Goal: Transaction & Acquisition: Purchase product/service

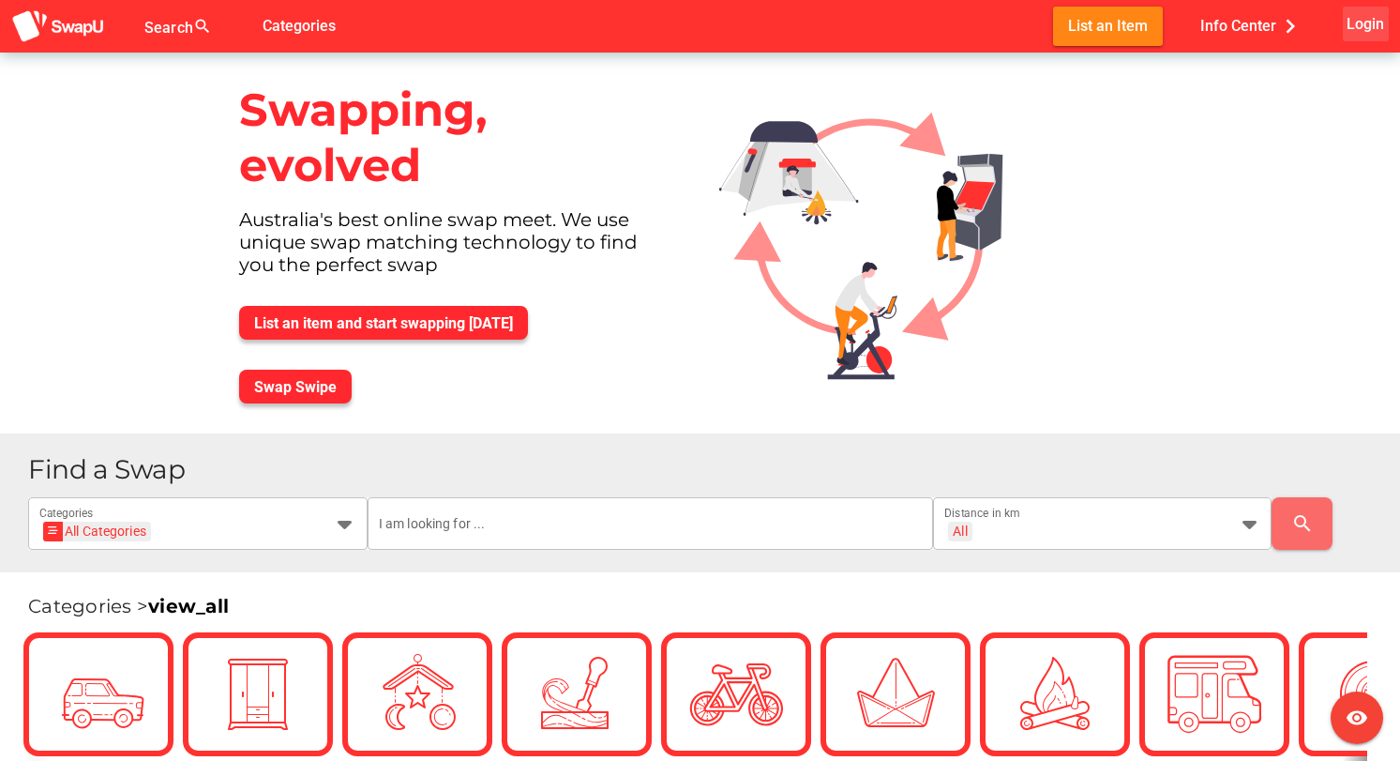
click at [1365, 25] on span "Login" at bounding box center [1366, 23] width 38 height 25
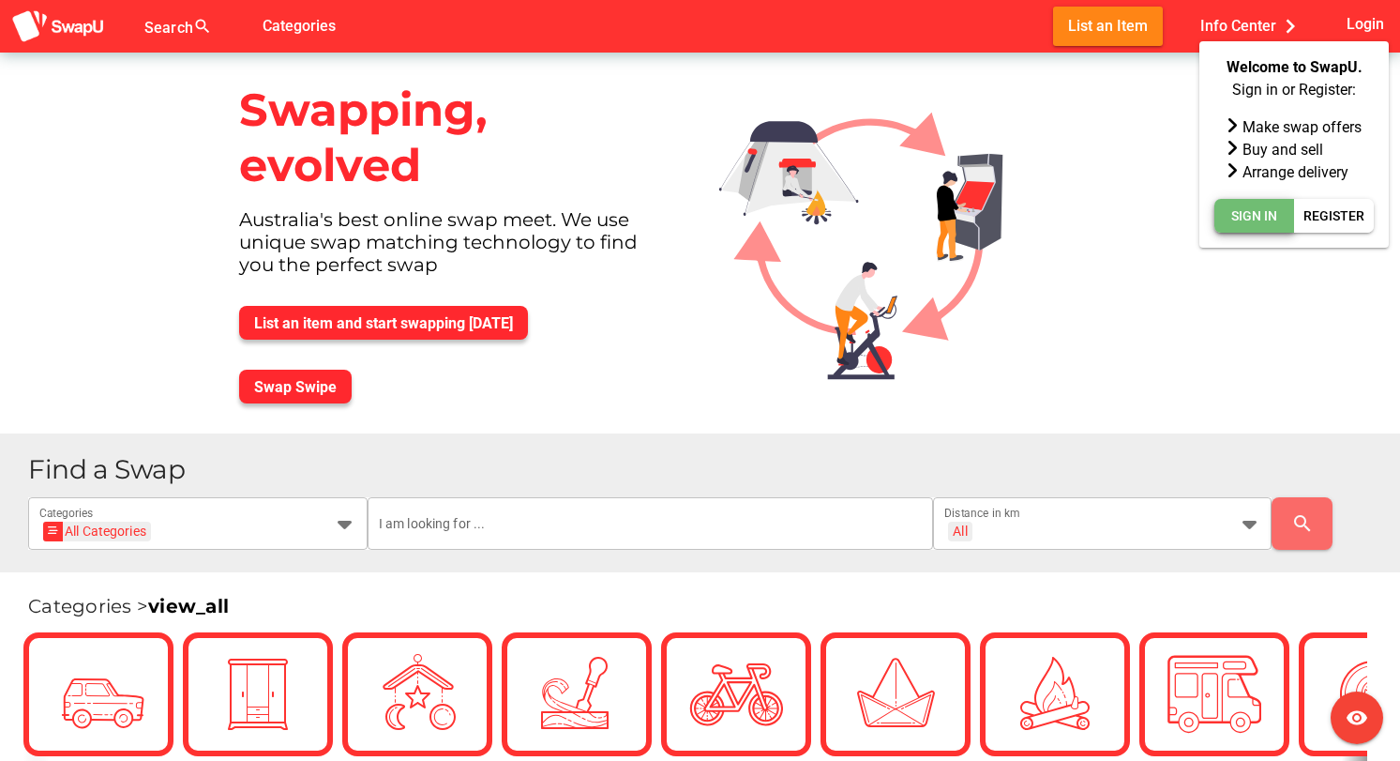
click at [1252, 214] on span "Sign In" at bounding box center [1255, 215] width 46 height 23
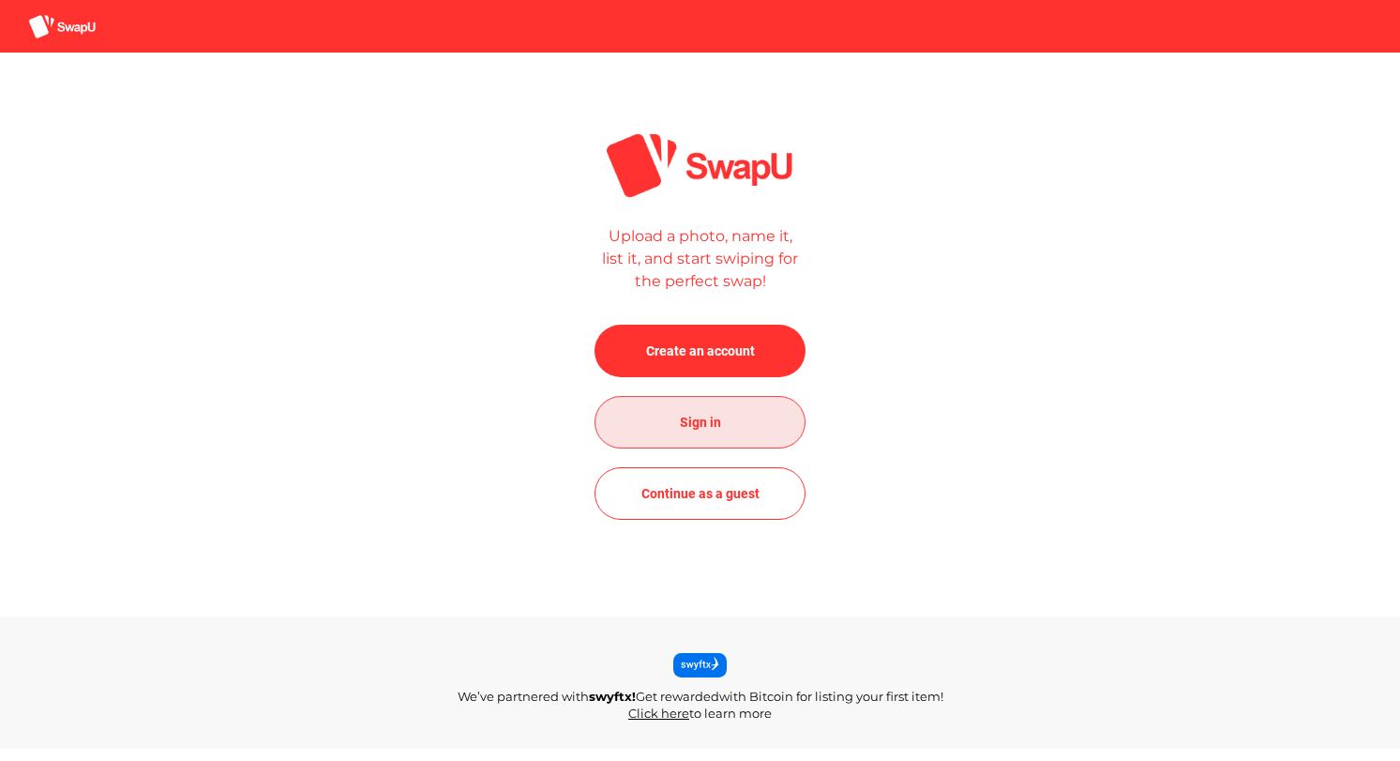
click at [696, 424] on span "Sign in" at bounding box center [700, 422] width 41 height 23
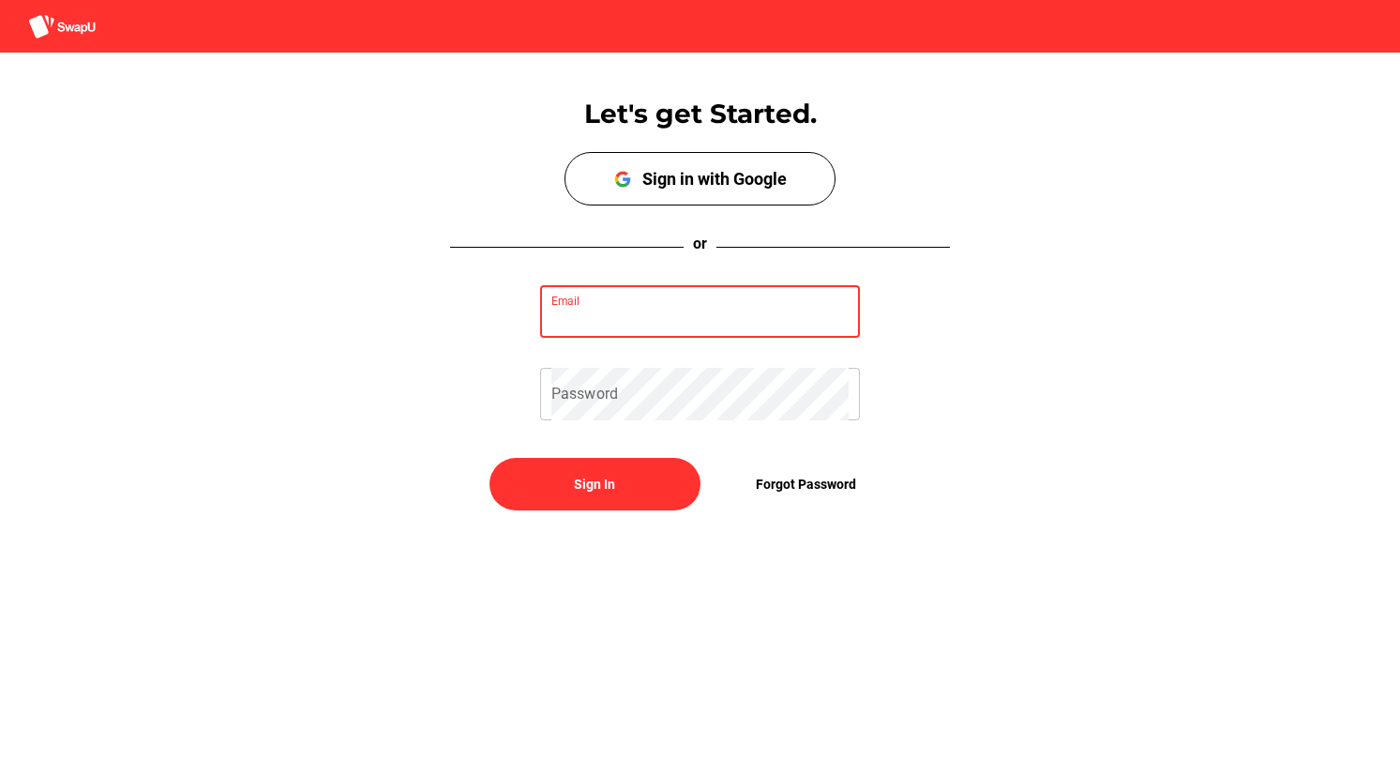
type input "shanethall1@icloud.com"
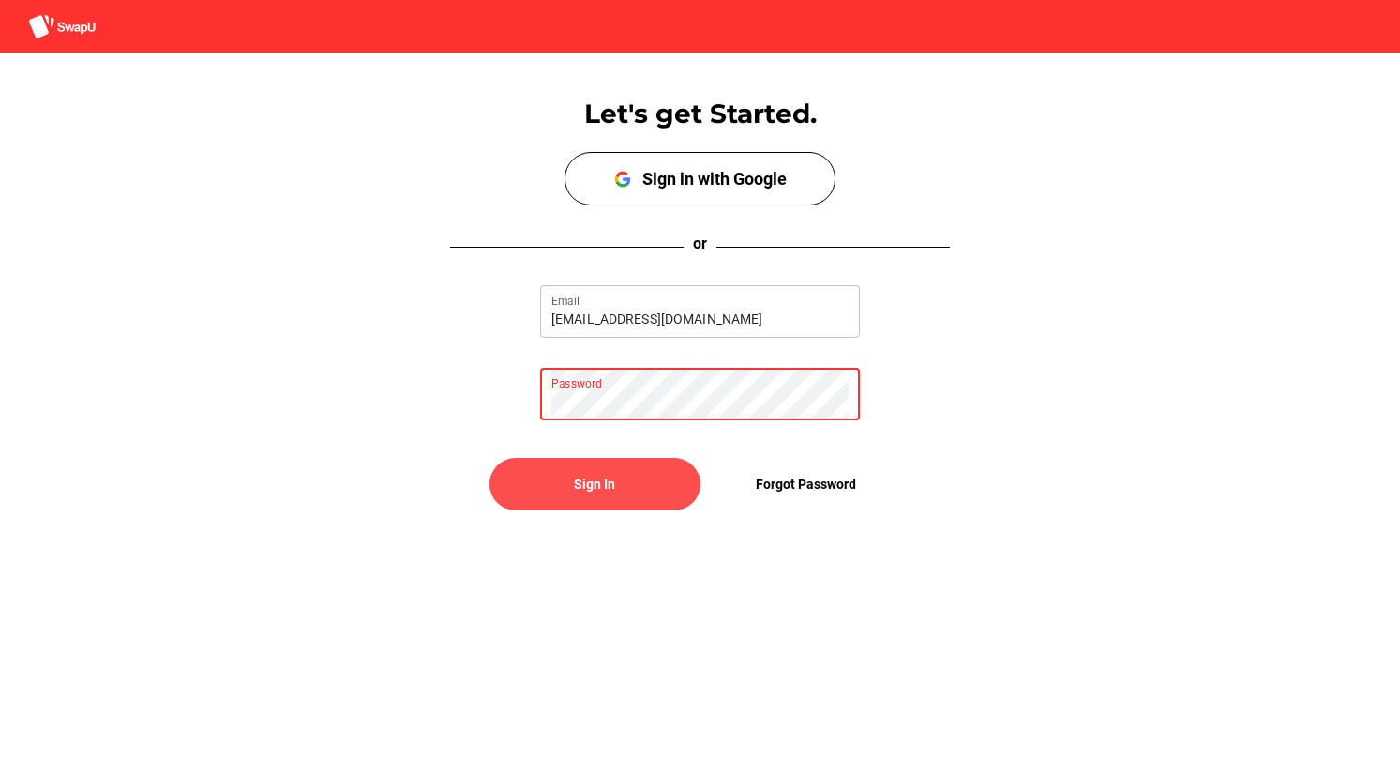
click at [567, 483] on span "Sign In" at bounding box center [595, 483] width 181 height 45
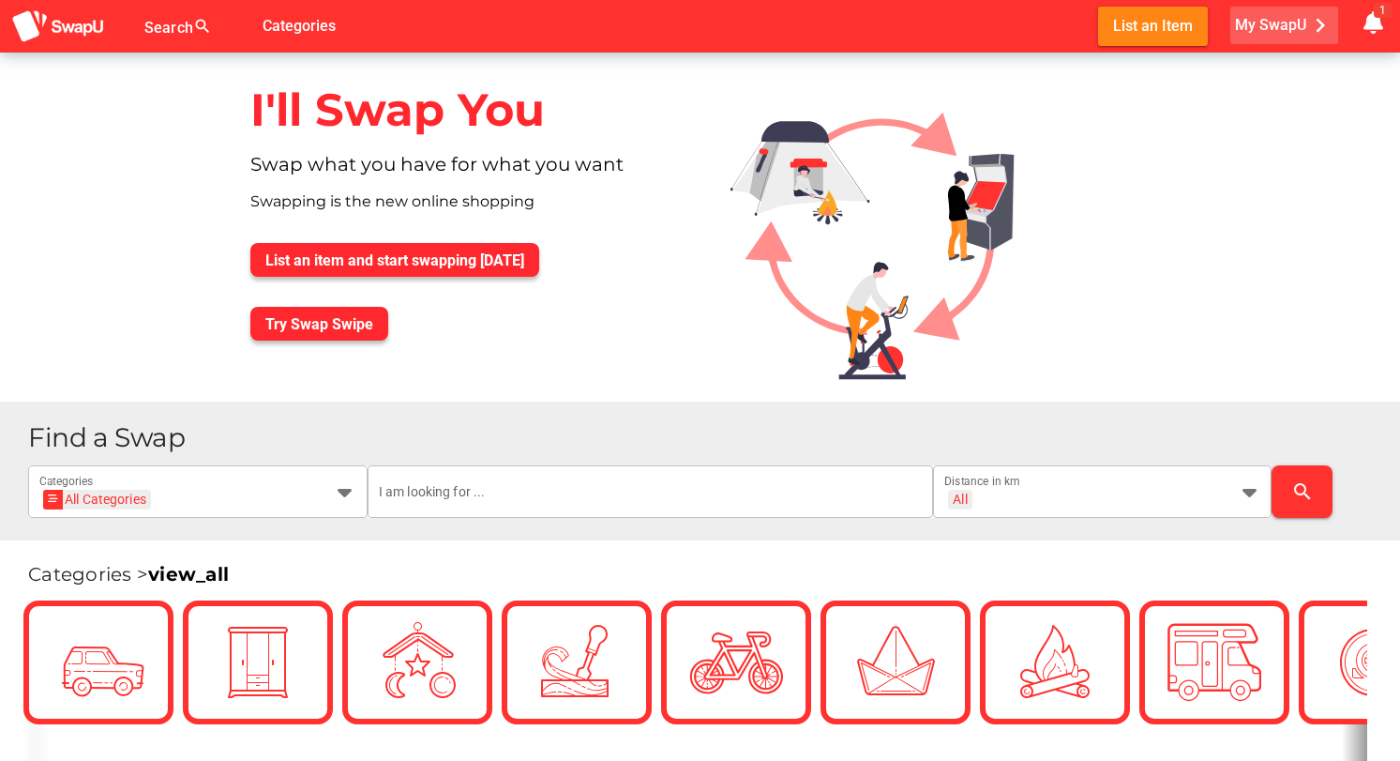
click at [1277, 27] on span "My SwapU chevron_right" at bounding box center [1284, 25] width 99 height 28
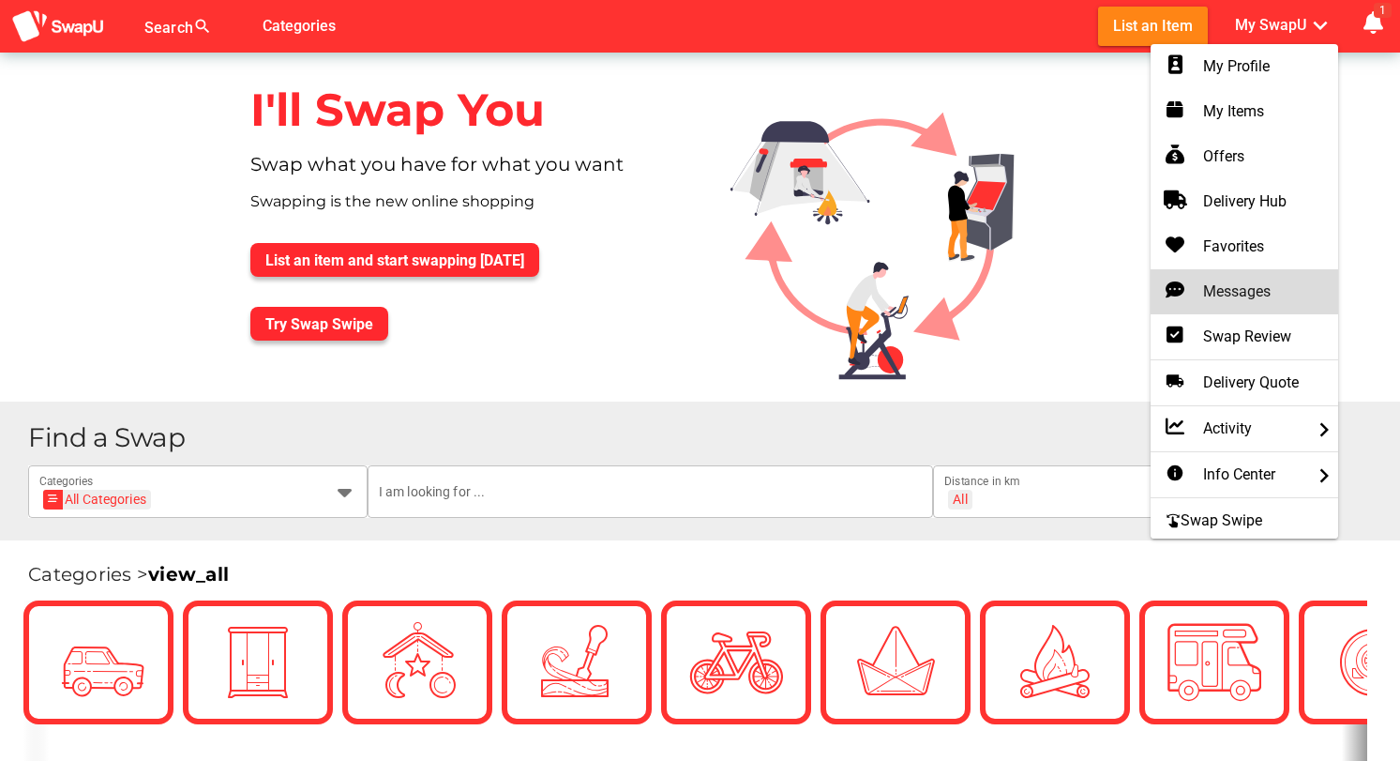
click at [1232, 284] on div "Messages" at bounding box center [1245, 291] width 158 height 23
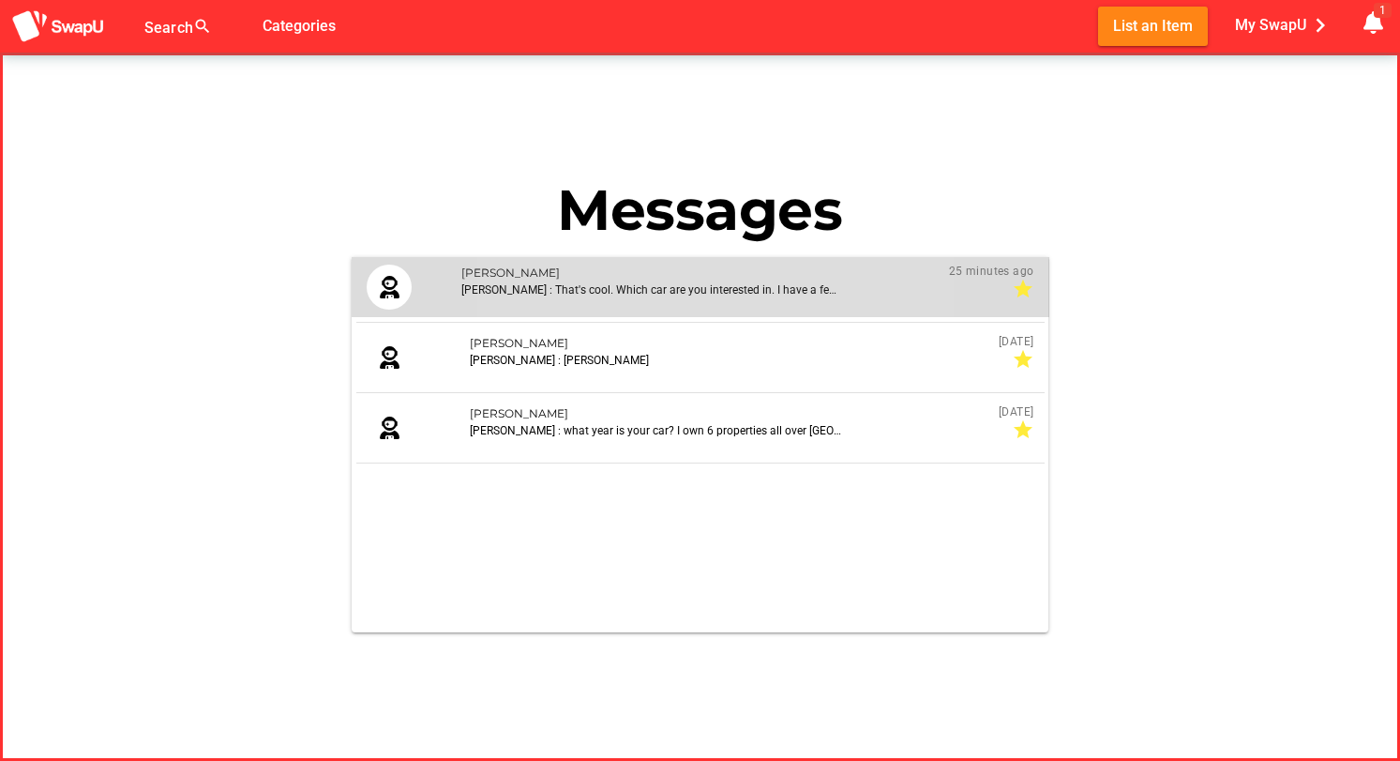
click at [717, 296] on div "Nic Robertson : That's cool. Which car are you interested in. I have a few on h…" at bounding box center [648, 289] width 375 height 17
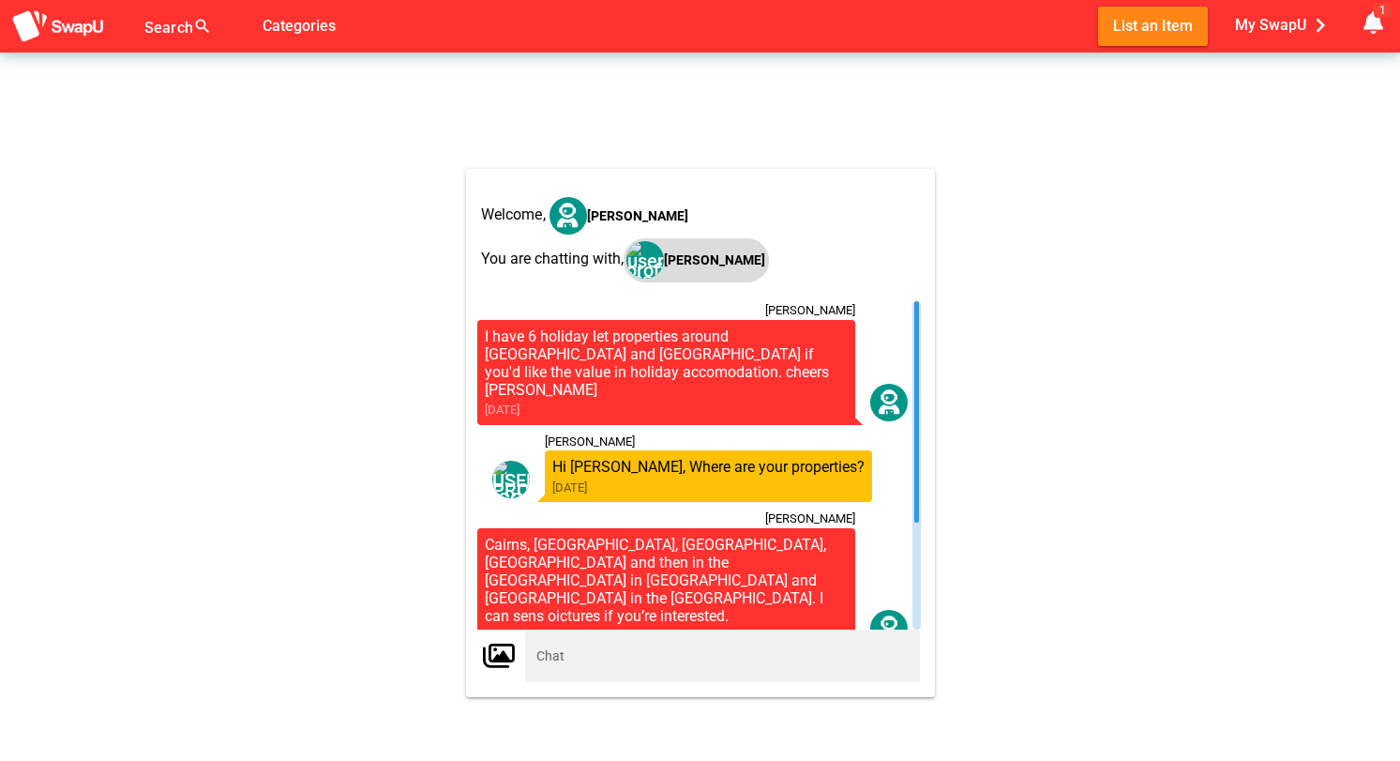
click at [703, 257] on strong "Nic Robertson" at bounding box center [714, 260] width 101 height 23
click at [1281, 19] on span "My SwapU chevron_right" at bounding box center [1284, 25] width 99 height 28
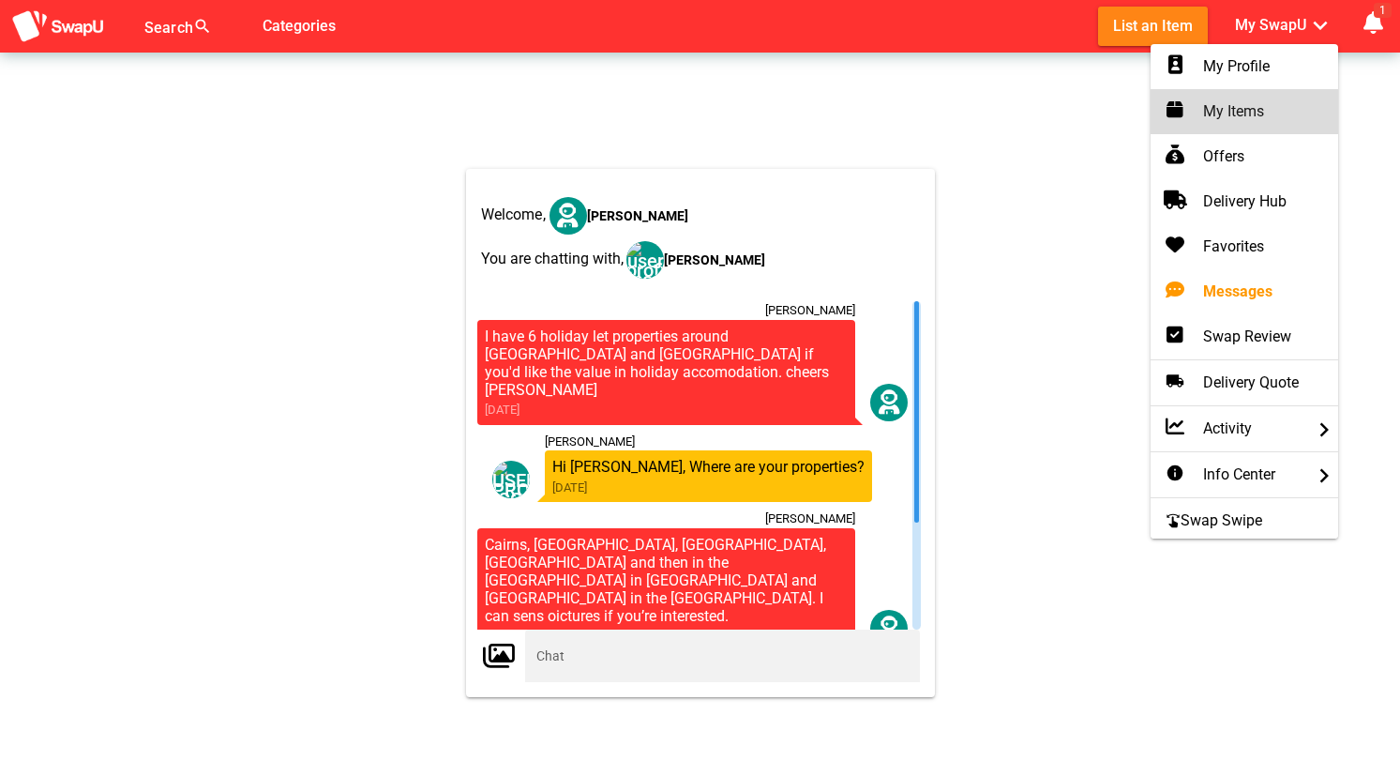
click at [1241, 106] on div "My Items" at bounding box center [1245, 111] width 158 height 23
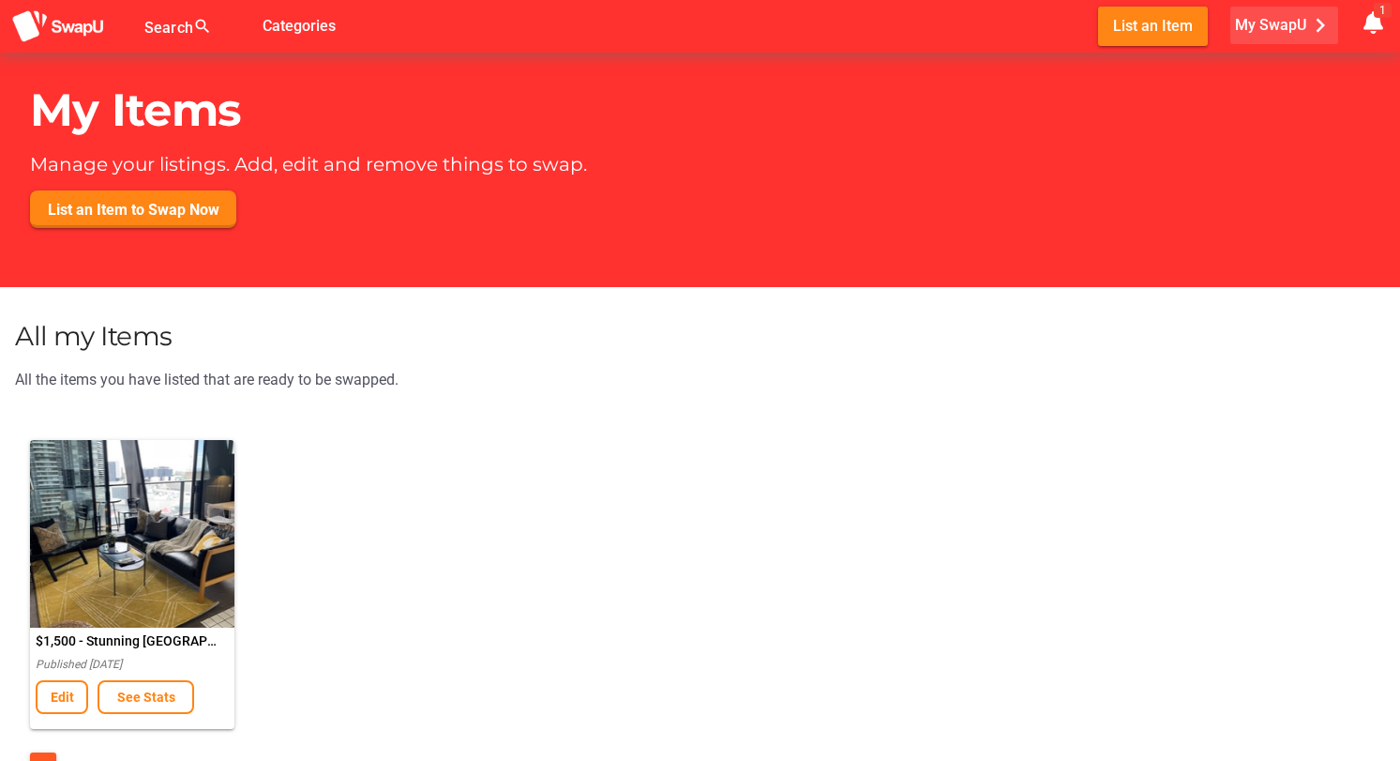
click at [1276, 24] on span "My SwapU chevron_right" at bounding box center [1284, 25] width 99 height 28
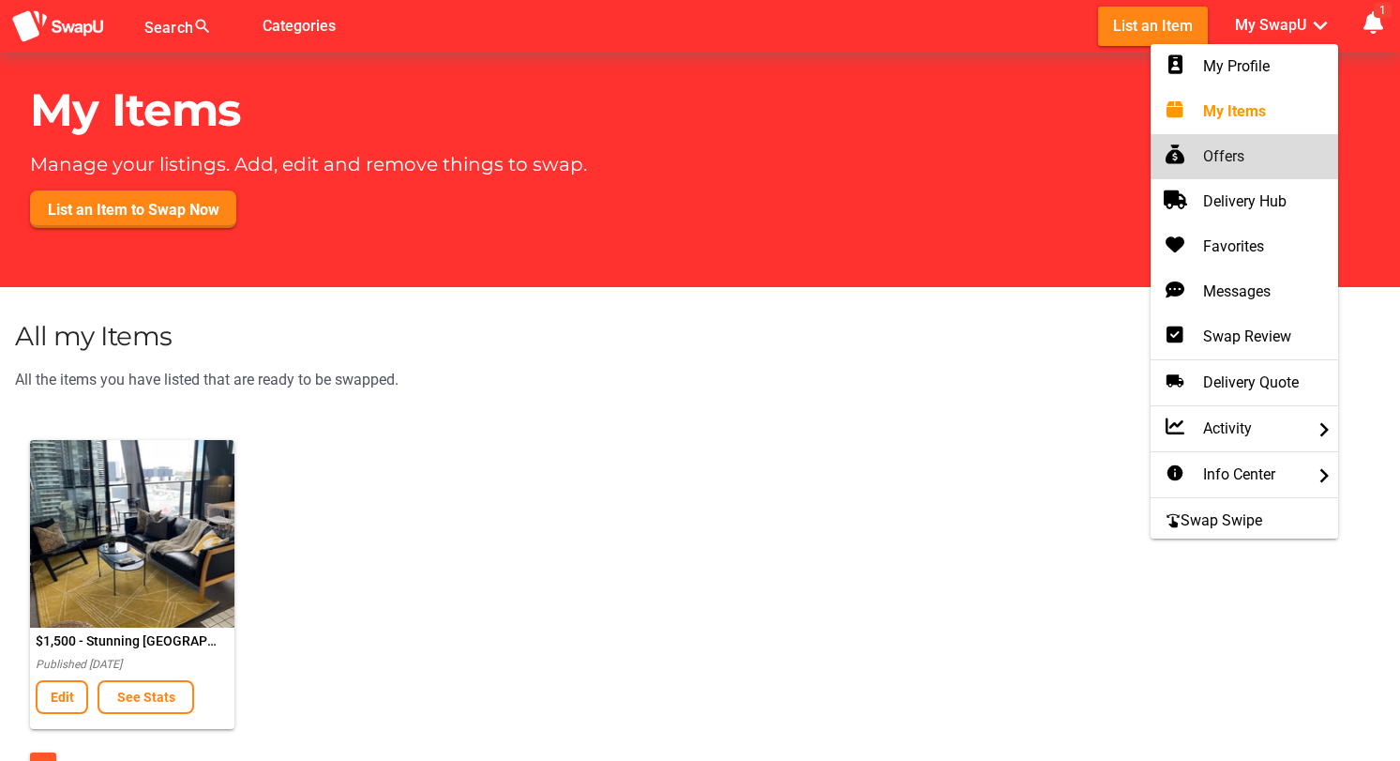
click at [1226, 157] on div "Offers" at bounding box center [1245, 156] width 158 height 23
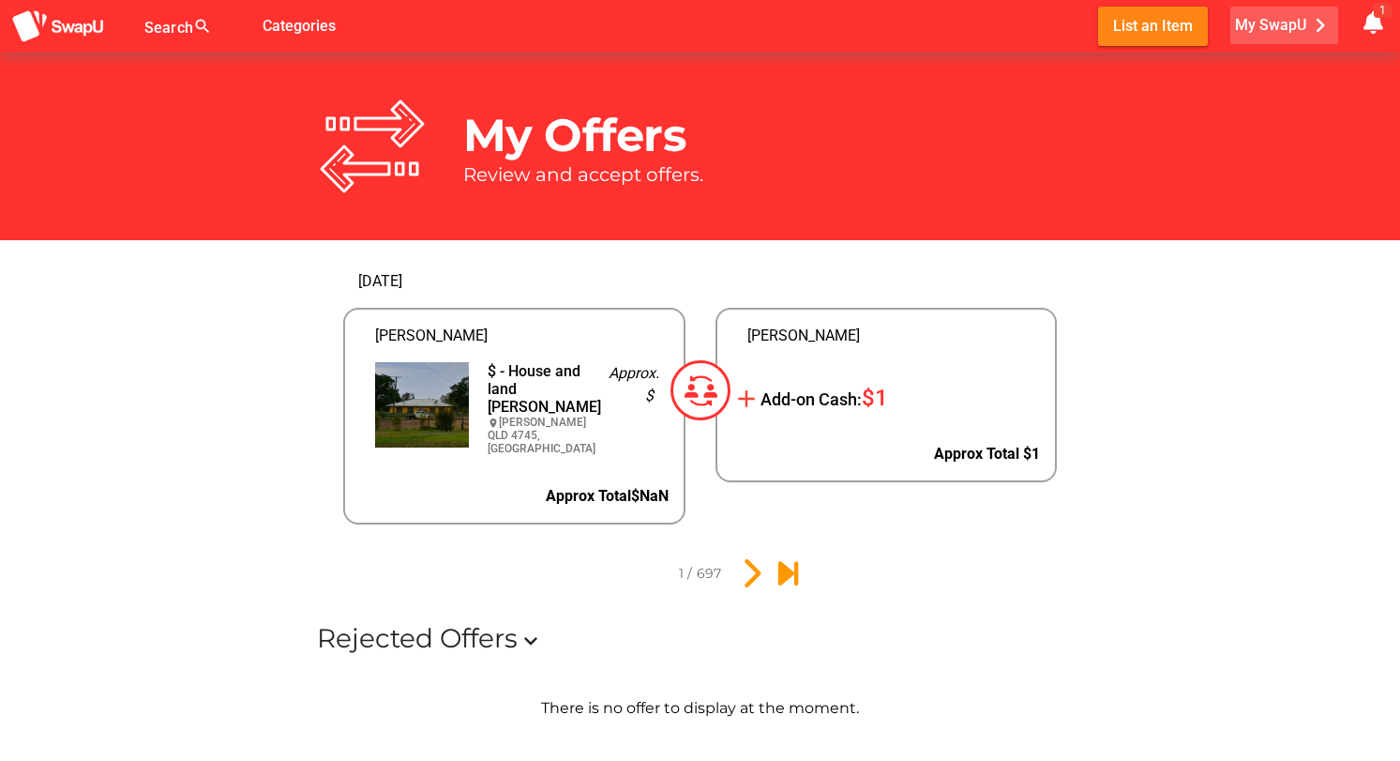
click at [1283, 27] on span "My SwapU chevron_right" at bounding box center [1284, 25] width 99 height 28
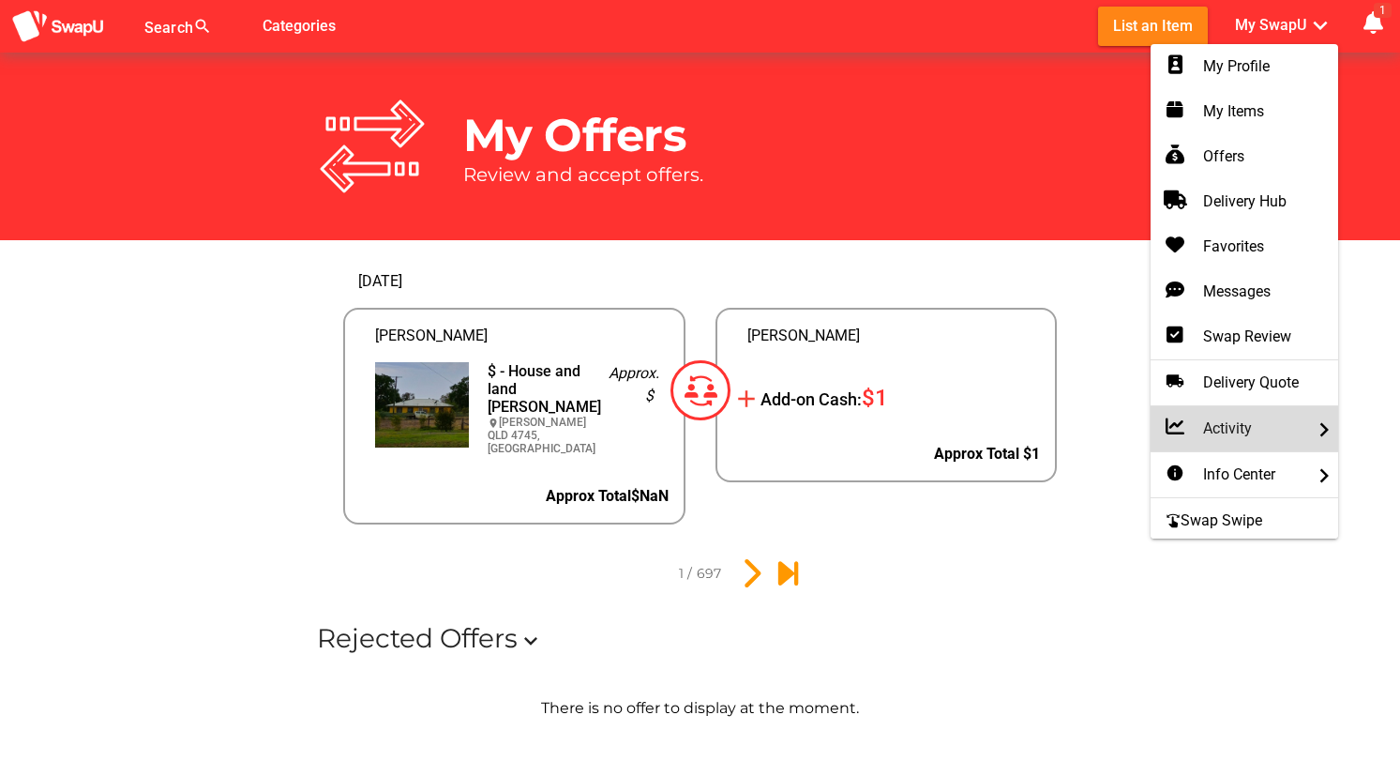
click at [1224, 425] on div "Activity chevron_right" at bounding box center [1245, 428] width 158 height 23
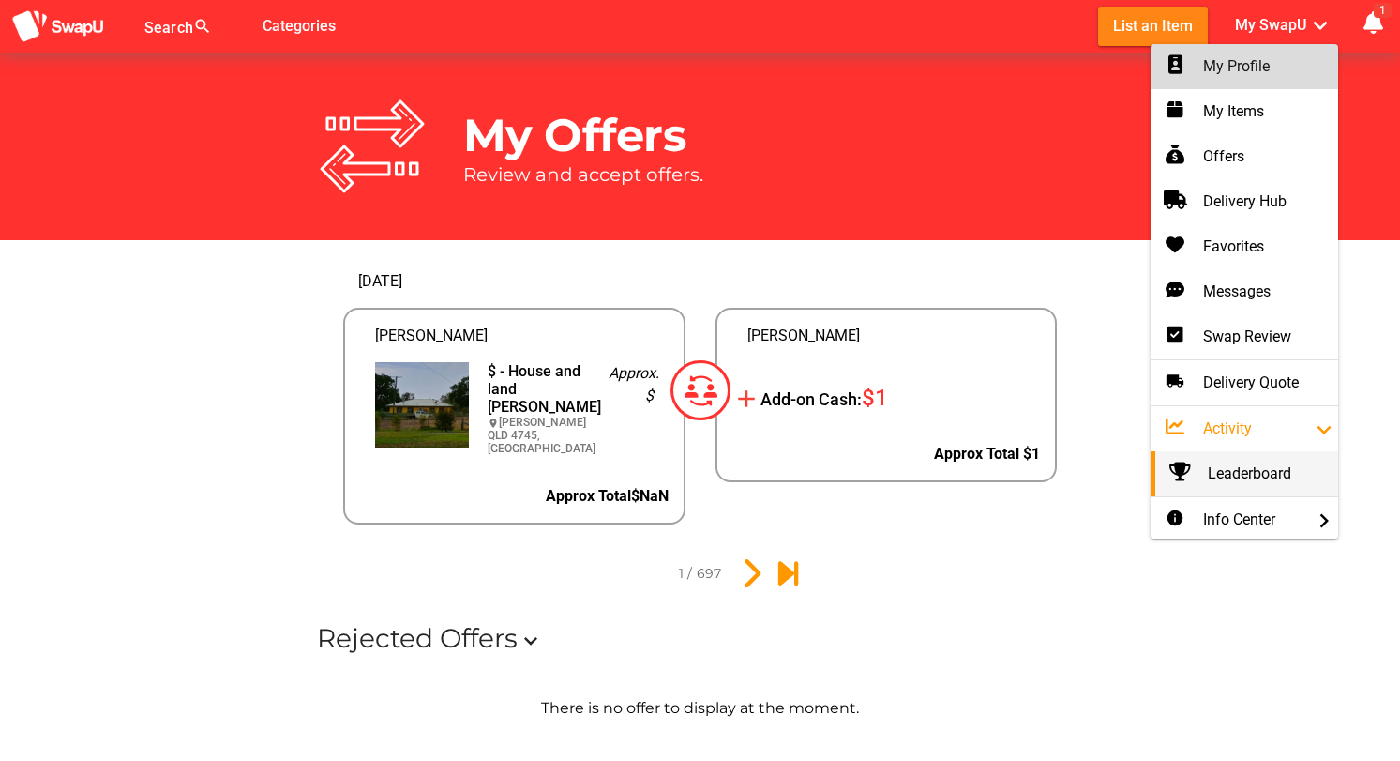
click at [1238, 56] on div "My Profile" at bounding box center [1245, 66] width 158 height 23
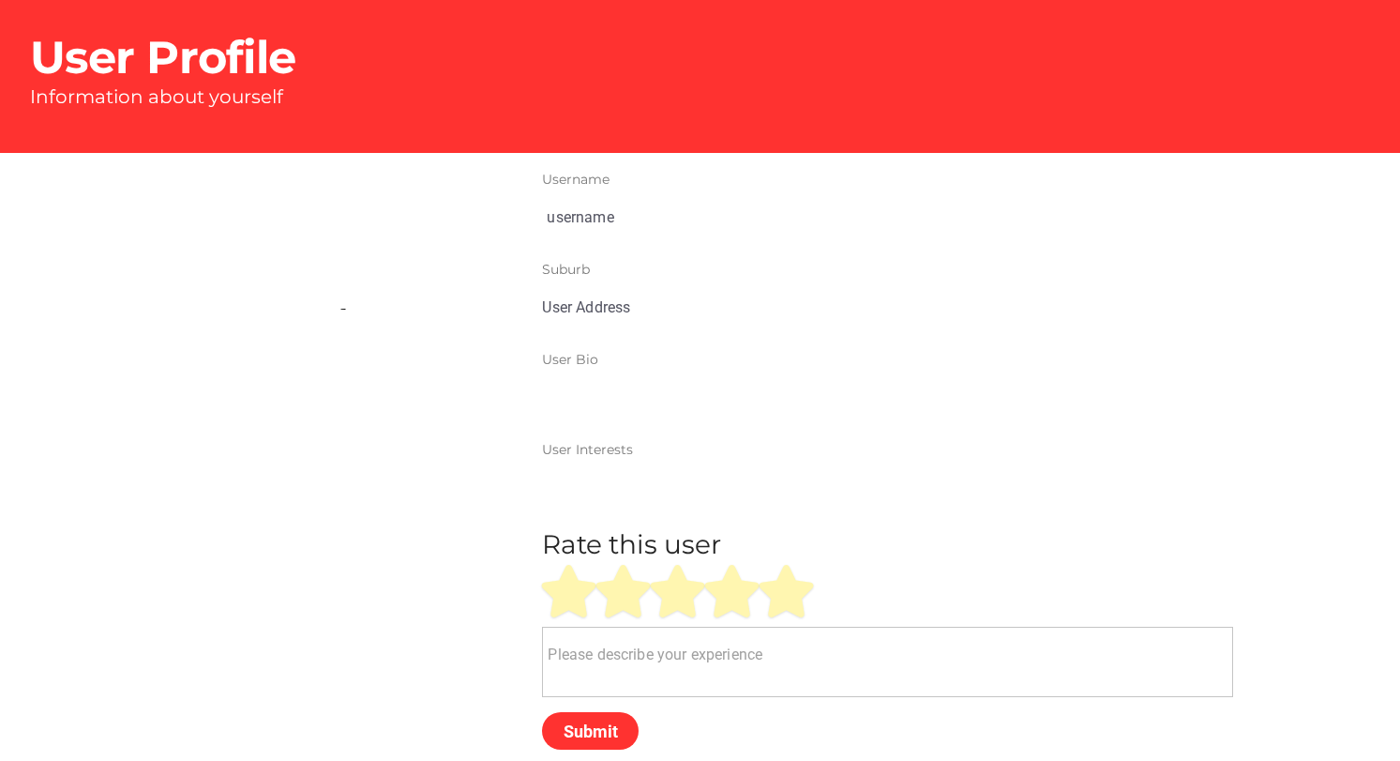
type input "[PERSON_NAME]"
type input "[GEOGRAPHIC_DATA], [GEOGRAPHIC_DATA]"
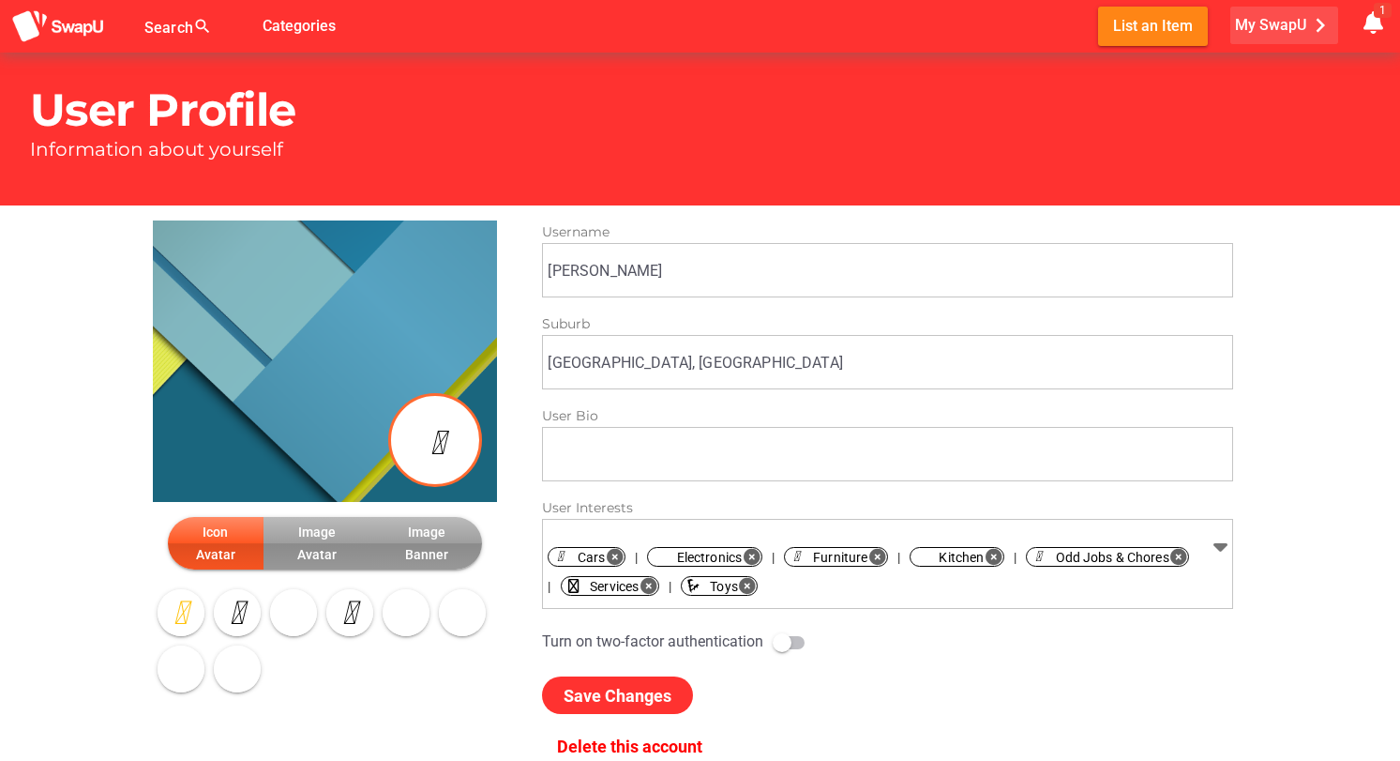
click at [1268, 21] on span "My SwapU chevron_right" at bounding box center [1284, 25] width 99 height 28
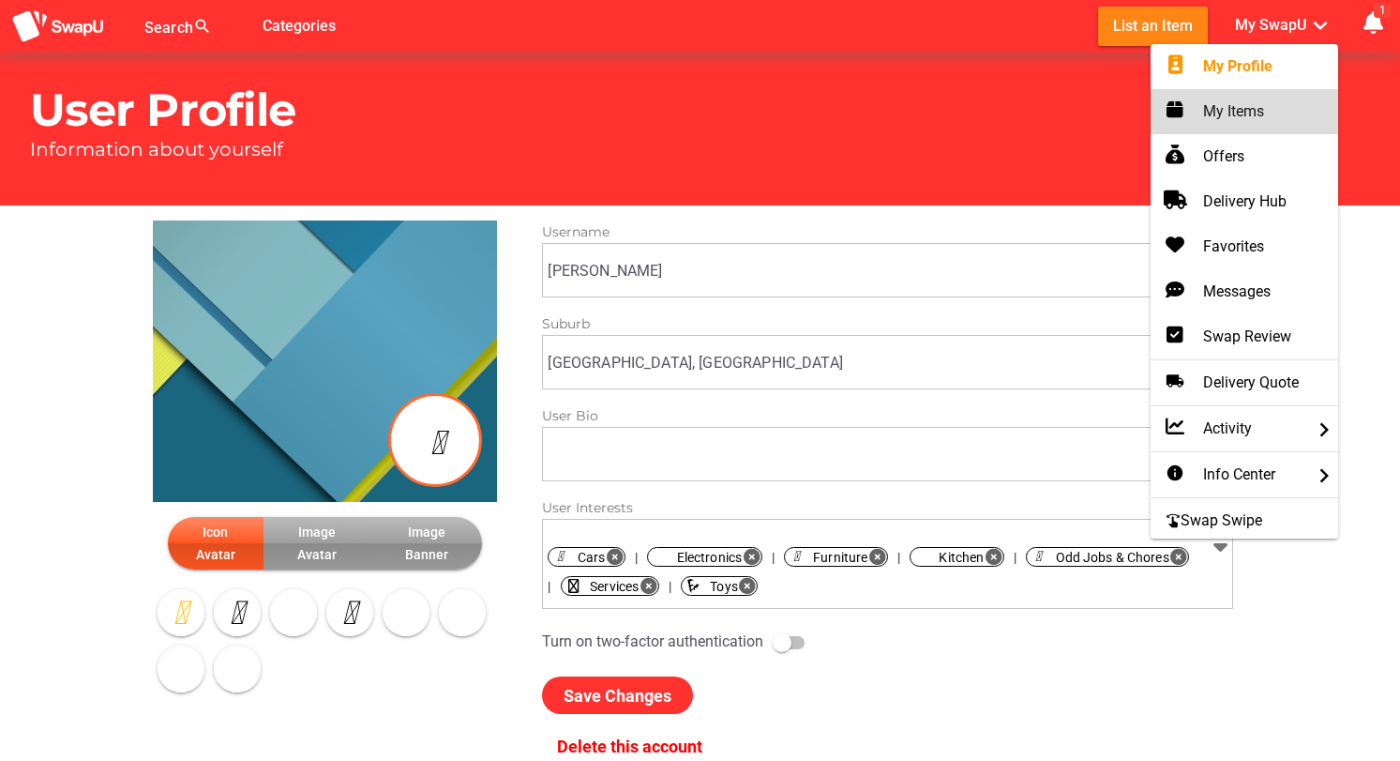
click at [1235, 104] on div "My Items" at bounding box center [1245, 111] width 158 height 23
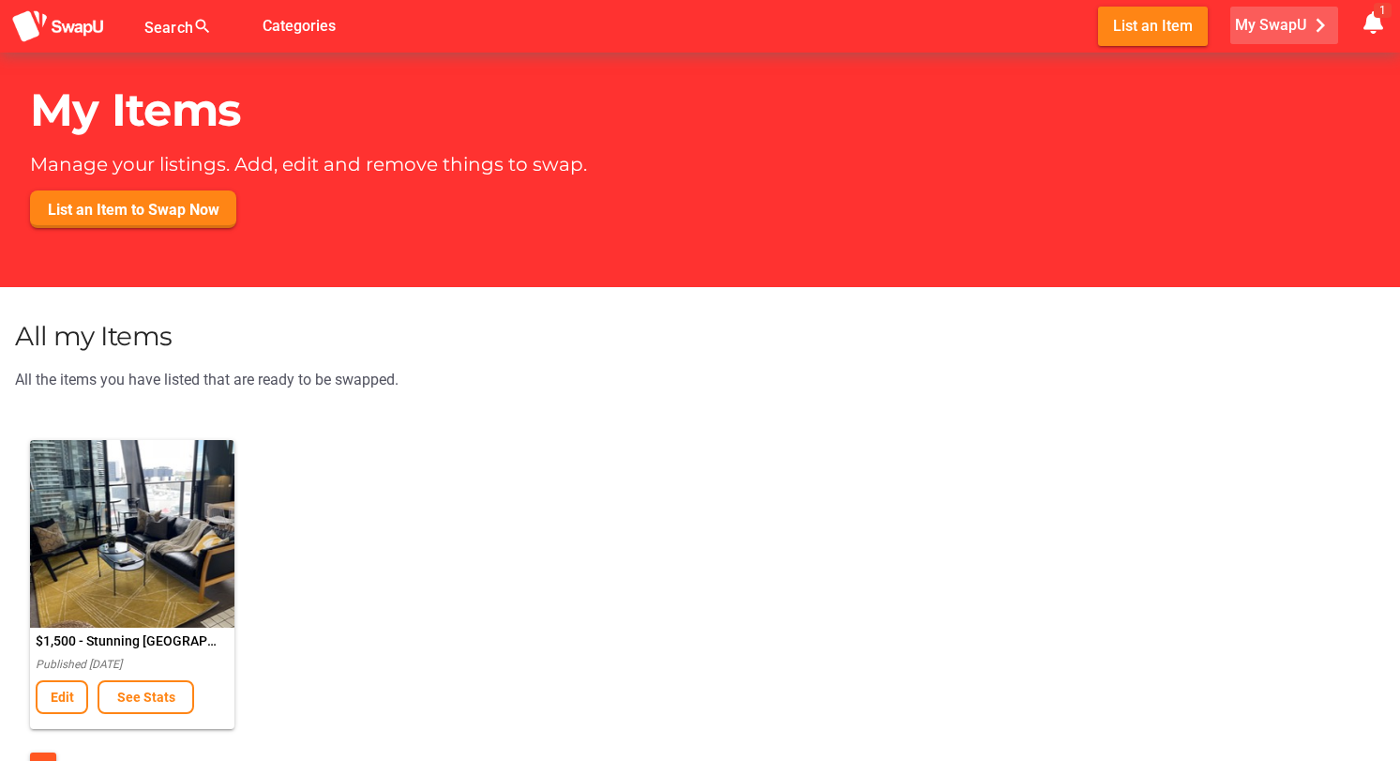
click at [1277, 27] on span "My SwapU chevron_right" at bounding box center [1284, 25] width 99 height 28
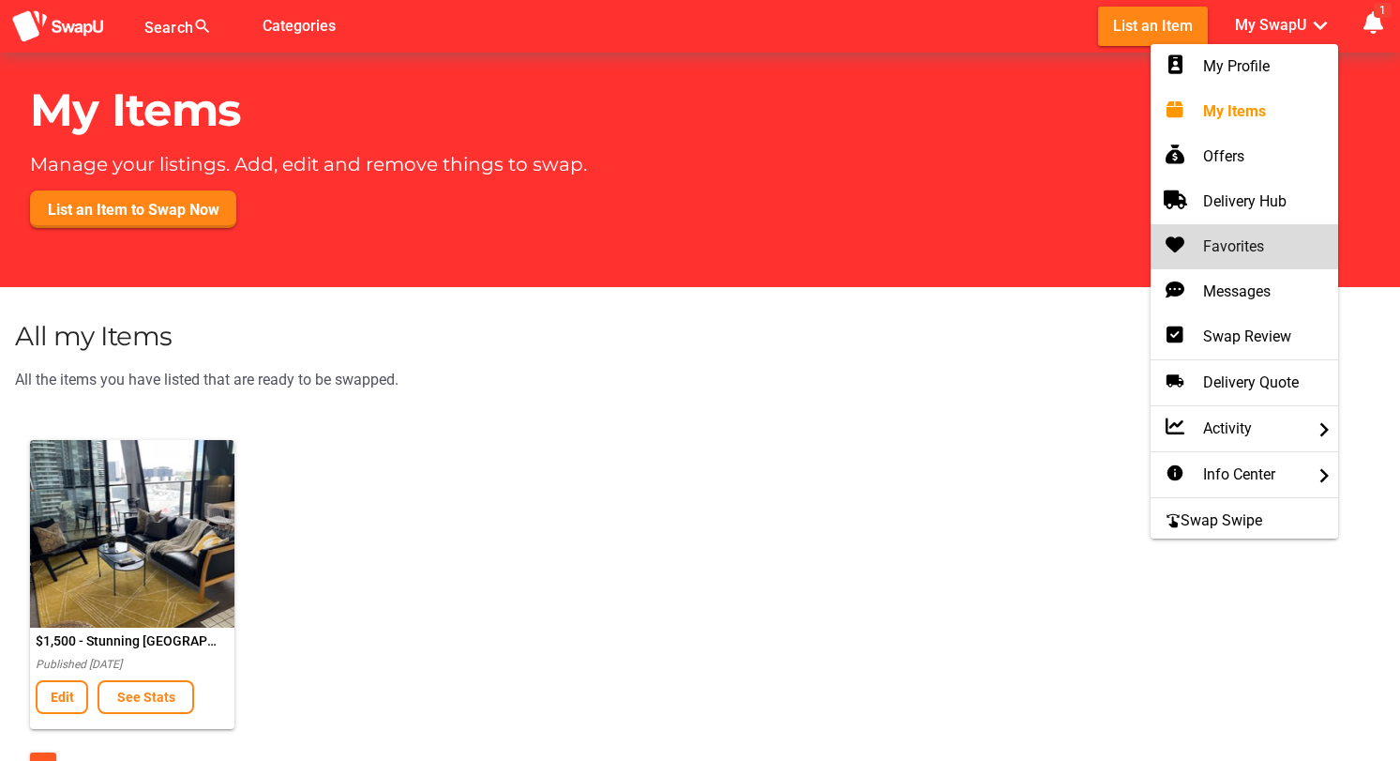
click at [1232, 241] on div "Favorites" at bounding box center [1245, 246] width 158 height 23
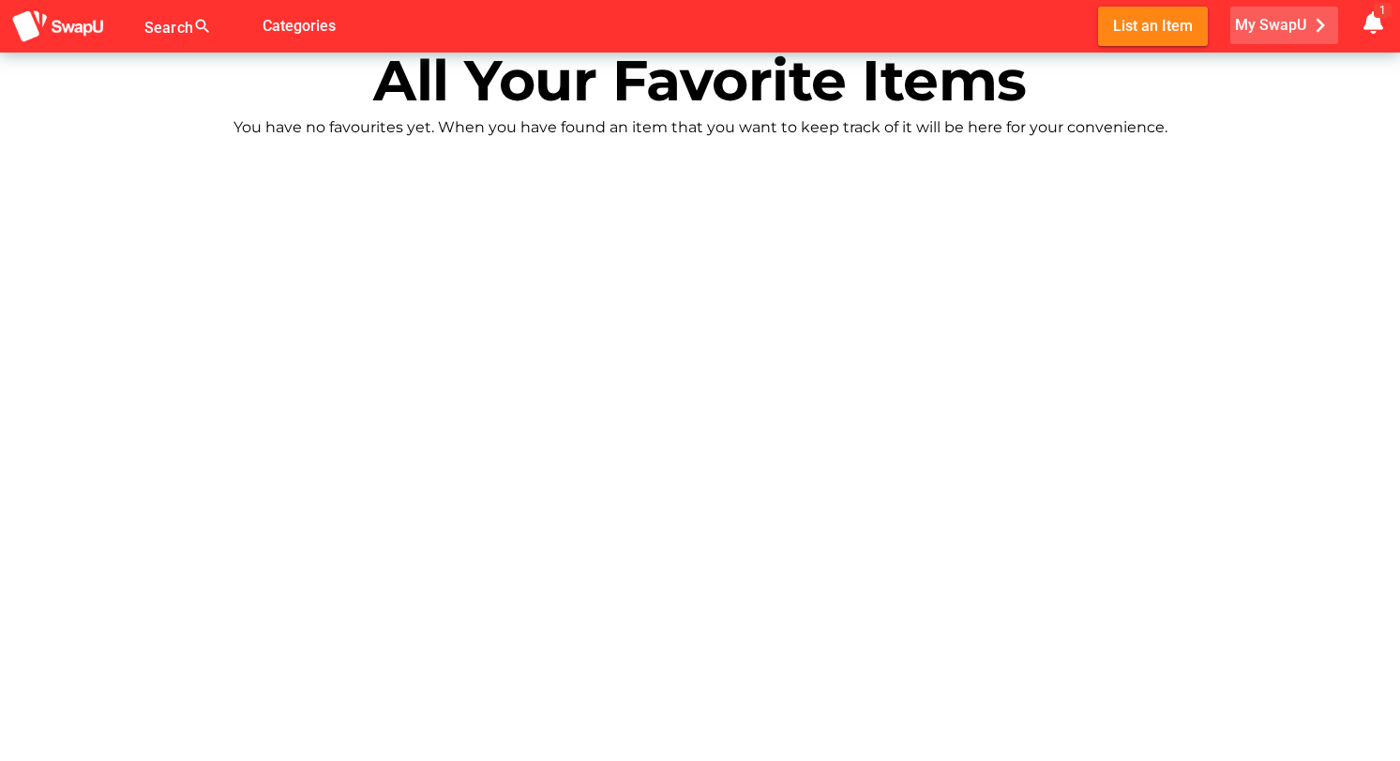
click at [1269, 23] on span "My SwapU chevron_right" at bounding box center [1284, 25] width 99 height 28
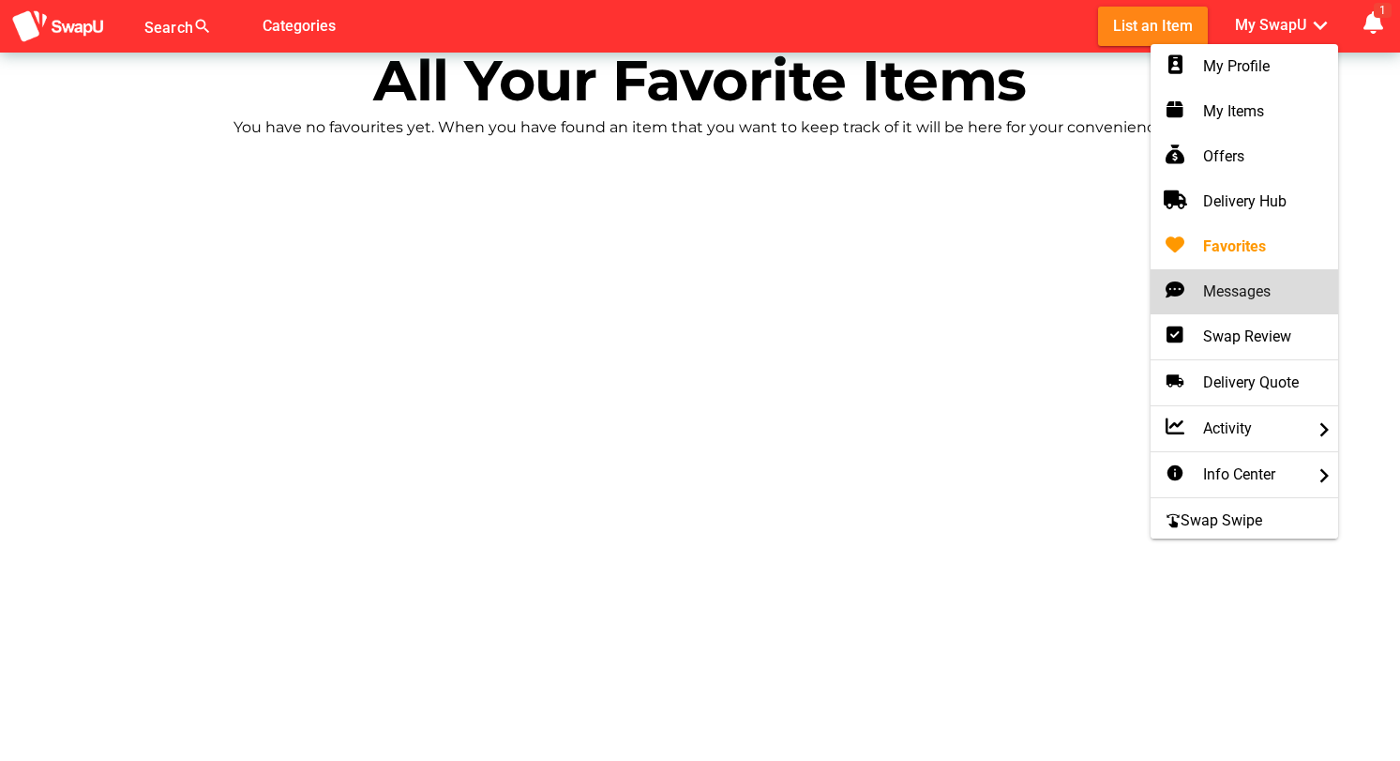
click at [1226, 298] on div "Messages" at bounding box center [1245, 291] width 158 height 23
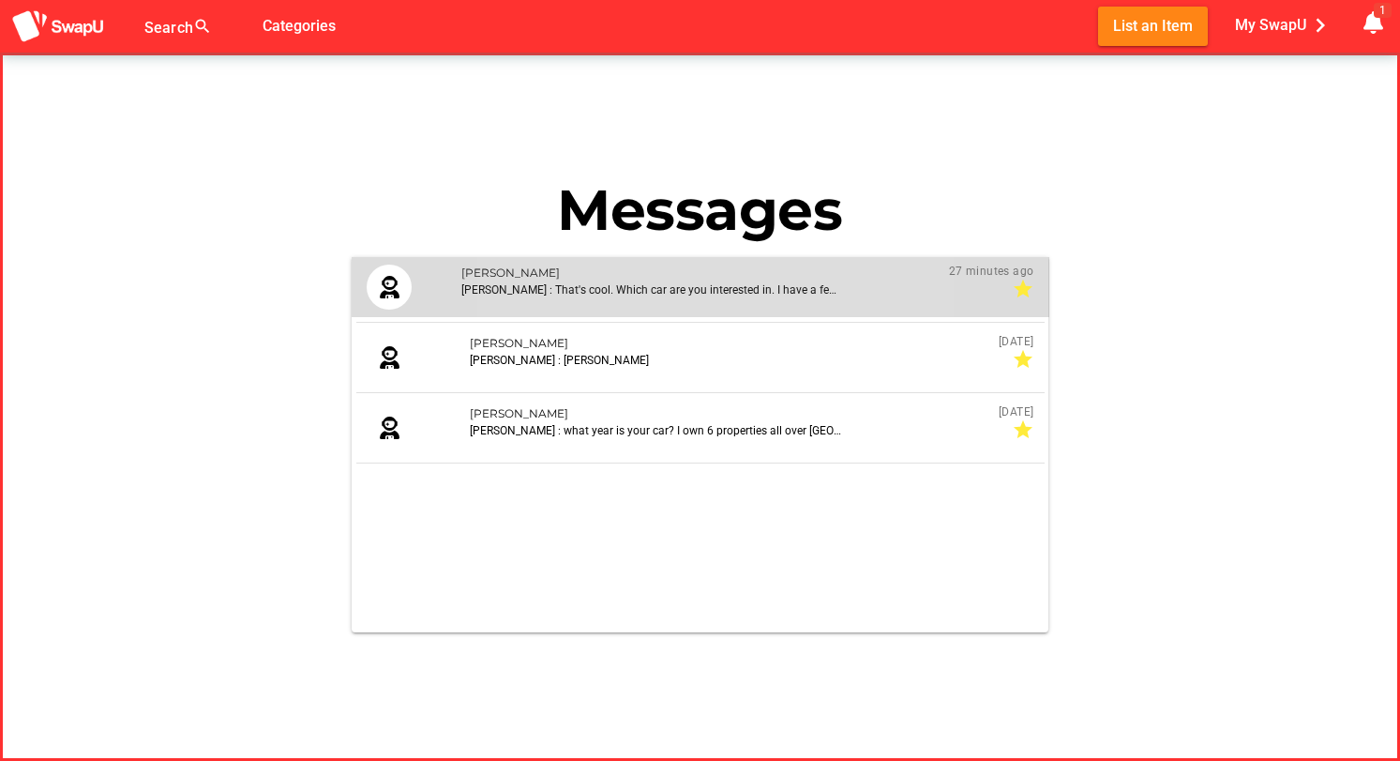
click at [387, 284] on icon at bounding box center [389, 287] width 23 height 23
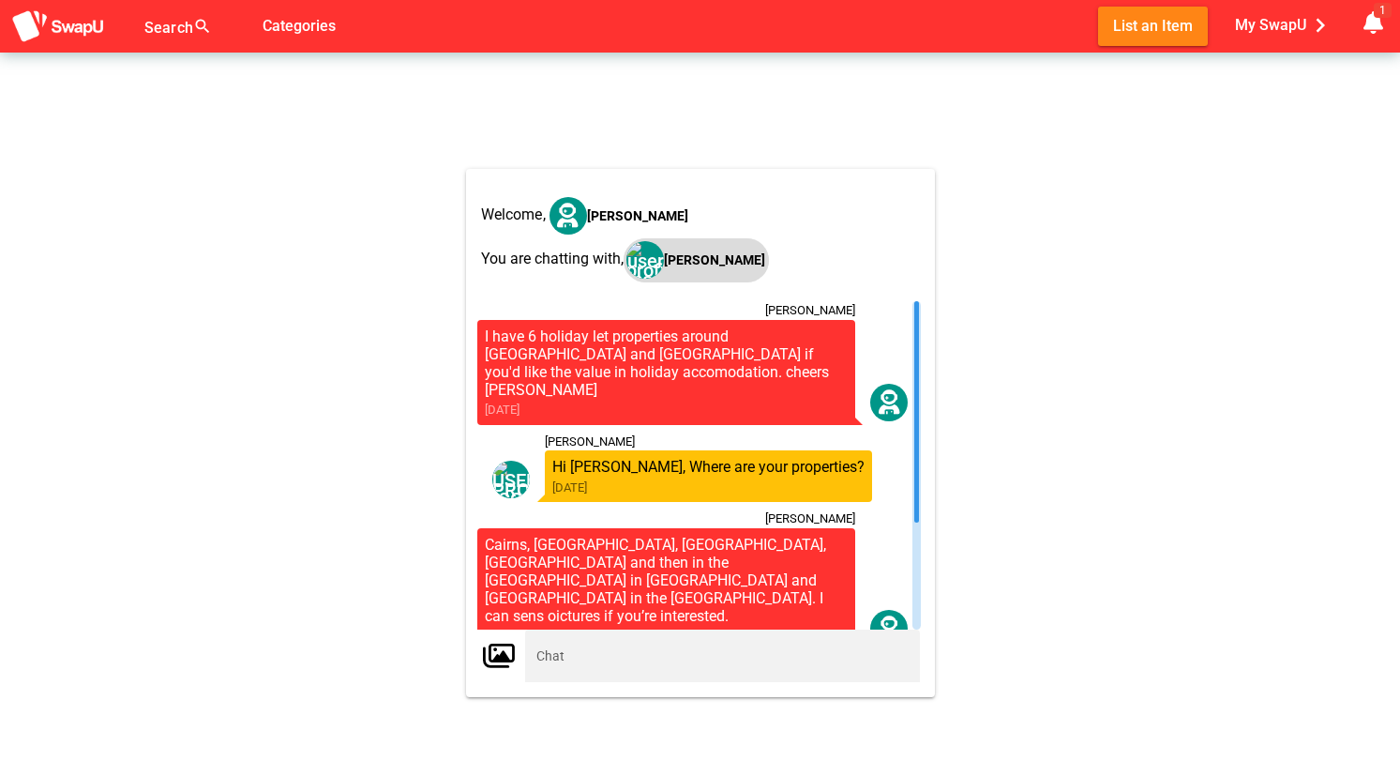
click at [644, 263] on img "button" at bounding box center [646, 260] width 38 height 38
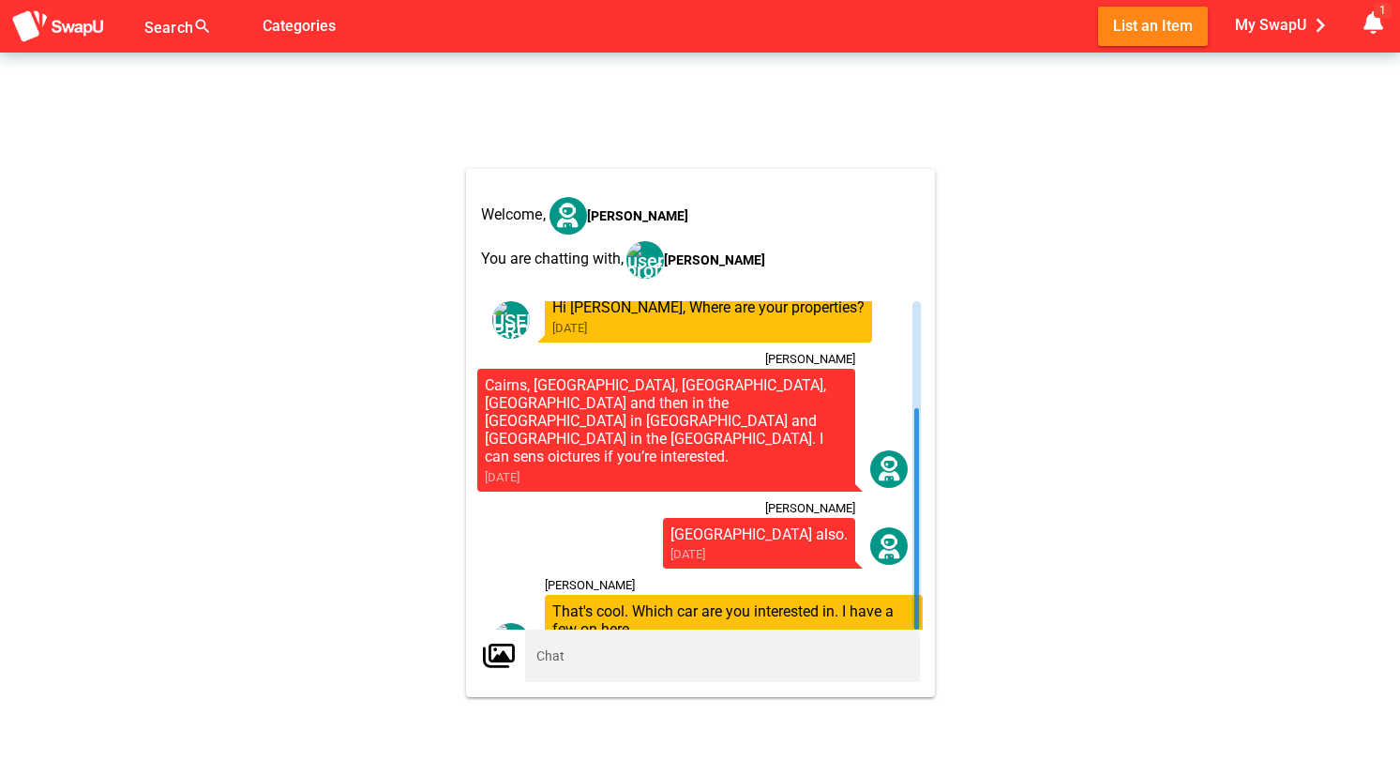
scroll to position [159, 0]
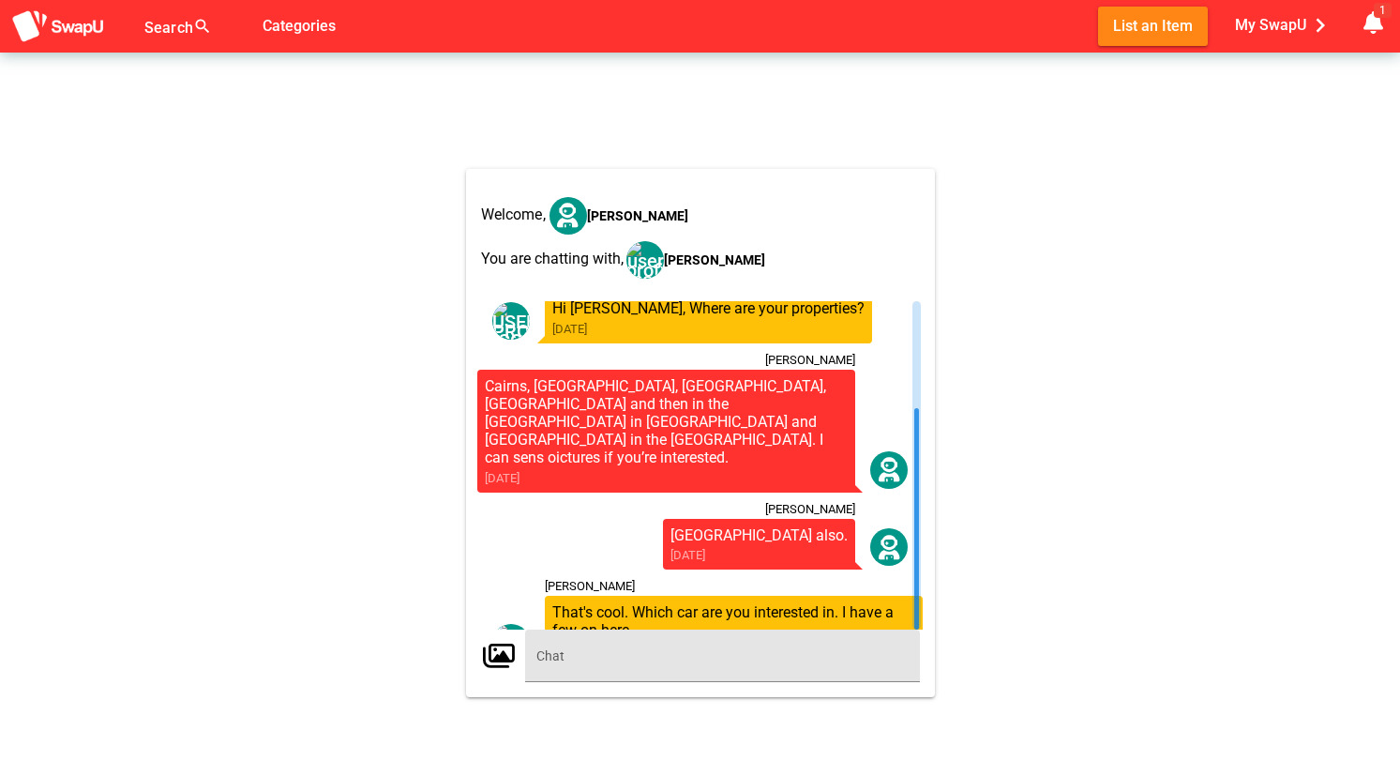
click at [591, 657] on input "text" at bounding box center [723, 655] width 372 height 53
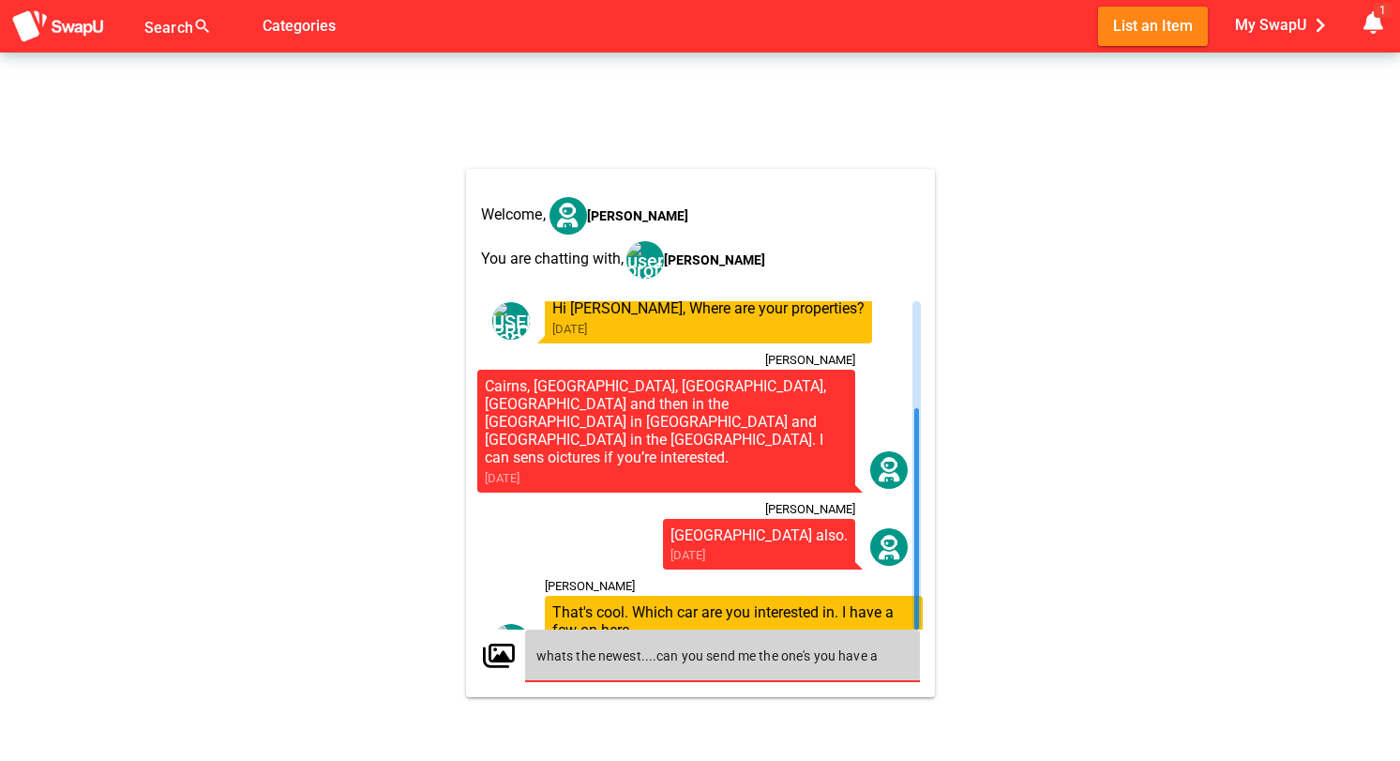
click at [640, 653] on input "whats the newest....can you send me the one's you have a" at bounding box center [723, 655] width 372 height 53
click at [904, 659] on input "whats the newest?....can you send me the one's you have a" at bounding box center [723, 655] width 372 height 53
type input "whats the newest?....can you send me details of he ones you have?"
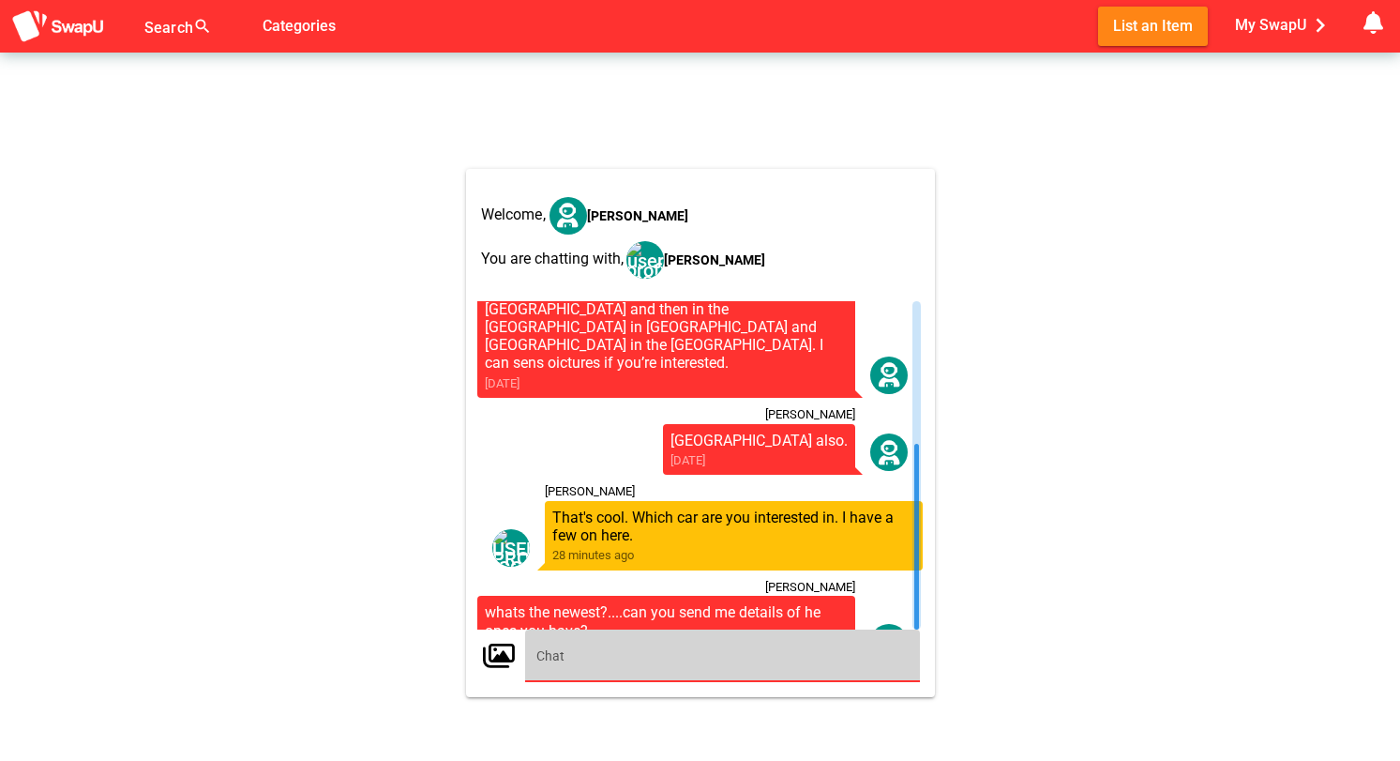
scroll to position [252, 0]
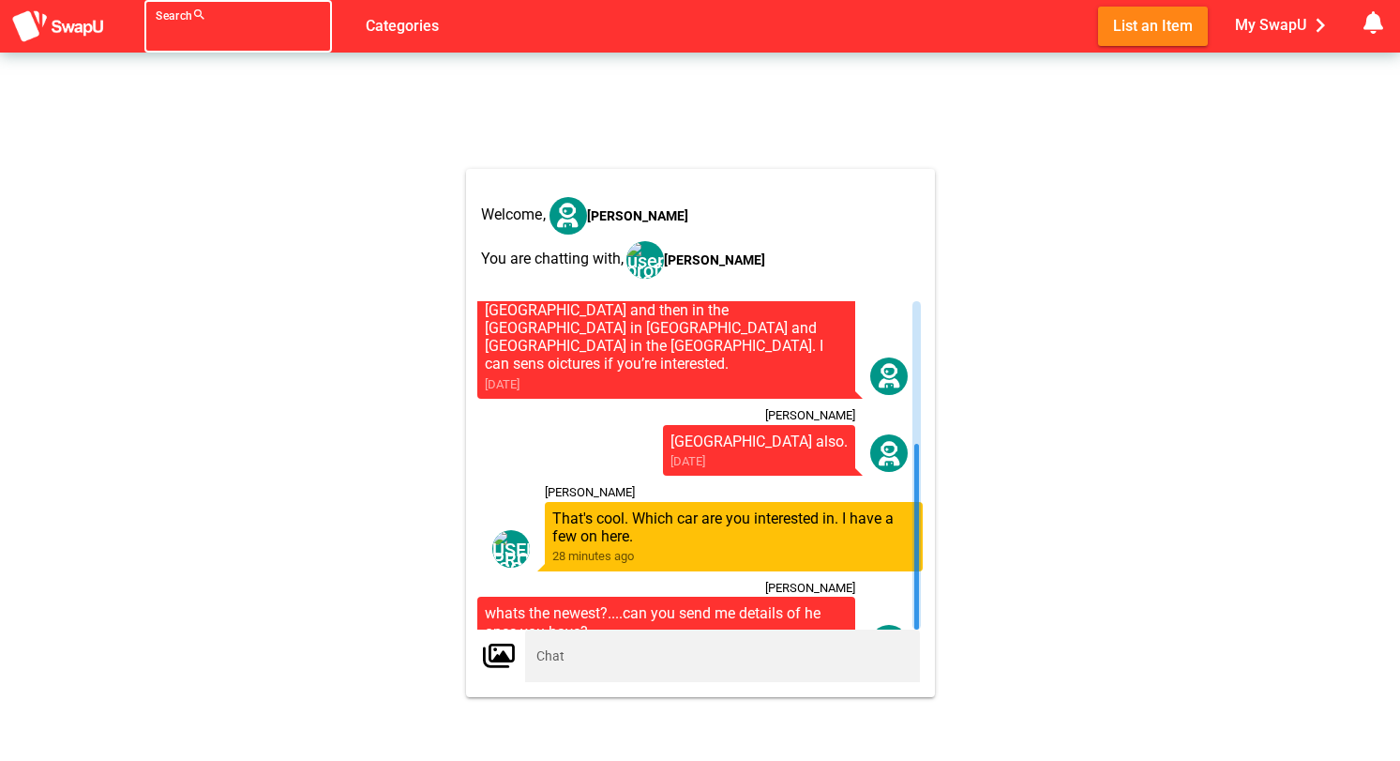
click at [179, 28] on div at bounding box center [221, 38] width 131 height 30
click at [75, 35] on img at bounding box center [58, 26] width 94 height 35
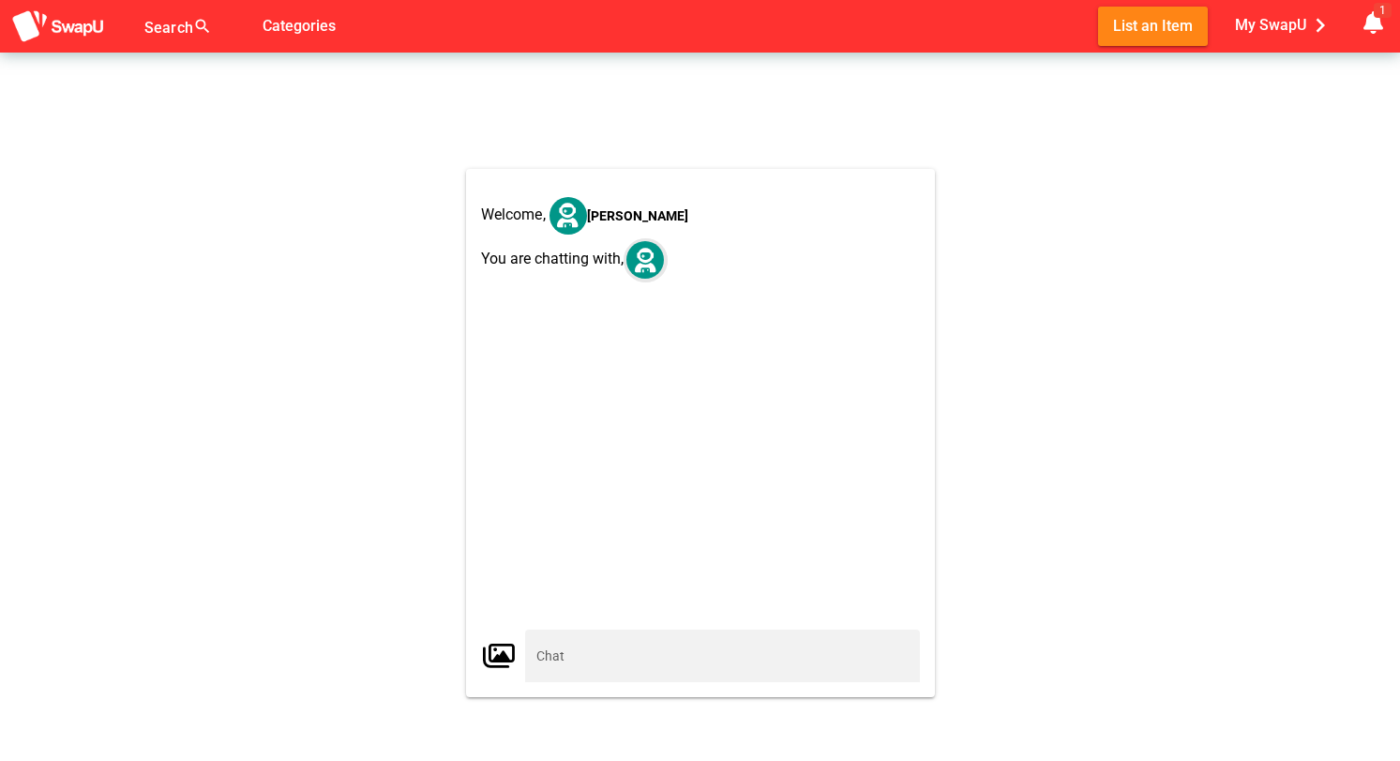
click at [646, 260] on icon "button" at bounding box center [646, 261] width 24 height 24
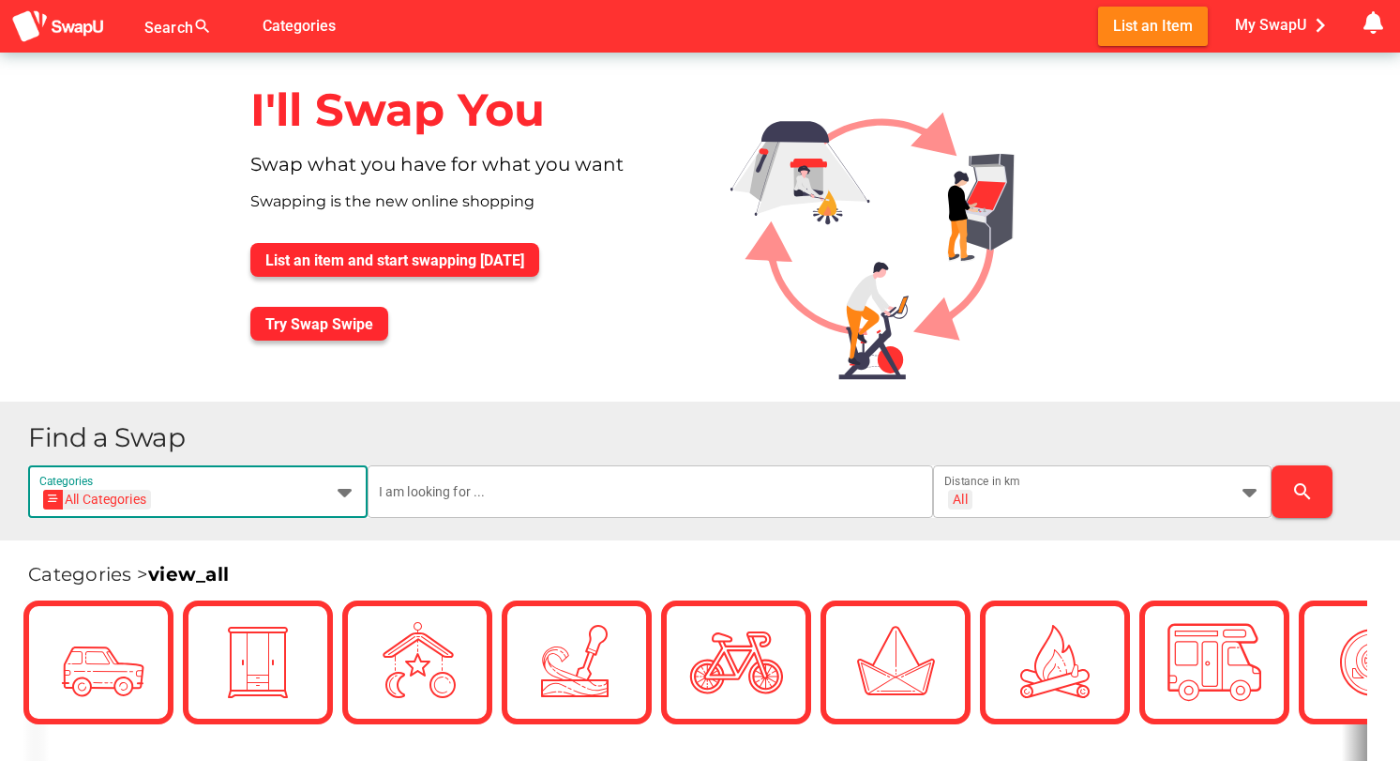
click at [207, 498] on div "All Categories All Categories" at bounding box center [180, 503] width 283 height 30
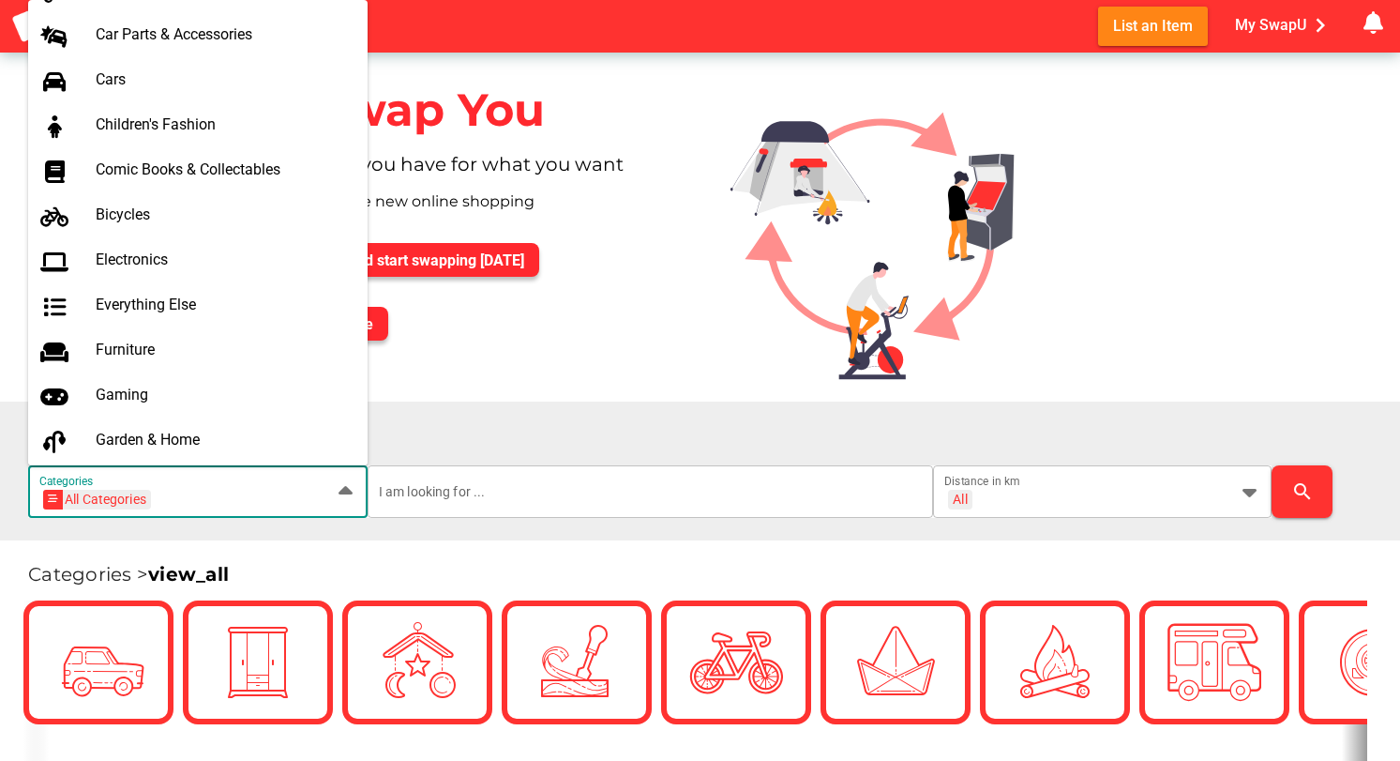
scroll to position [340, 0]
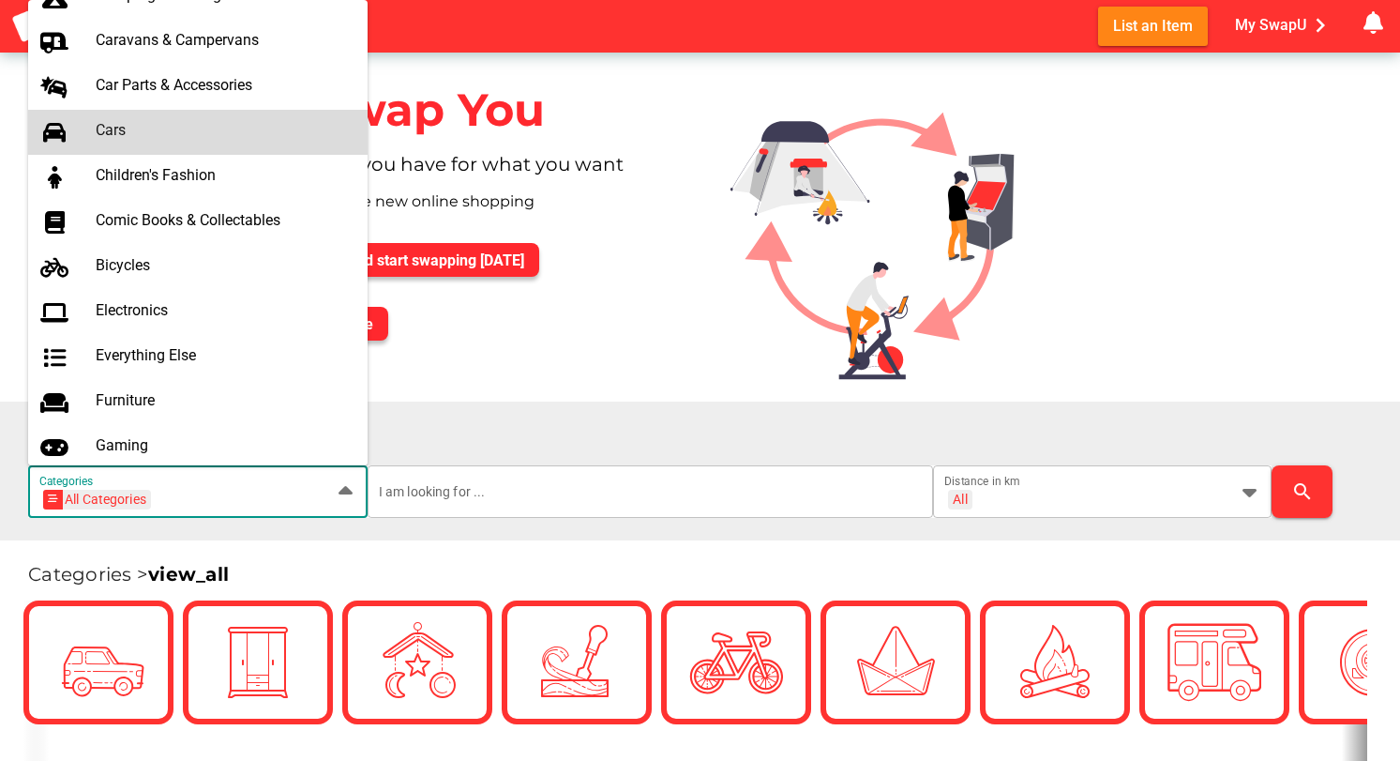
click at [127, 137] on div "Cars" at bounding box center [224, 130] width 257 height 18
type input "Cars"
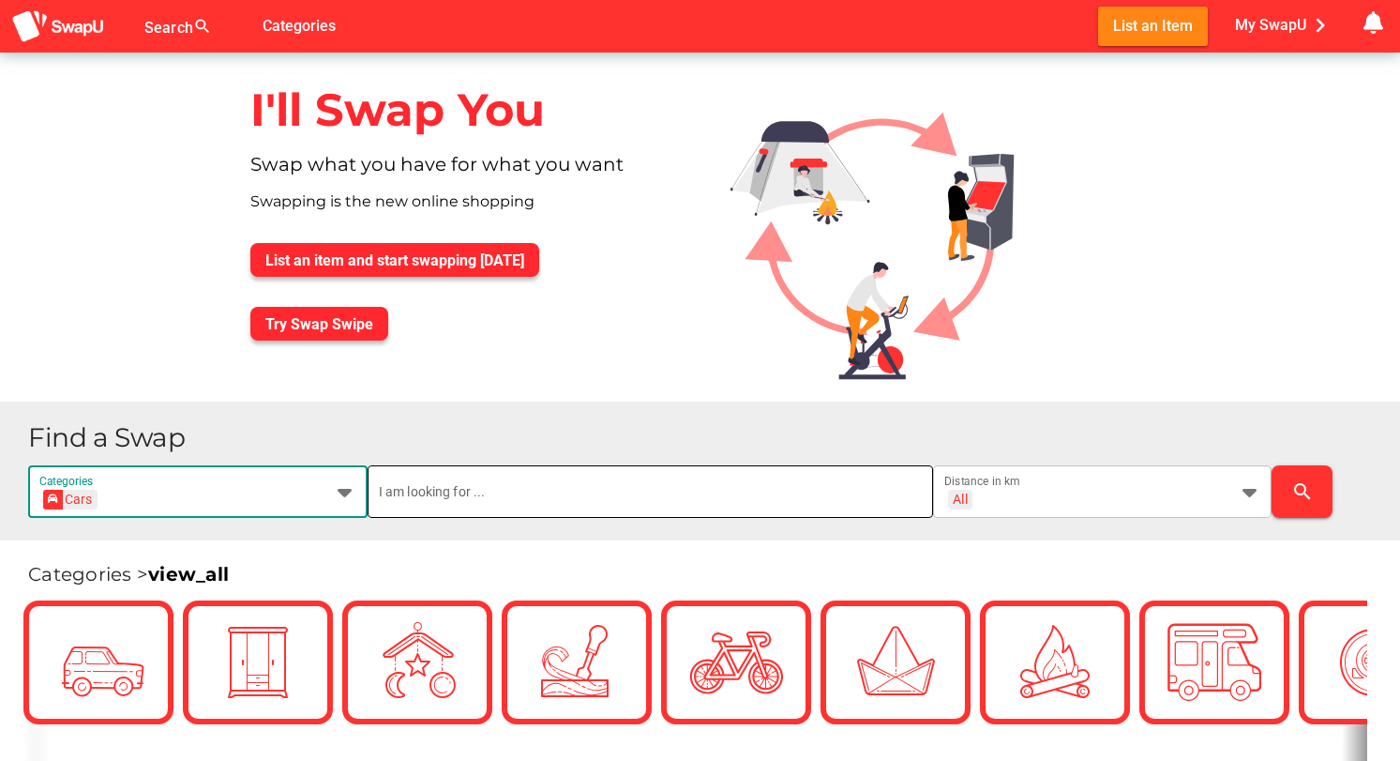
click at [583, 494] on input "text" at bounding box center [650, 491] width 543 height 53
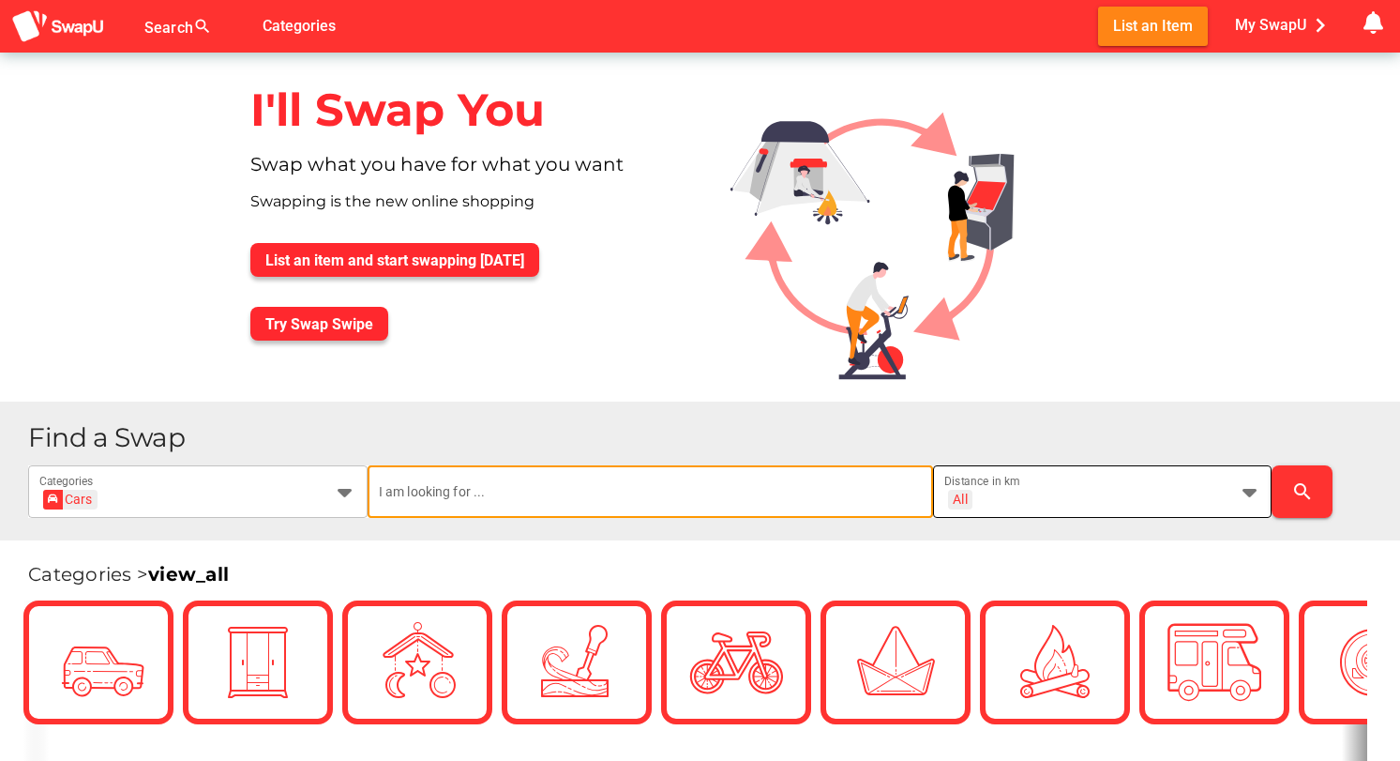
click at [1034, 485] on div "All + All Distance in km" at bounding box center [1086, 491] width 283 height 53
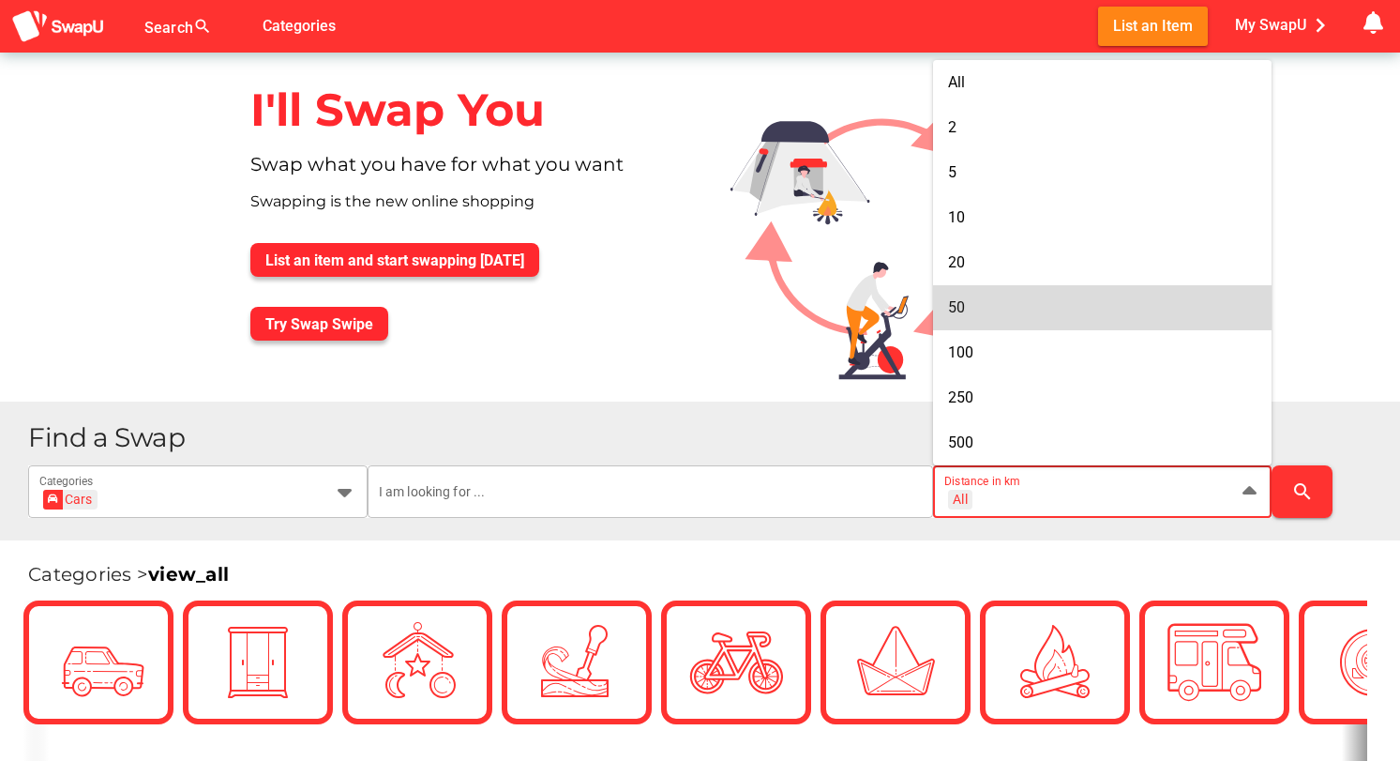
click at [1039, 302] on div "50" at bounding box center [1103, 307] width 310 height 18
type input "+ 50 km"
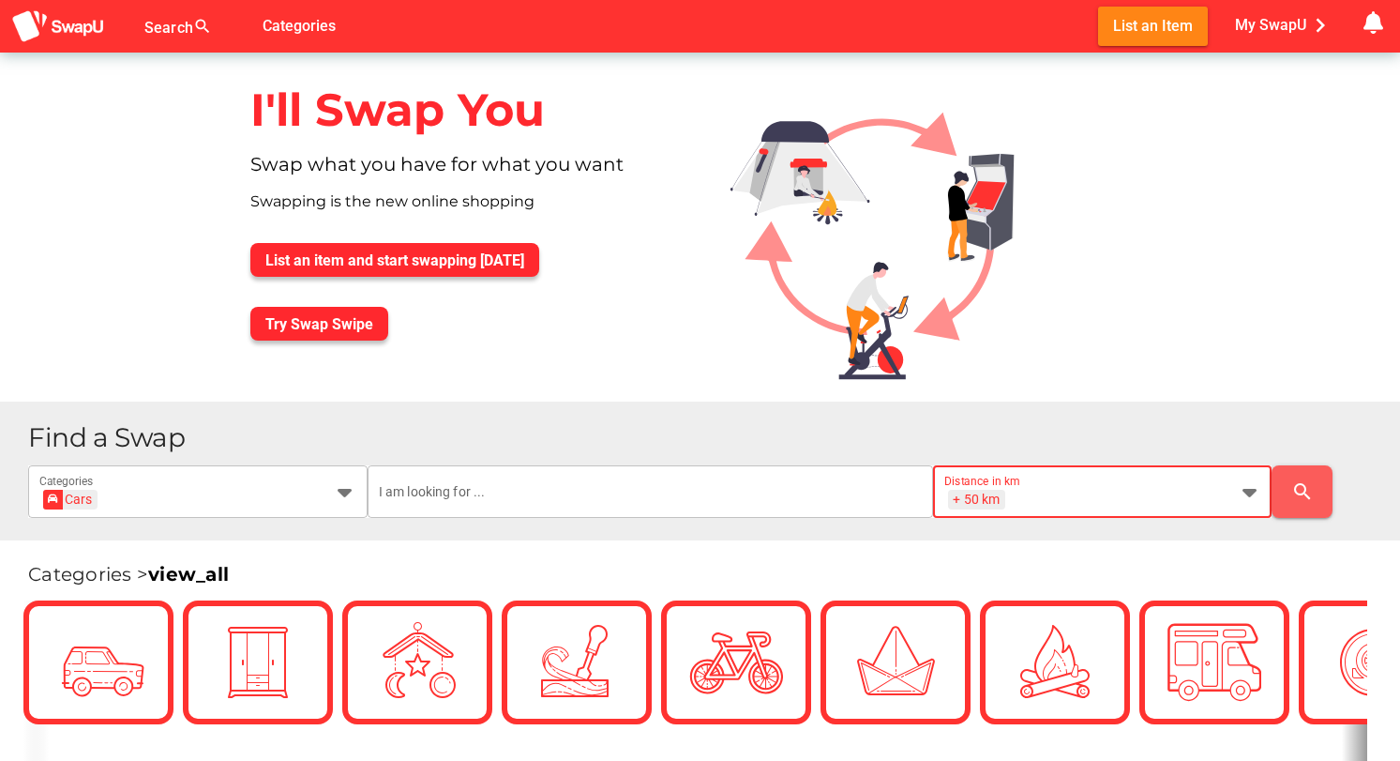
click at [1300, 491] on icon "search" at bounding box center [1303, 491] width 23 height 23
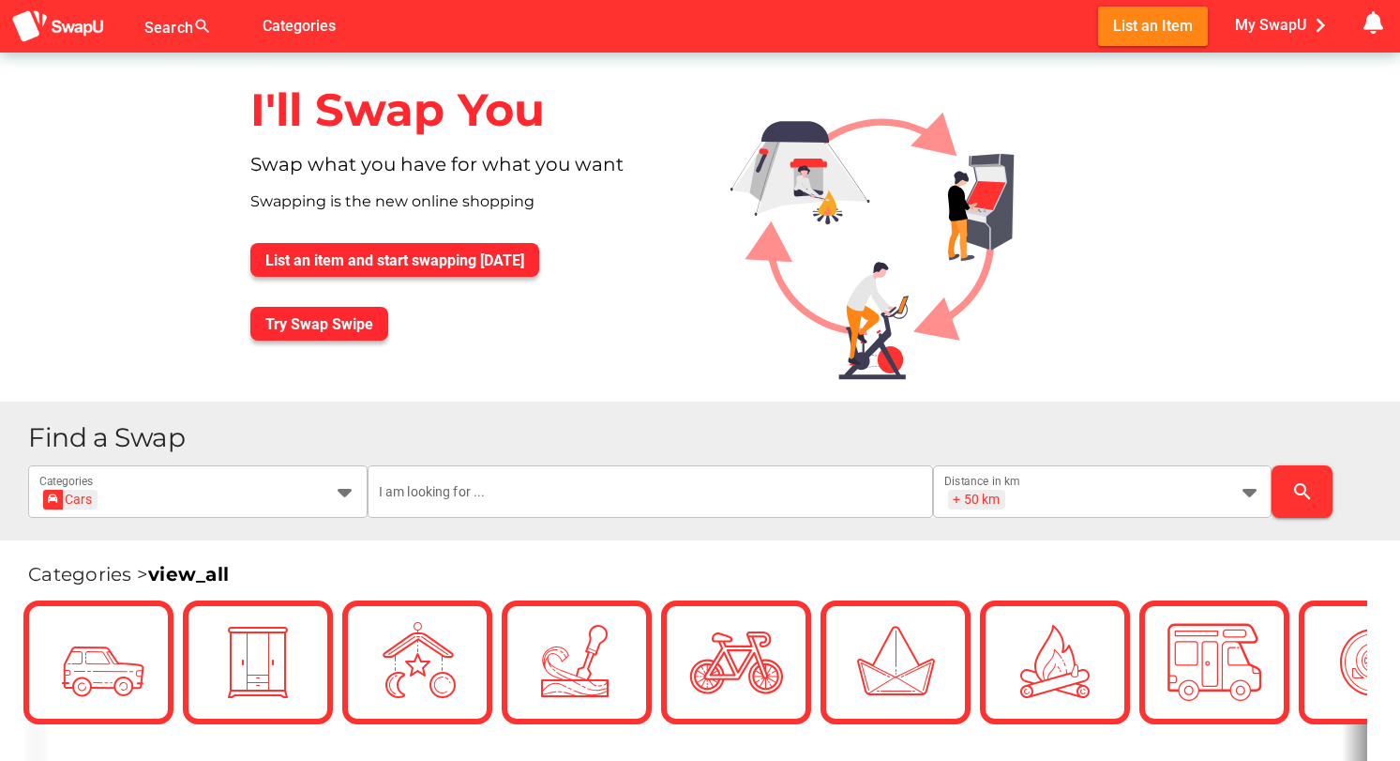
scroll to position [0, 0]
click at [1293, 487] on icon "search" at bounding box center [1303, 491] width 23 height 23
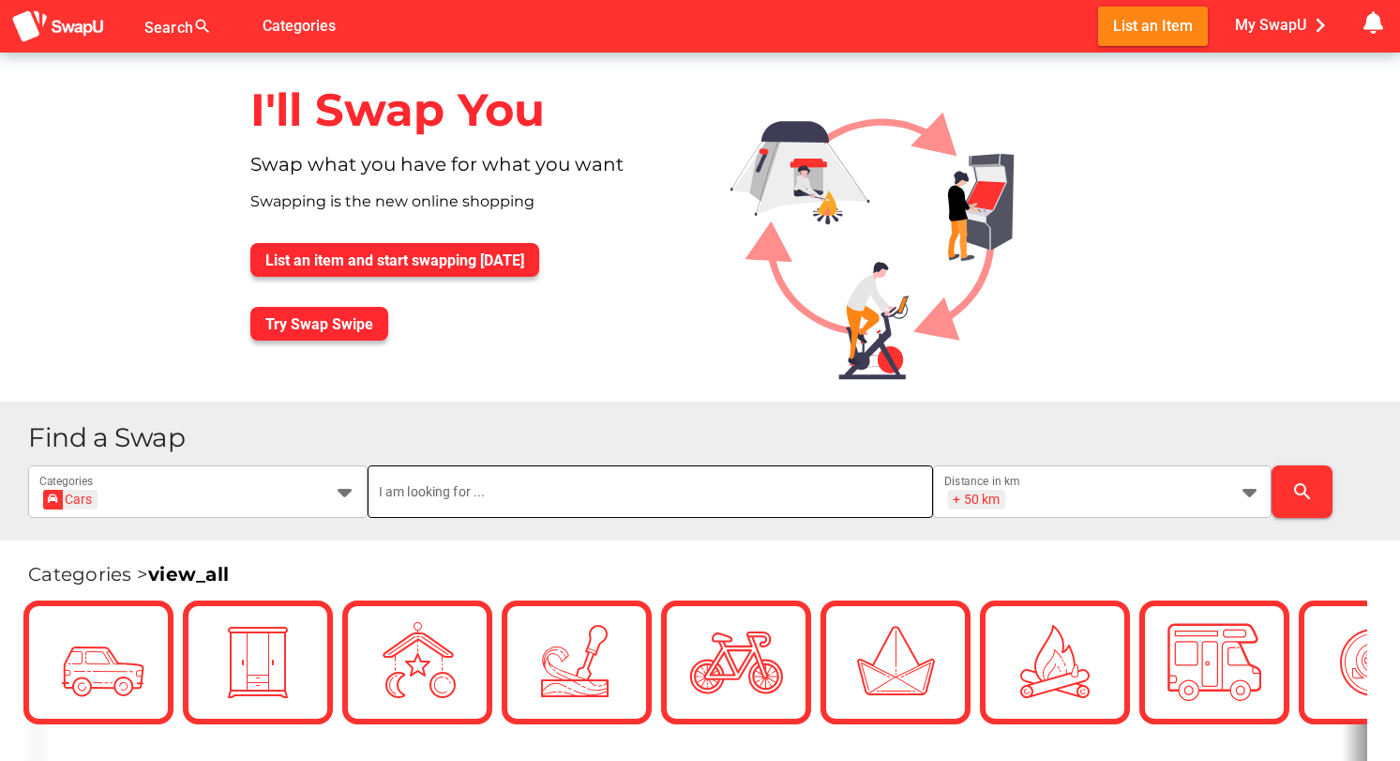
click at [407, 491] on input "text" at bounding box center [650, 491] width 543 height 53
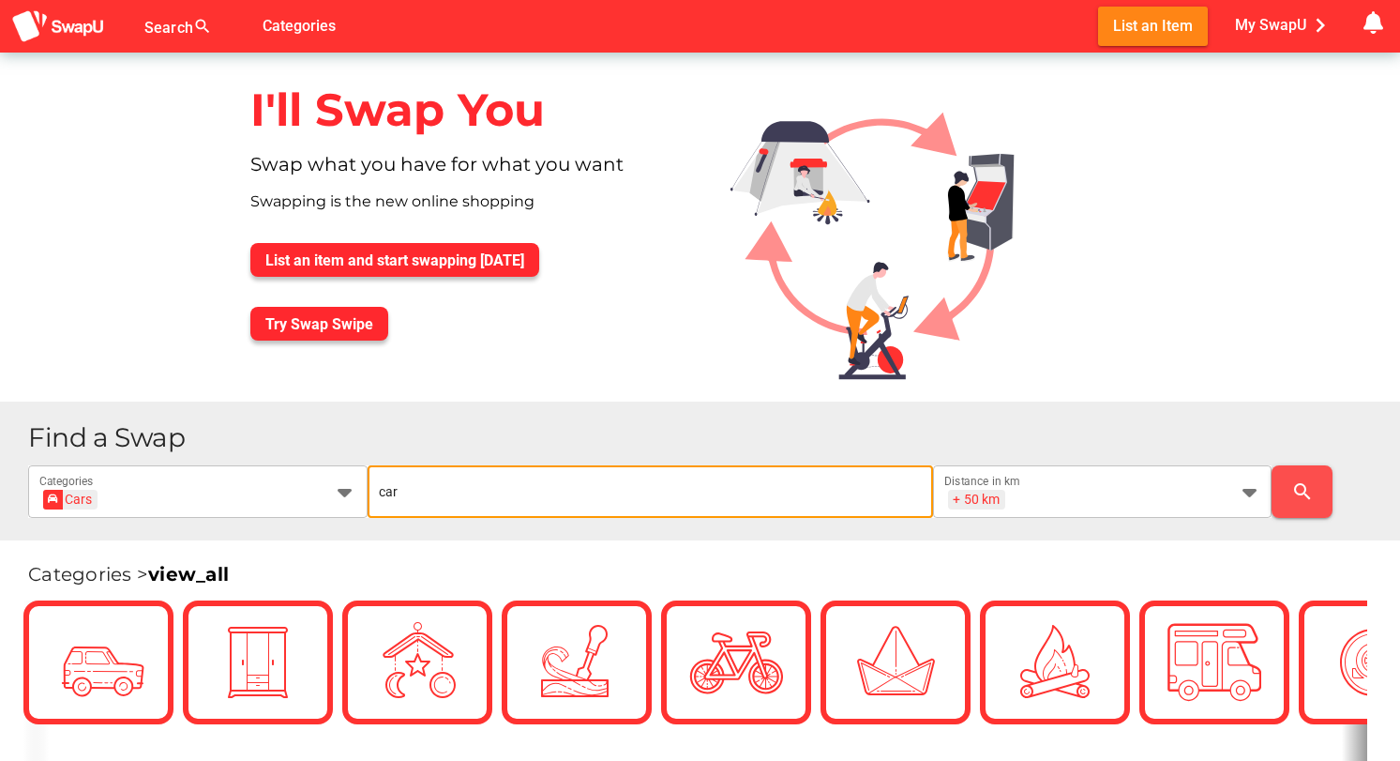
type input "car"
click at [1303, 491] on icon "search" at bounding box center [1303, 491] width 23 height 23
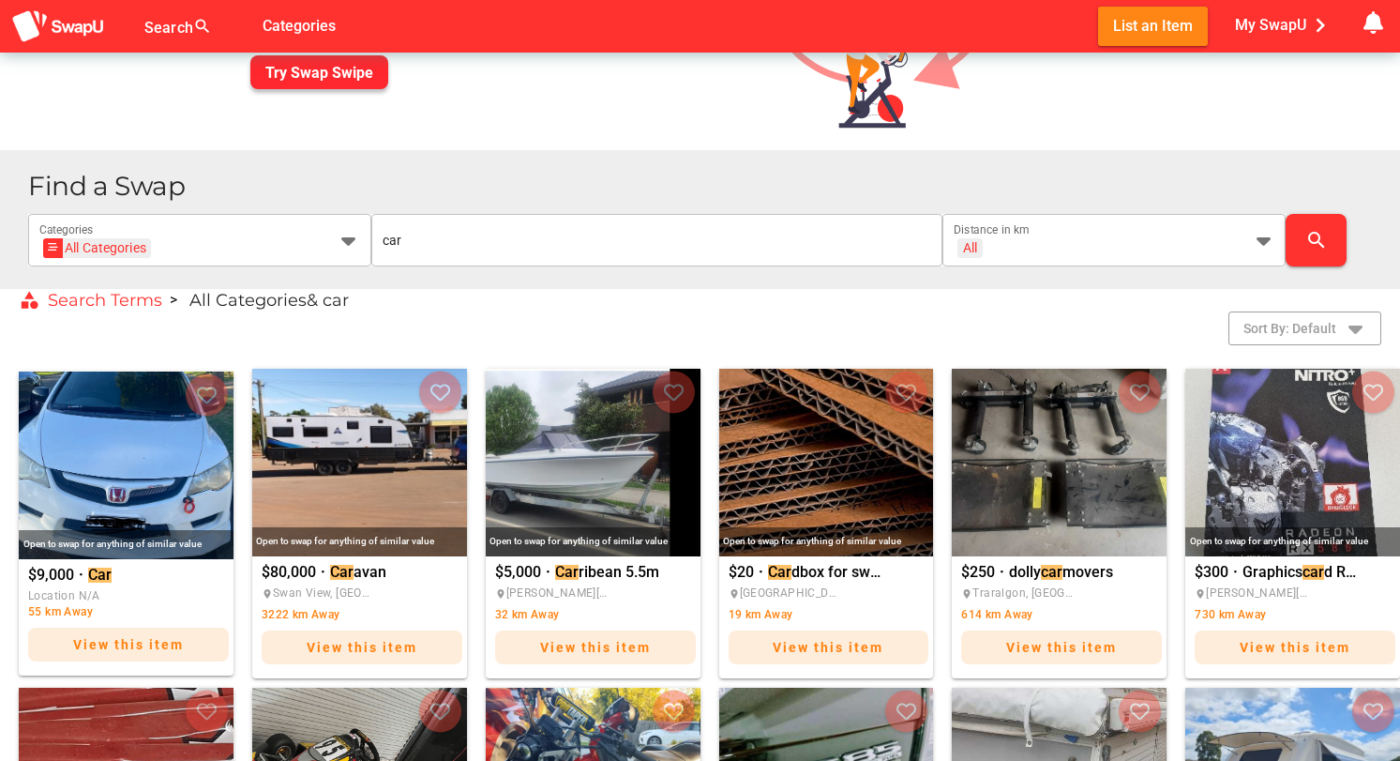
scroll to position [253, 0]
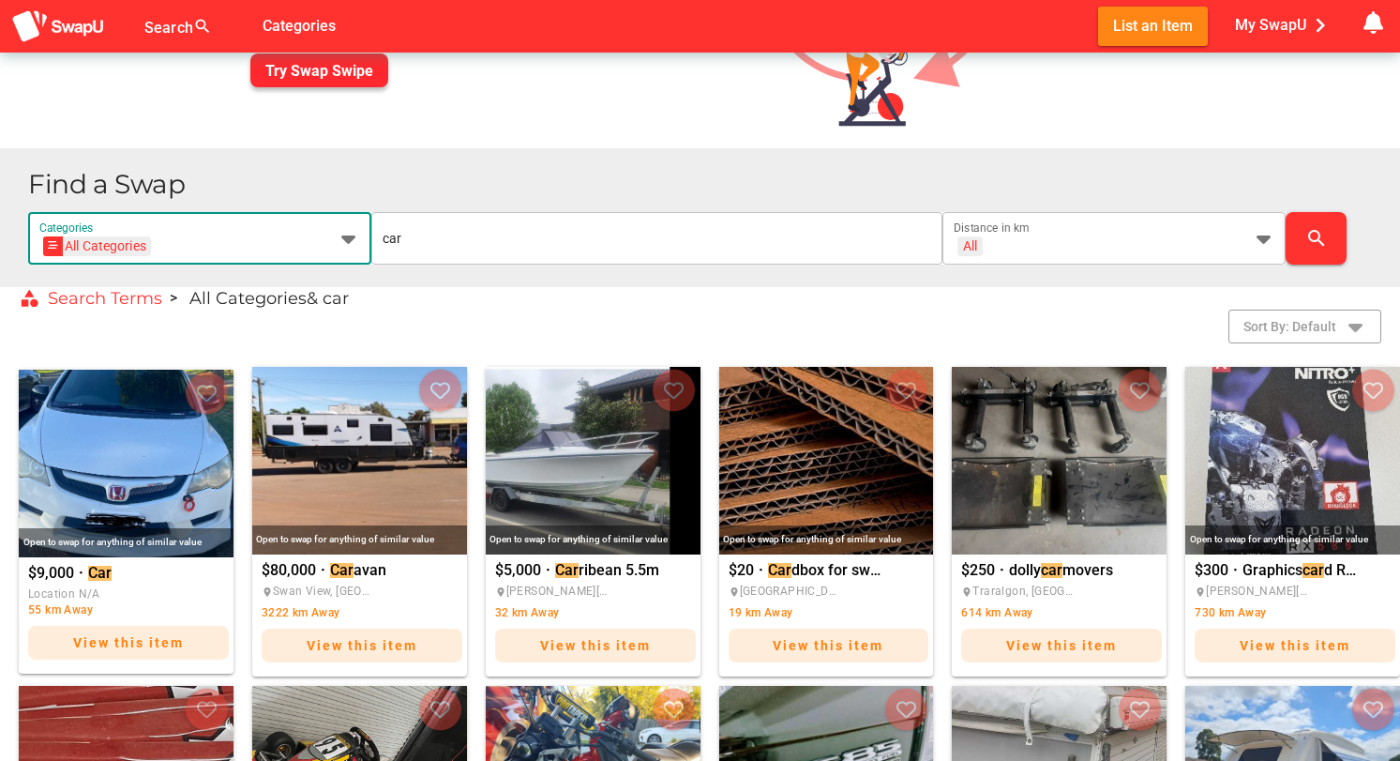
click at [342, 236] on icon at bounding box center [349, 238] width 23 height 23
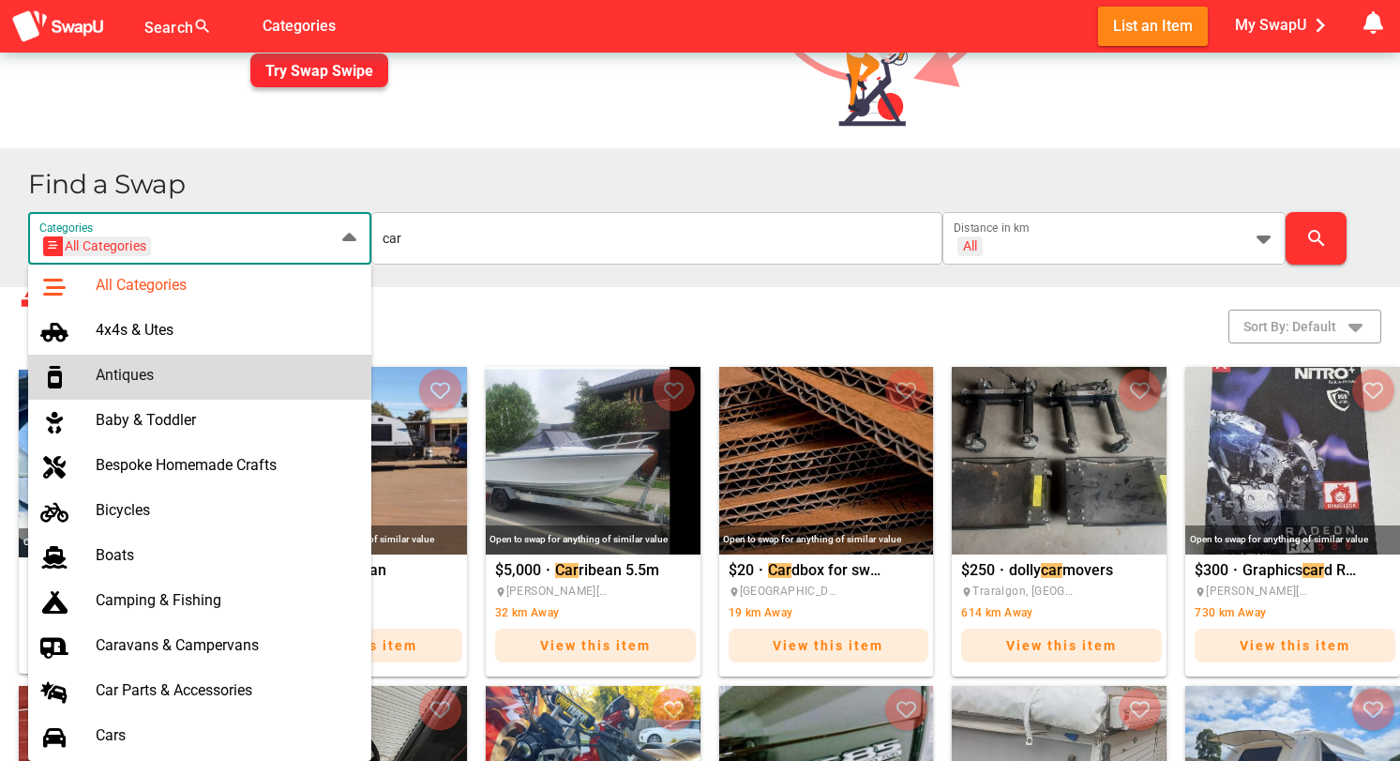
scroll to position [34, 0]
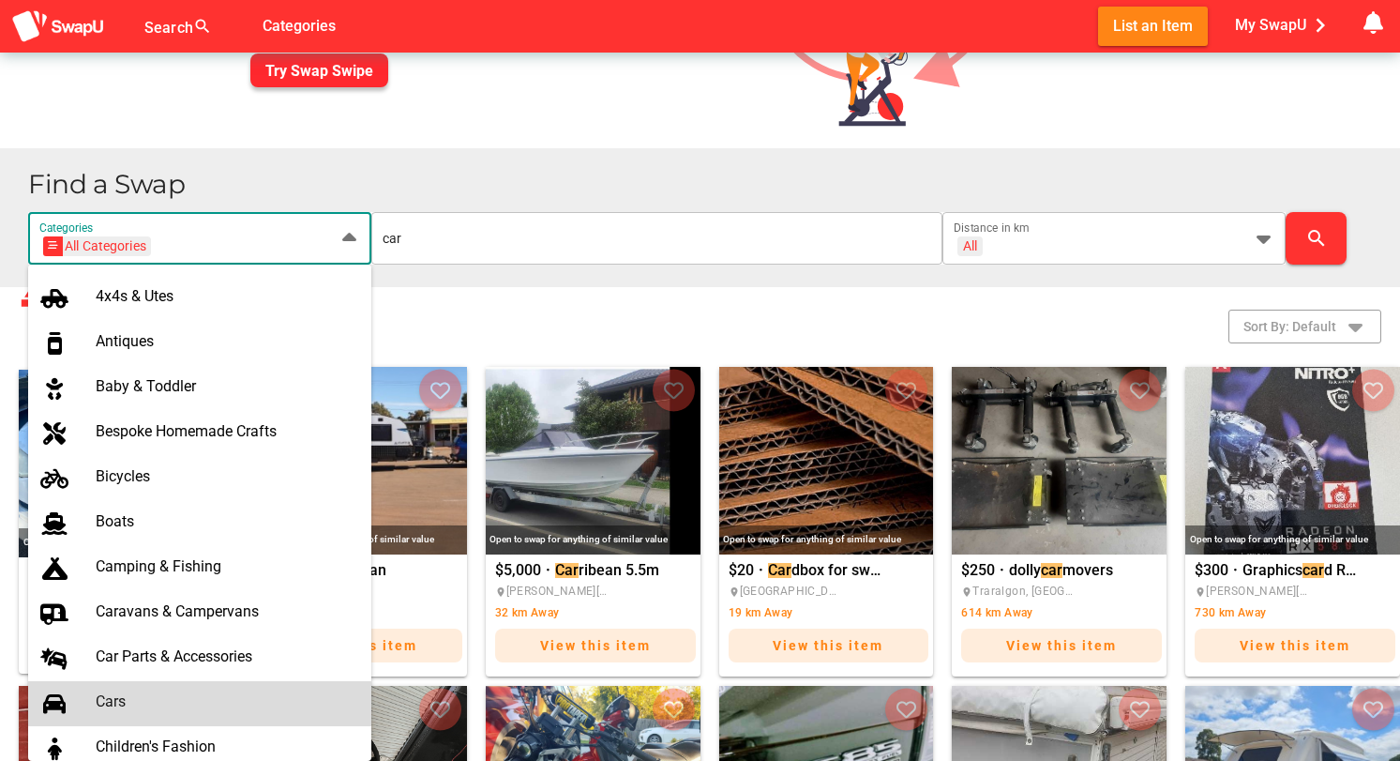
click at [130, 688] on div "Cars" at bounding box center [226, 703] width 261 height 30
type input "Cars"
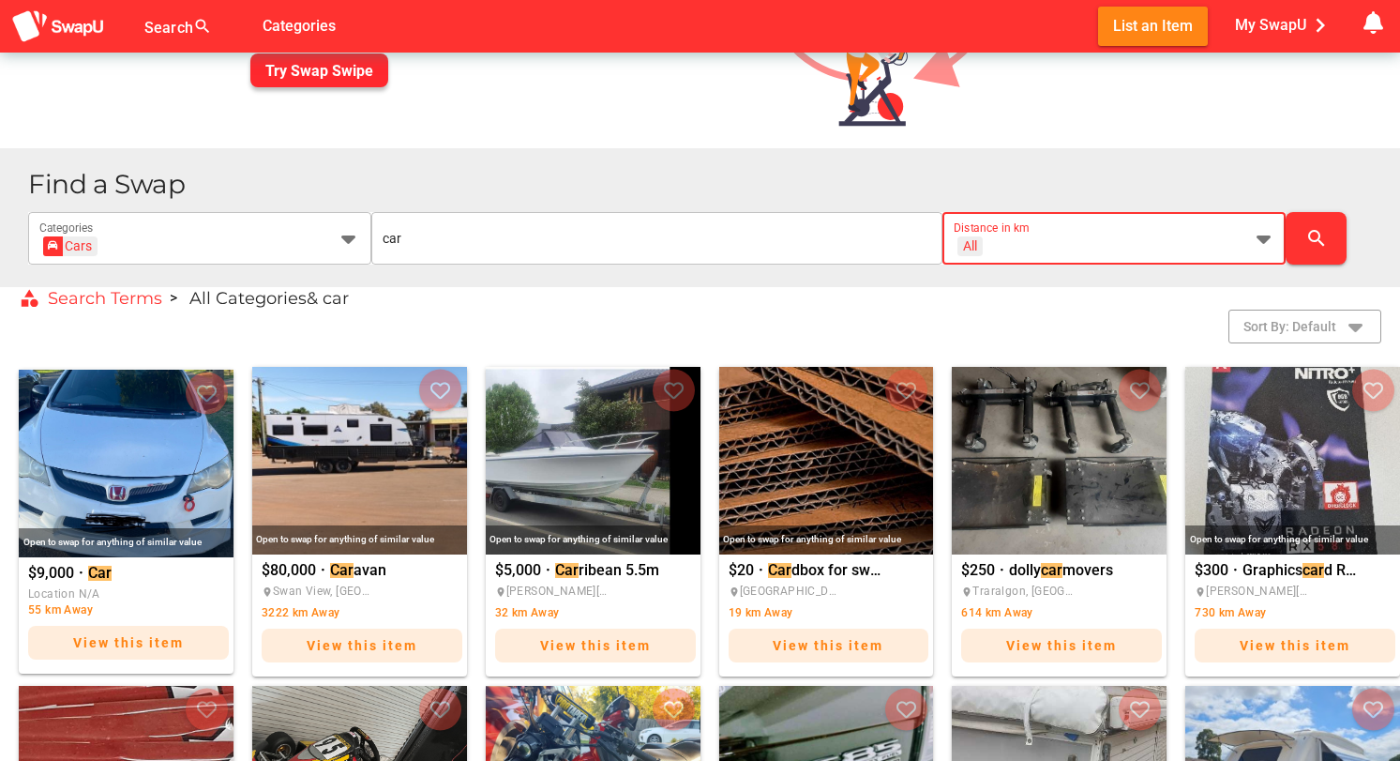
click at [1203, 237] on div "All + All" at bounding box center [1097, 249] width 287 height 30
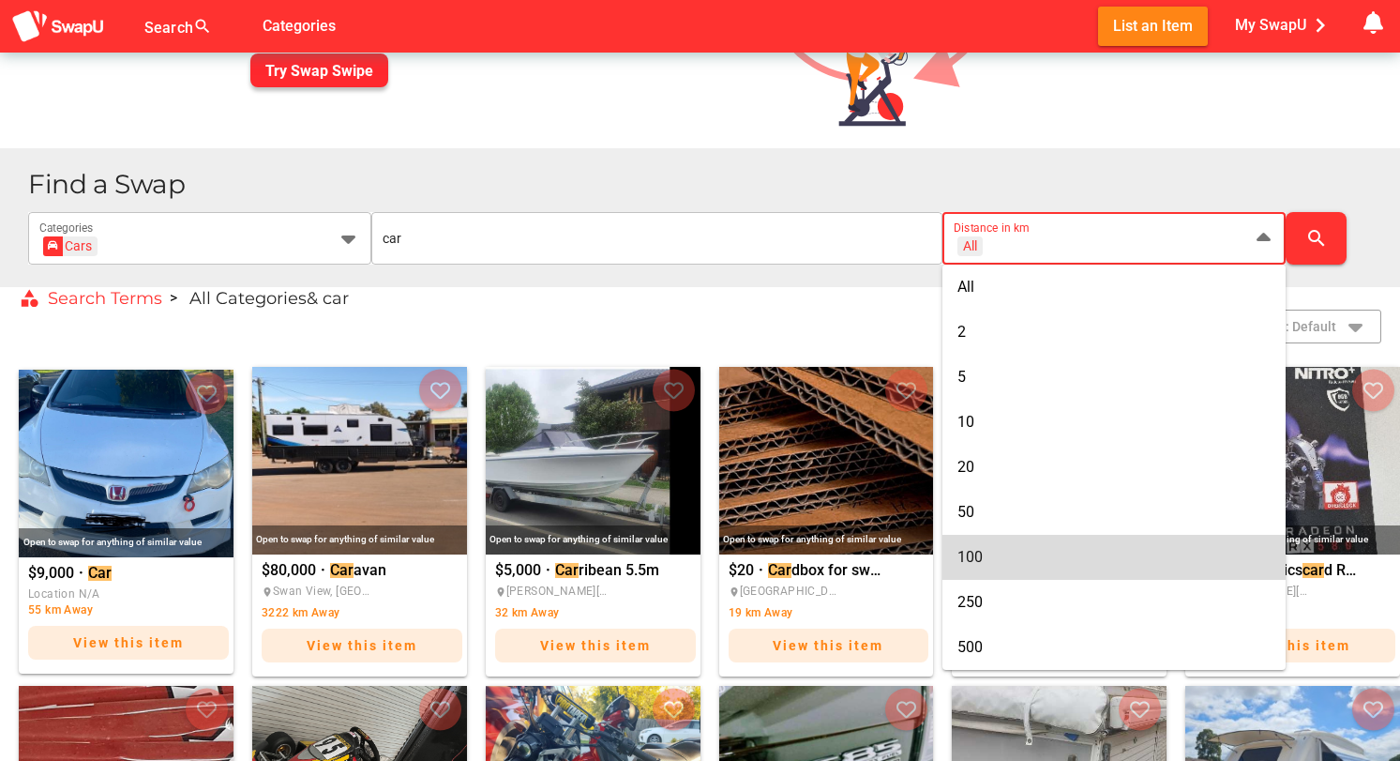
click at [1013, 546] on div "100" at bounding box center [1114, 557] width 313 height 30
type input "+ 100 km"
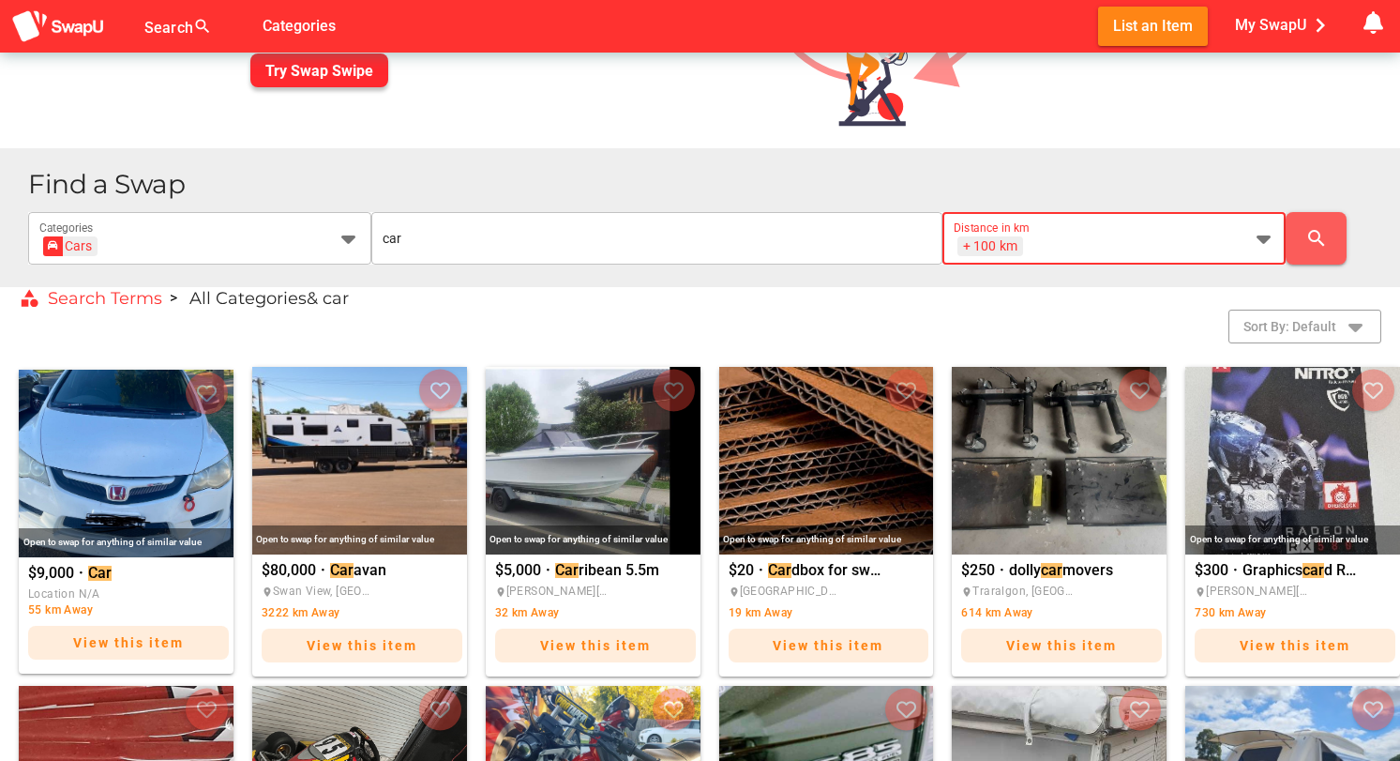
click at [1313, 235] on icon "search" at bounding box center [1317, 238] width 23 height 23
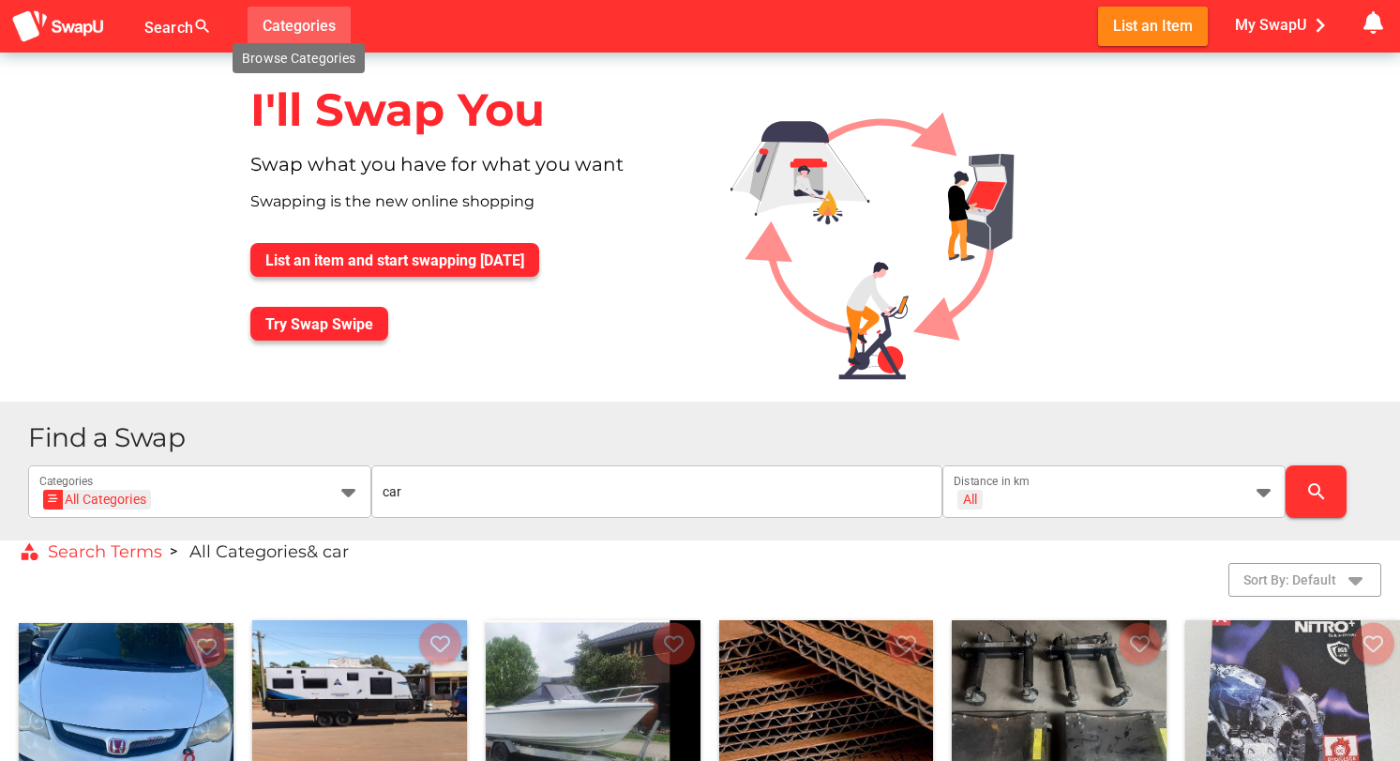
click at [288, 20] on span "Categories" at bounding box center [299, 25] width 73 height 31
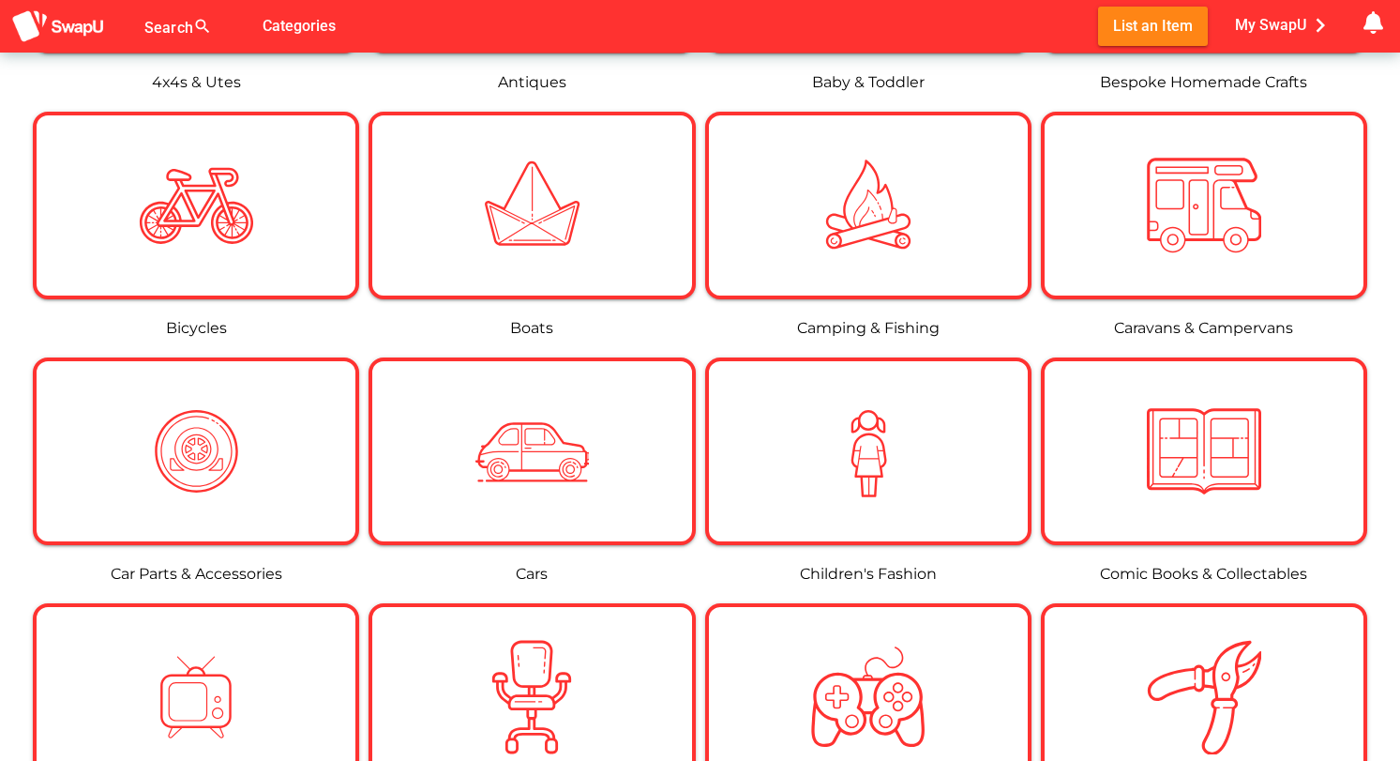
scroll to position [505, 0]
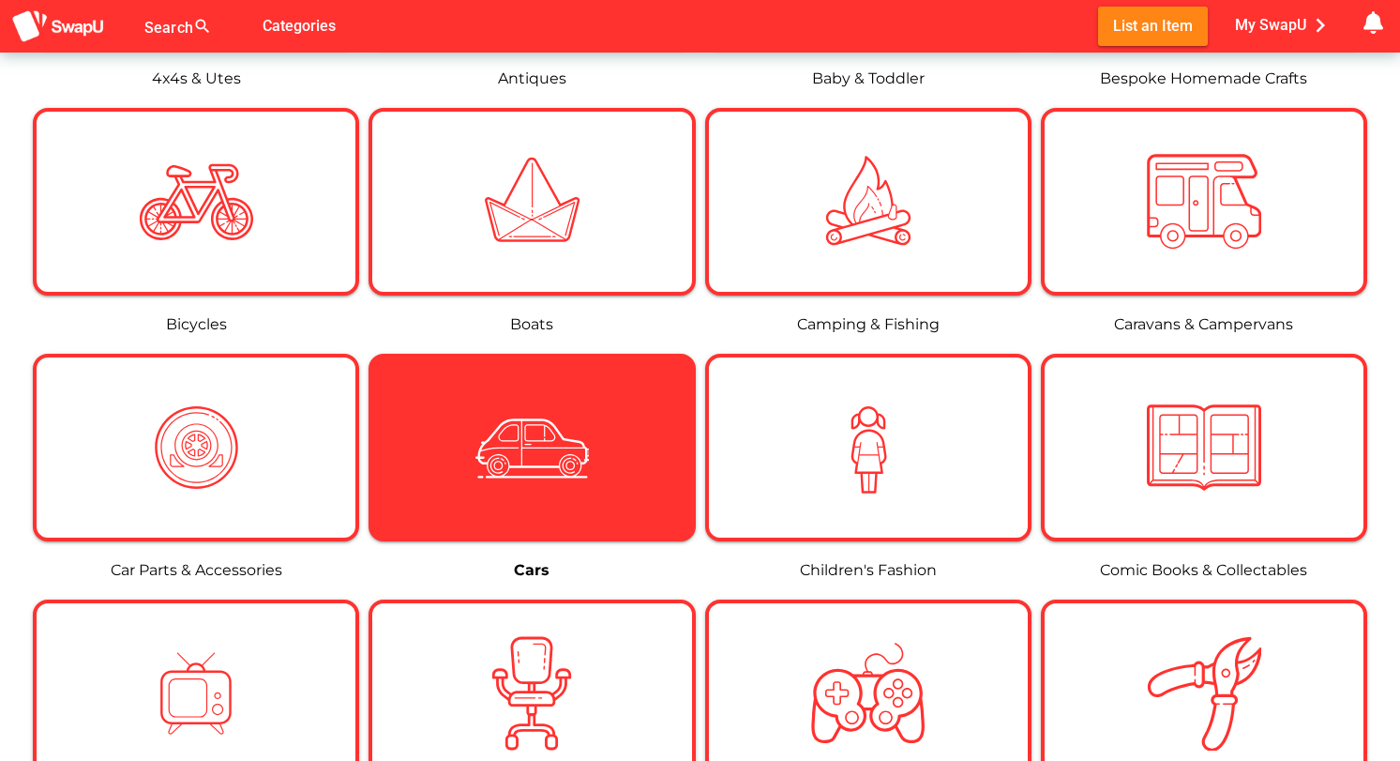
click at [506, 480] on img at bounding box center [532, 447] width 114 height 114
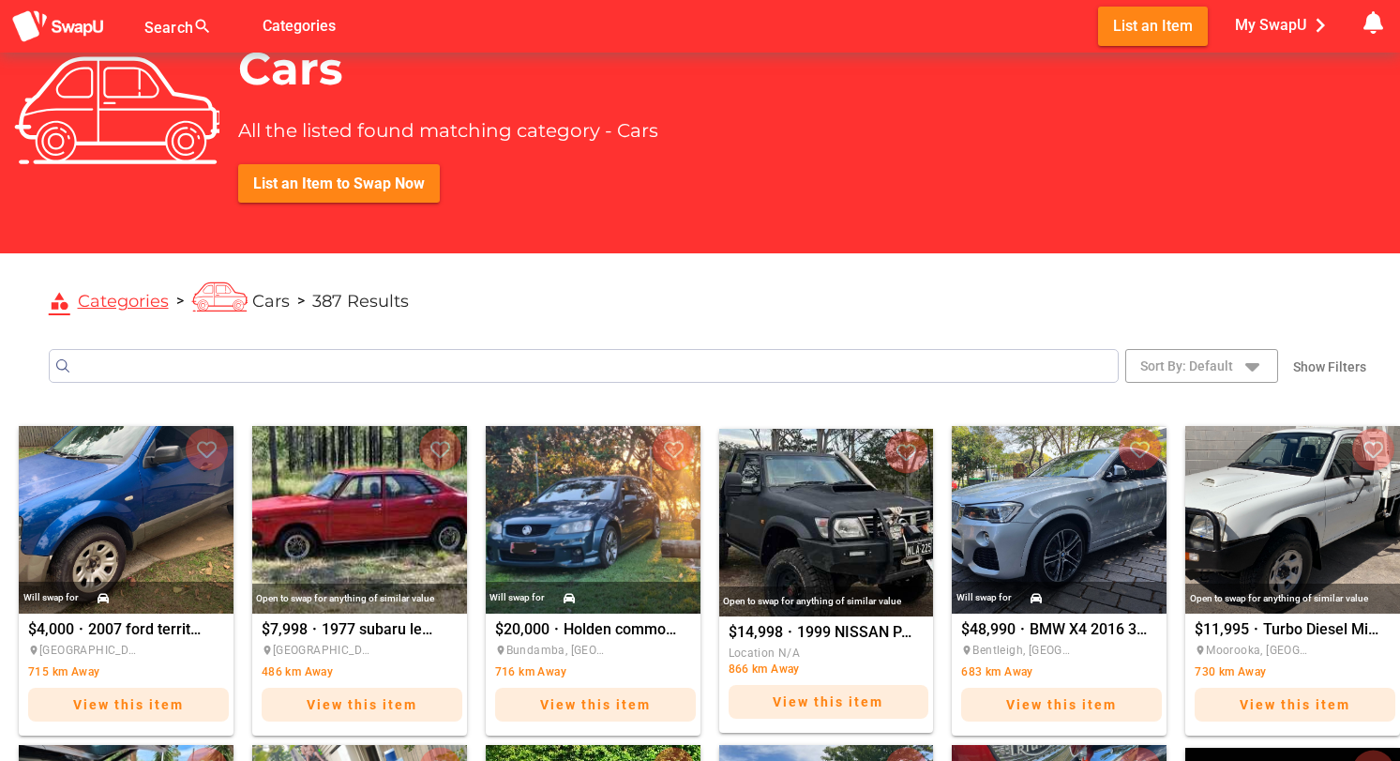
scroll to position [68, 0]
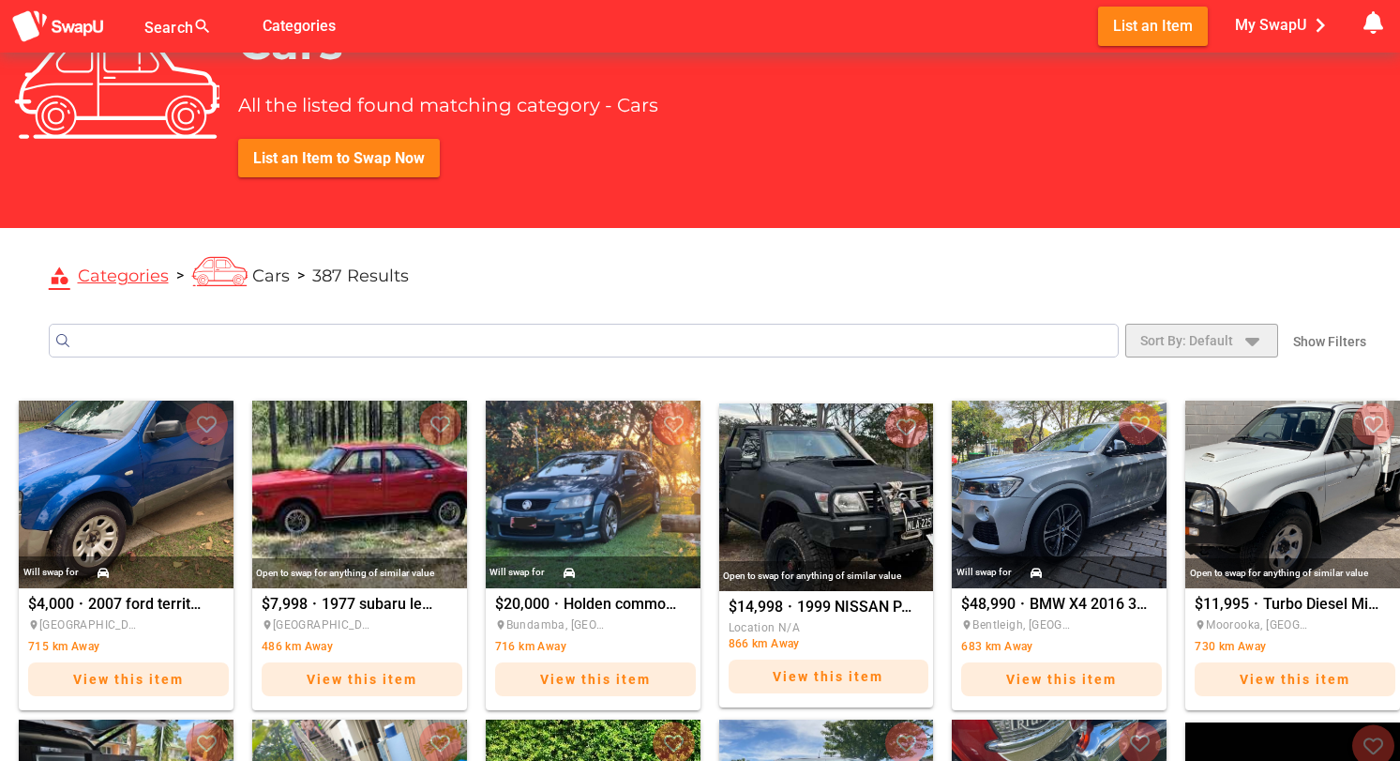
click at [1237, 340] on span "Sort By: Default" at bounding box center [1202, 340] width 123 height 26
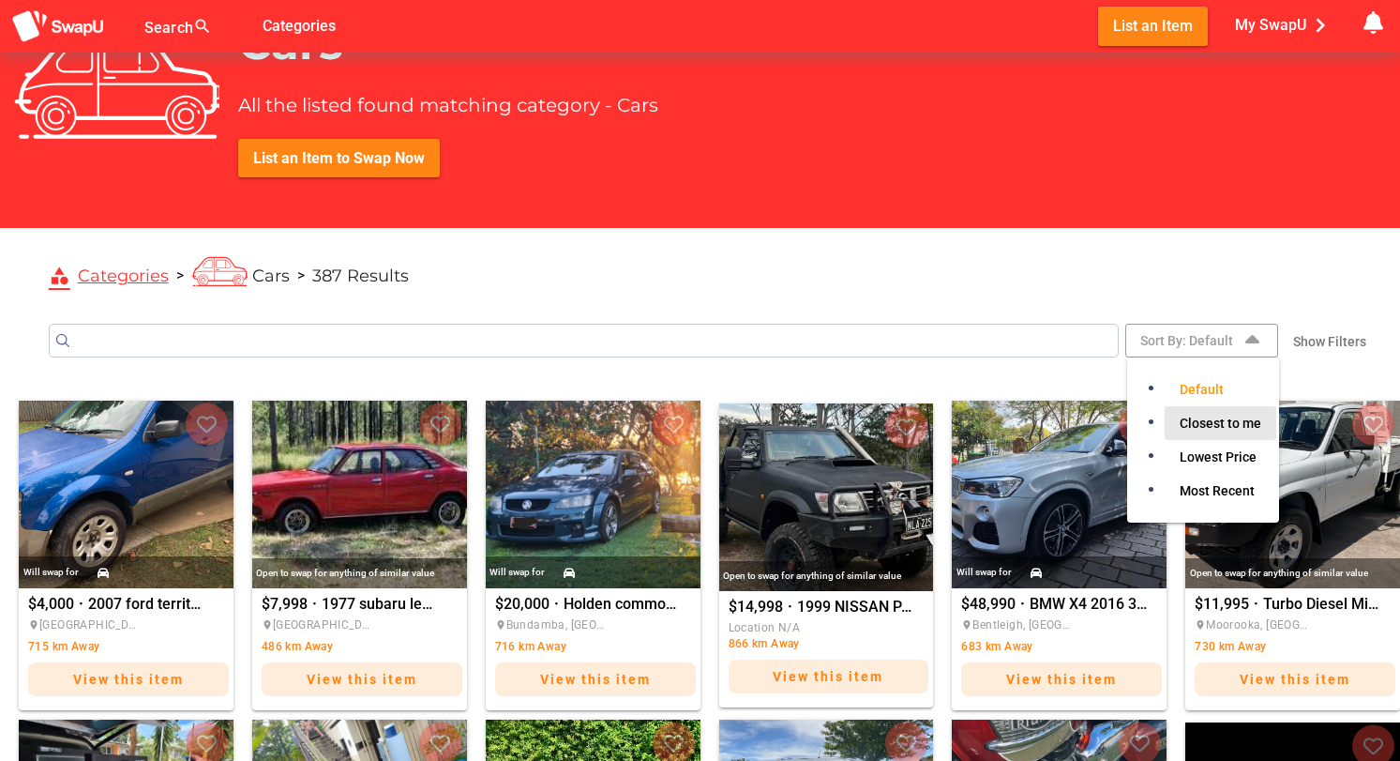
click at [1215, 425] on span "Closest to me" at bounding box center [1221, 423] width 82 height 23
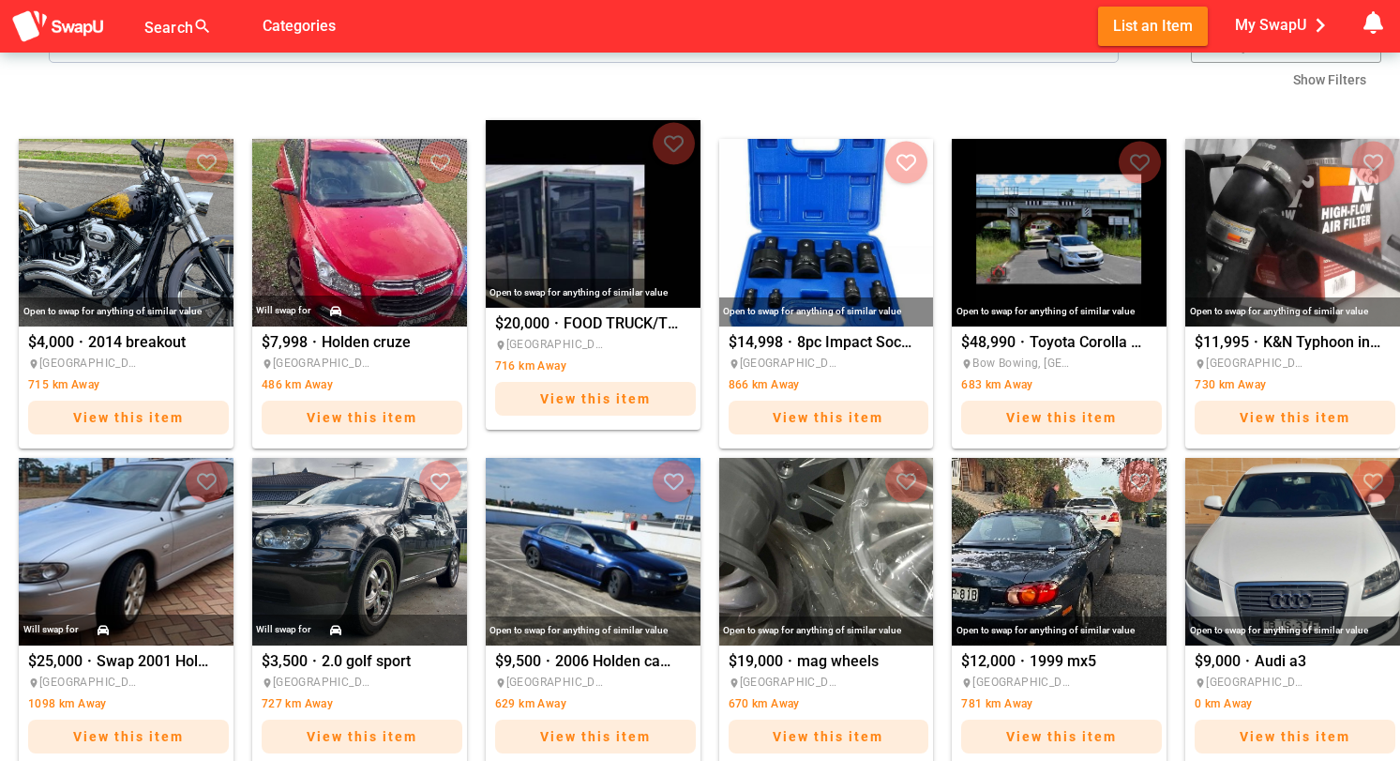
scroll to position [390, 0]
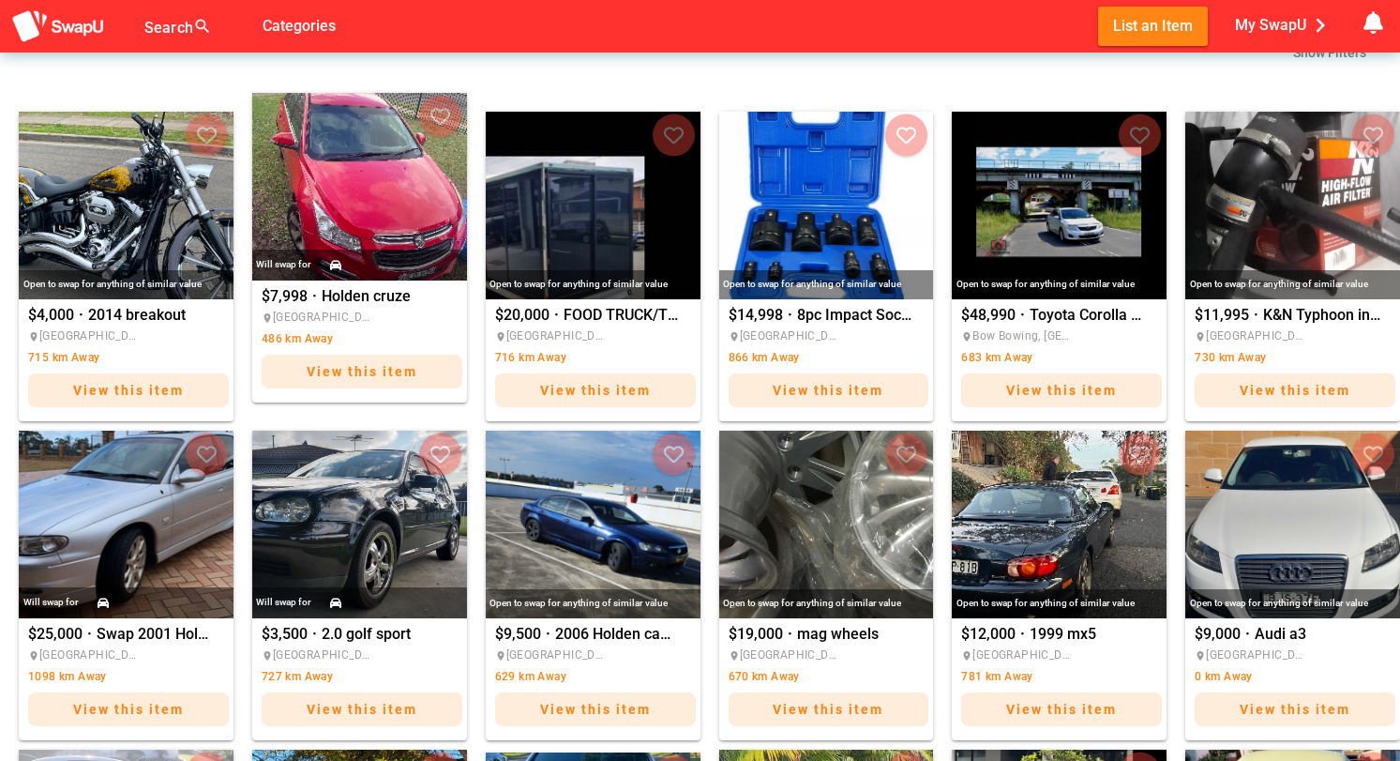
click at [399, 382] on div "View this item" at bounding box center [362, 372] width 201 height 34
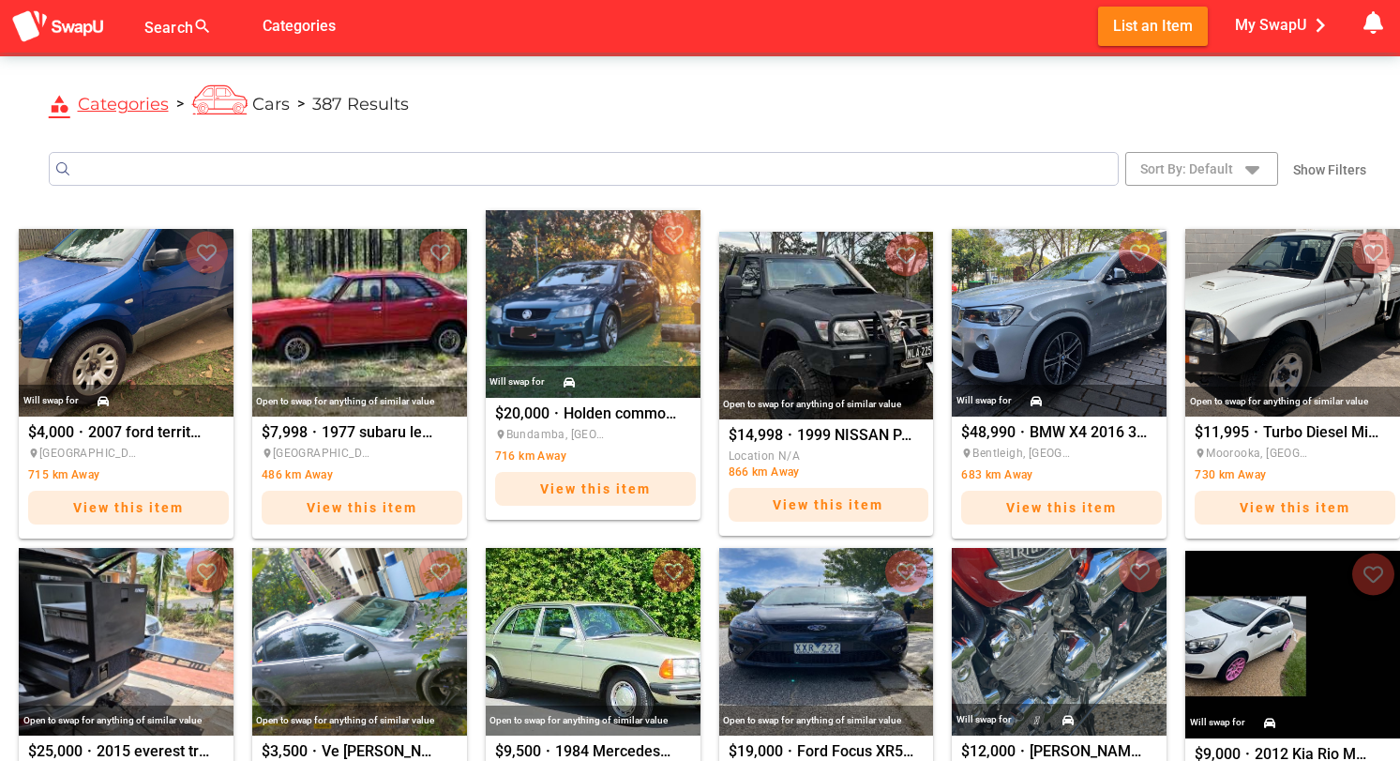
scroll to position [249, 0]
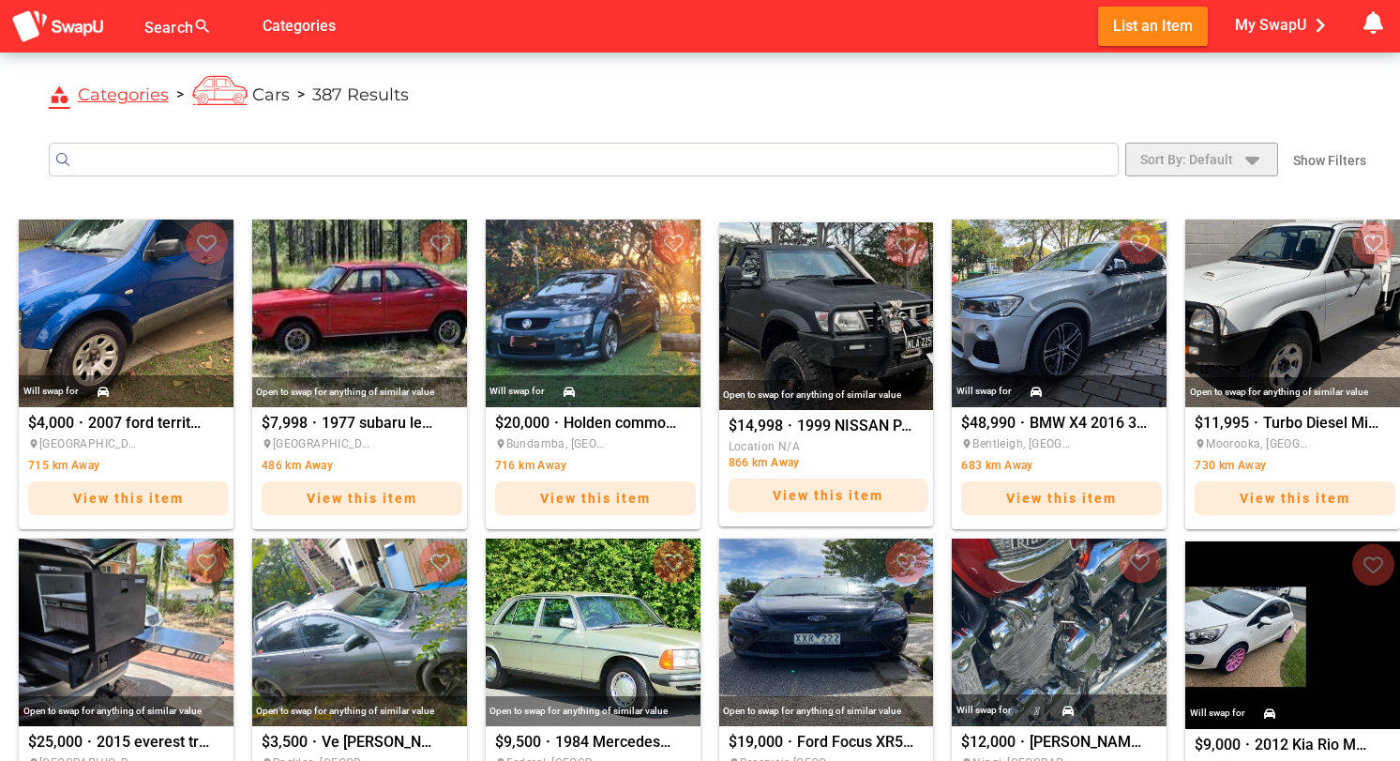
click at [1255, 154] on icon "button" at bounding box center [1252, 159] width 23 height 23
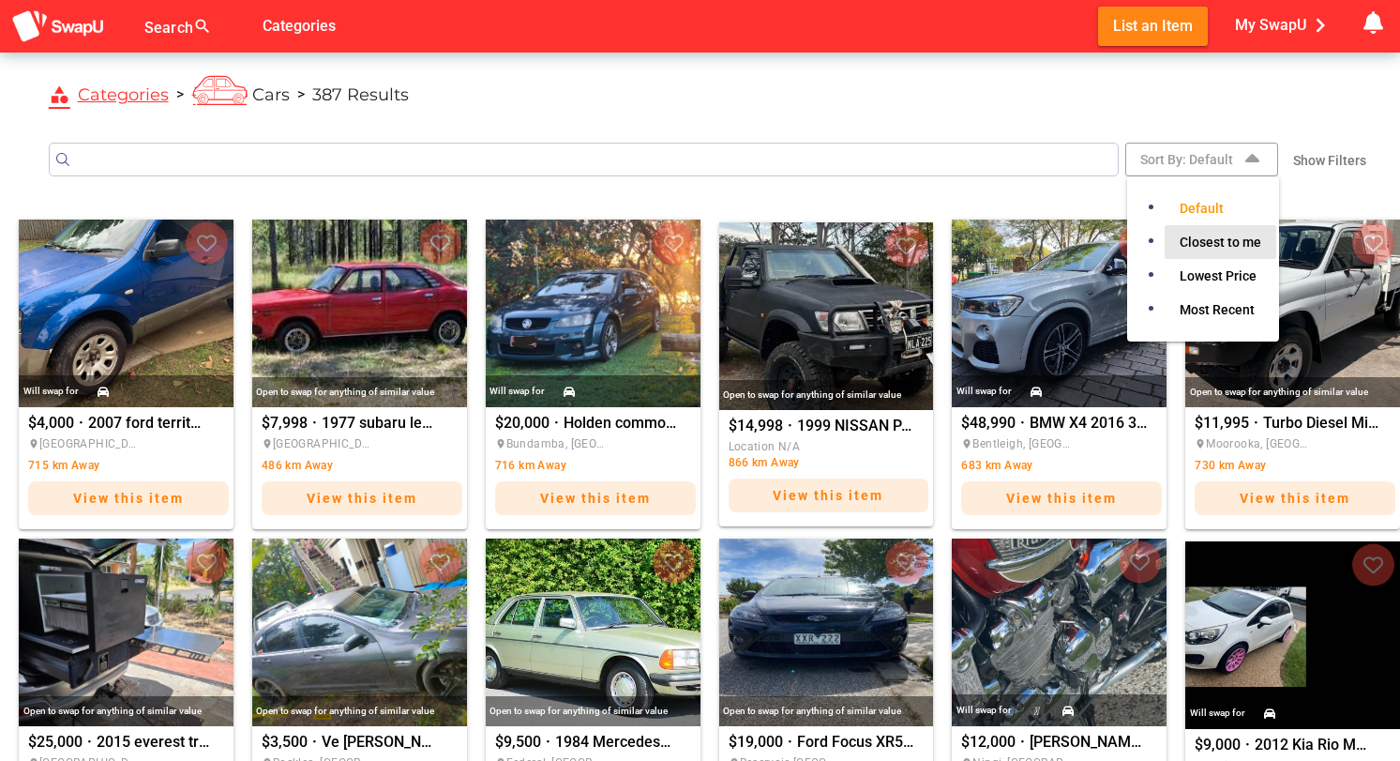
click at [1211, 241] on span "Closest to me" at bounding box center [1221, 242] width 82 height 23
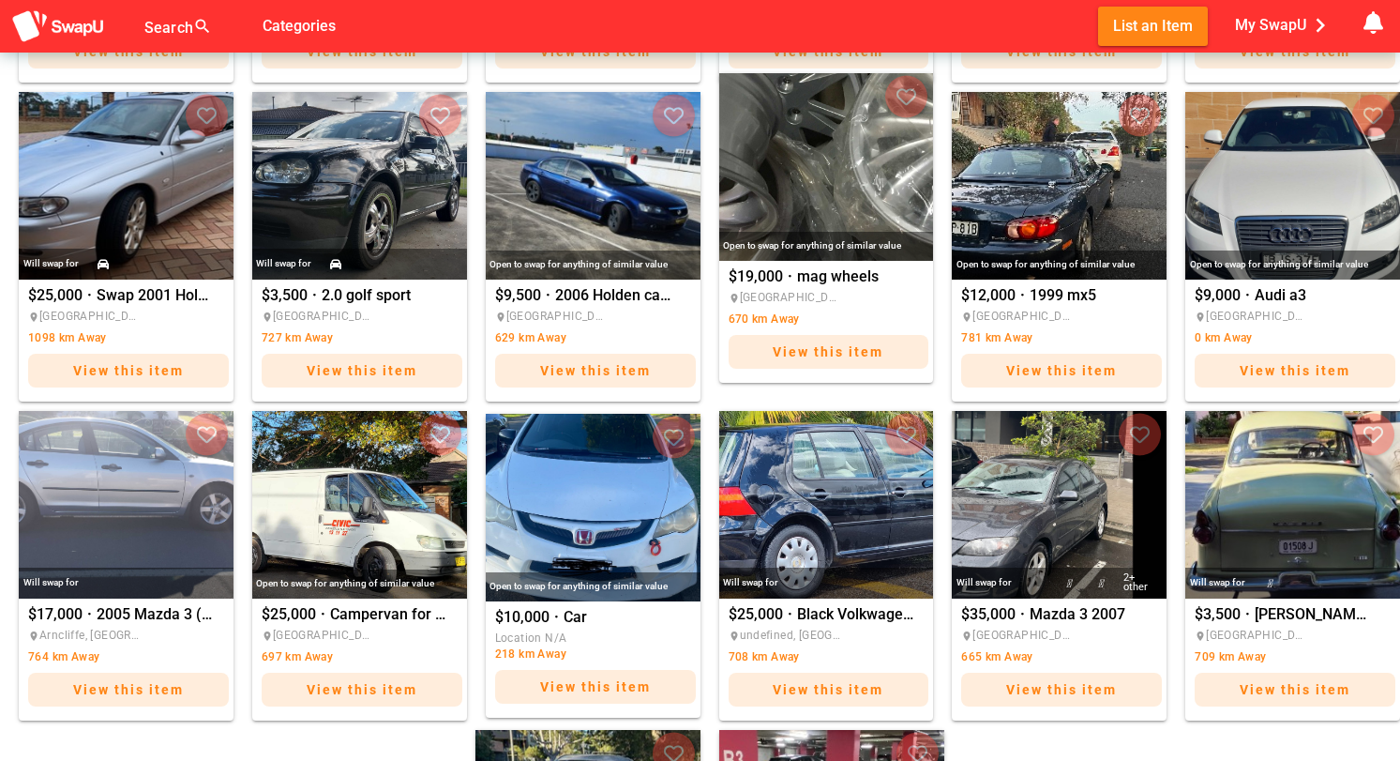
scroll to position [736, 0]
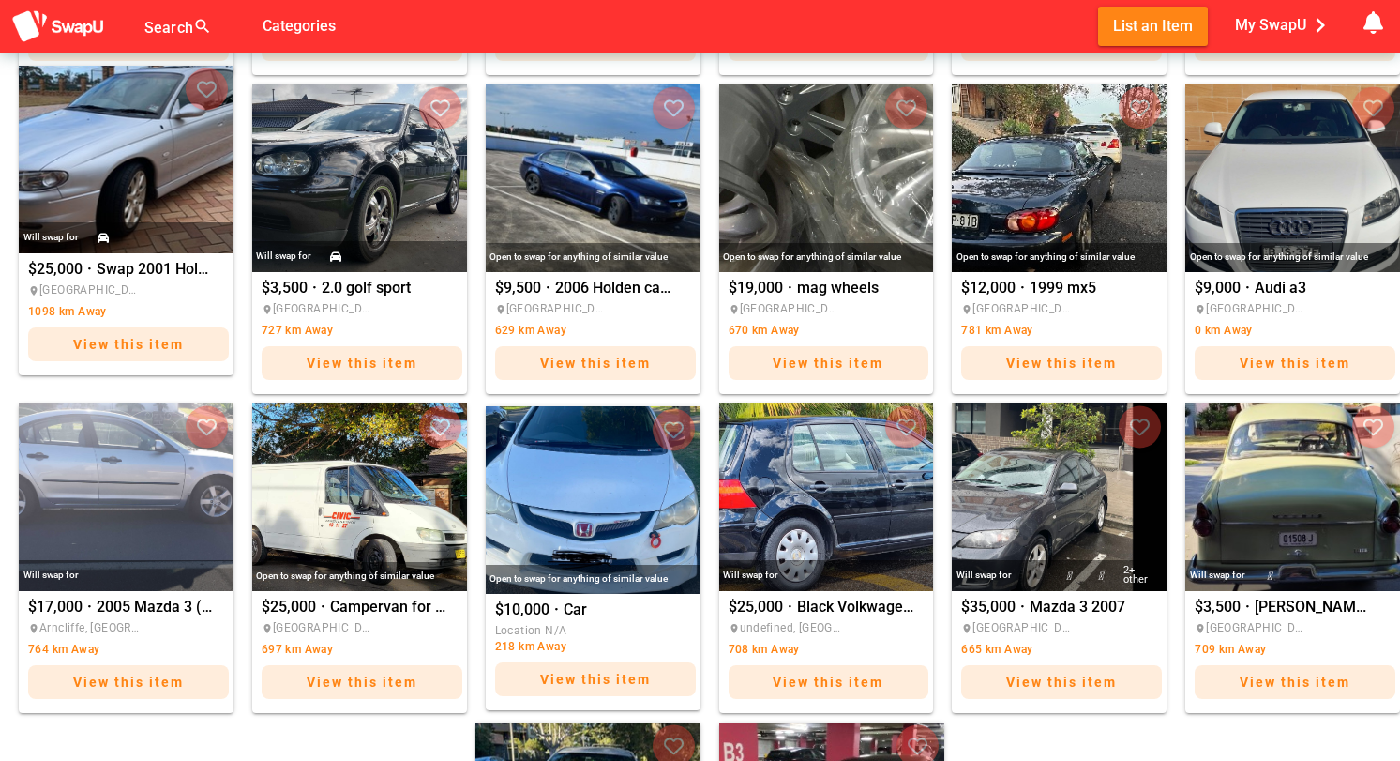
click at [117, 343] on span "View this item" at bounding box center [128, 344] width 111 height 15
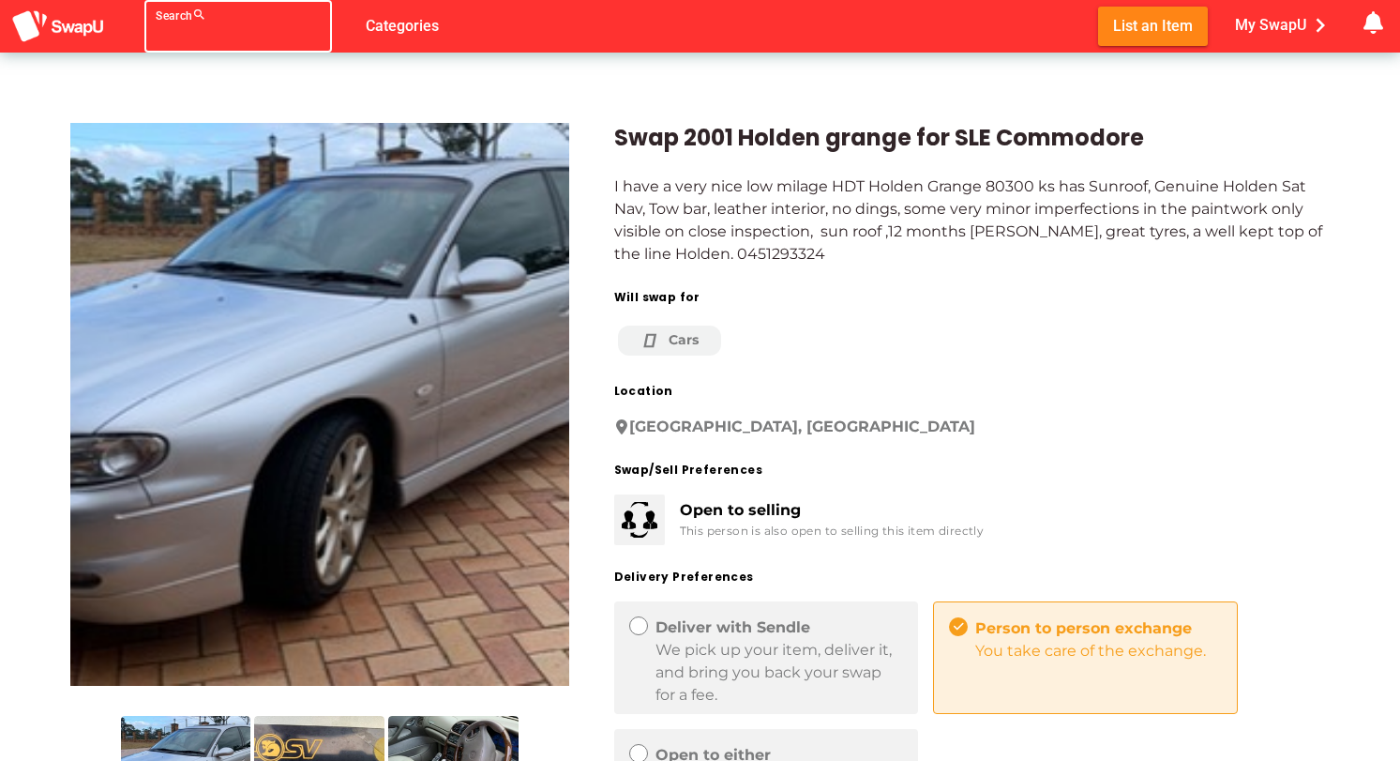
click at [176, 28] on div at bounding box center [221, 38] width 131 height 30
click at [183, 73] on div "No results" at bounding box center [238, 75] width 158 height 30
click at [183, 5] on div "Search search" at bounding box center [221, 26] width 131 height 53
click at [183, 21] on div "Search search" at bounding box center [221, 26] width 131 height 53
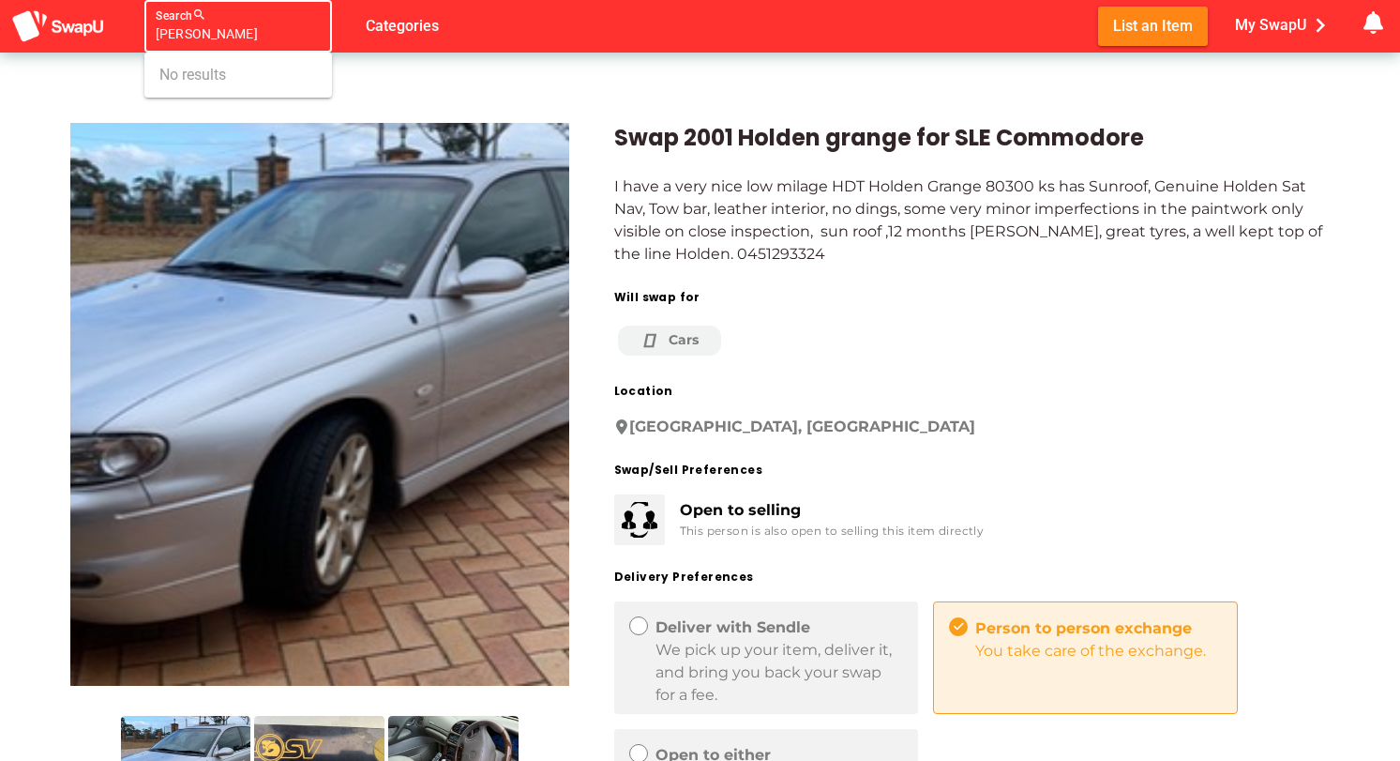
type input "[PERSON_NAME]"
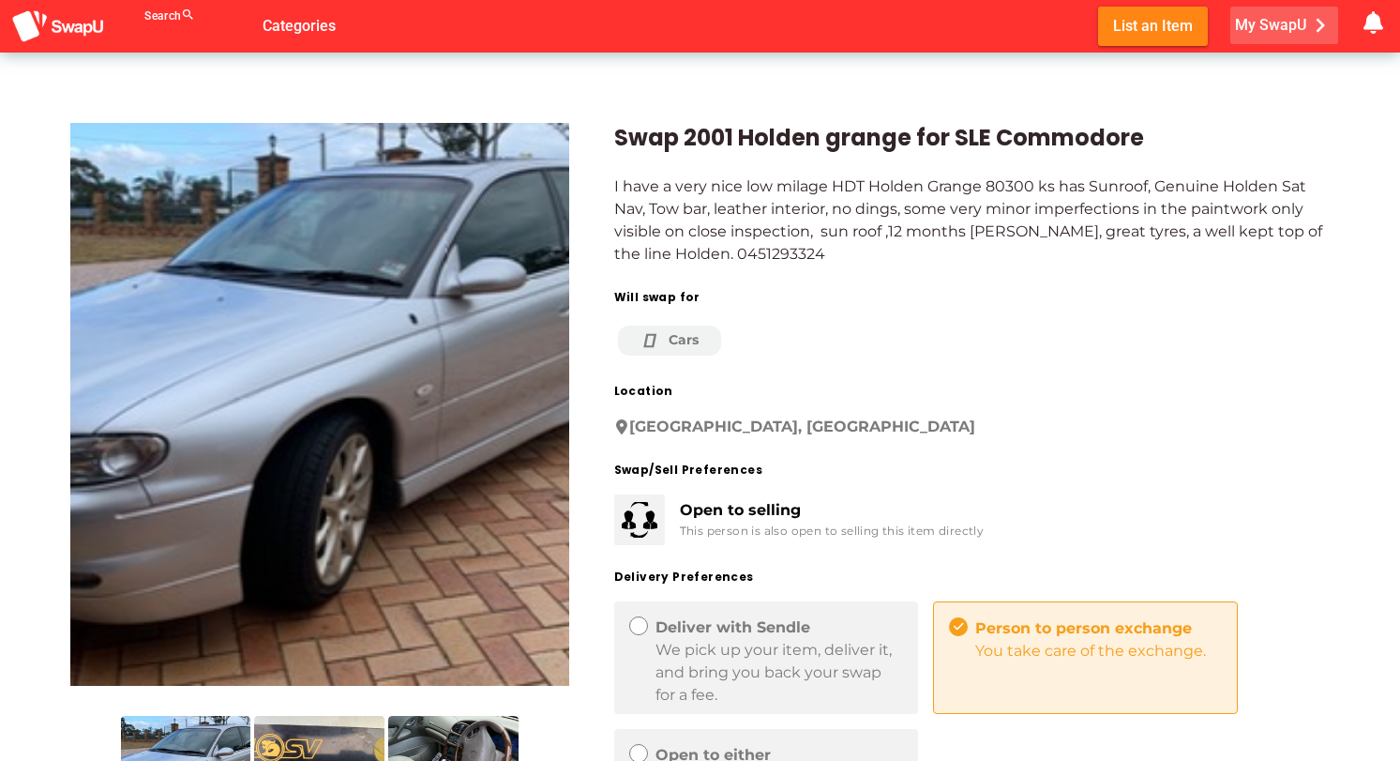
click at [1270, 26] on span "My SwapU chevron_right" at bounding box center [1284, 25] width 99 height 28
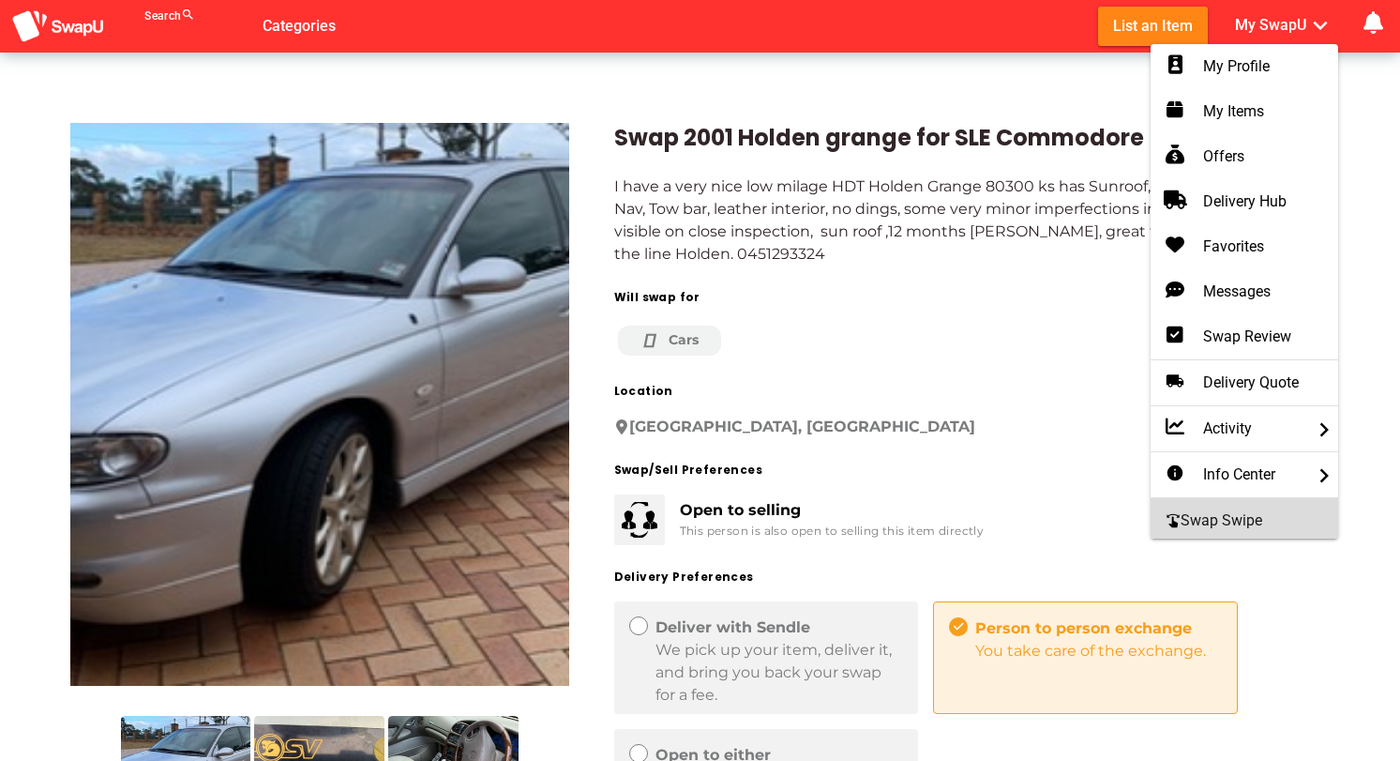
click at [1225, 515] on span "swipe Swap Swipe" at bounding box center [1214, 520] width 97 height 23
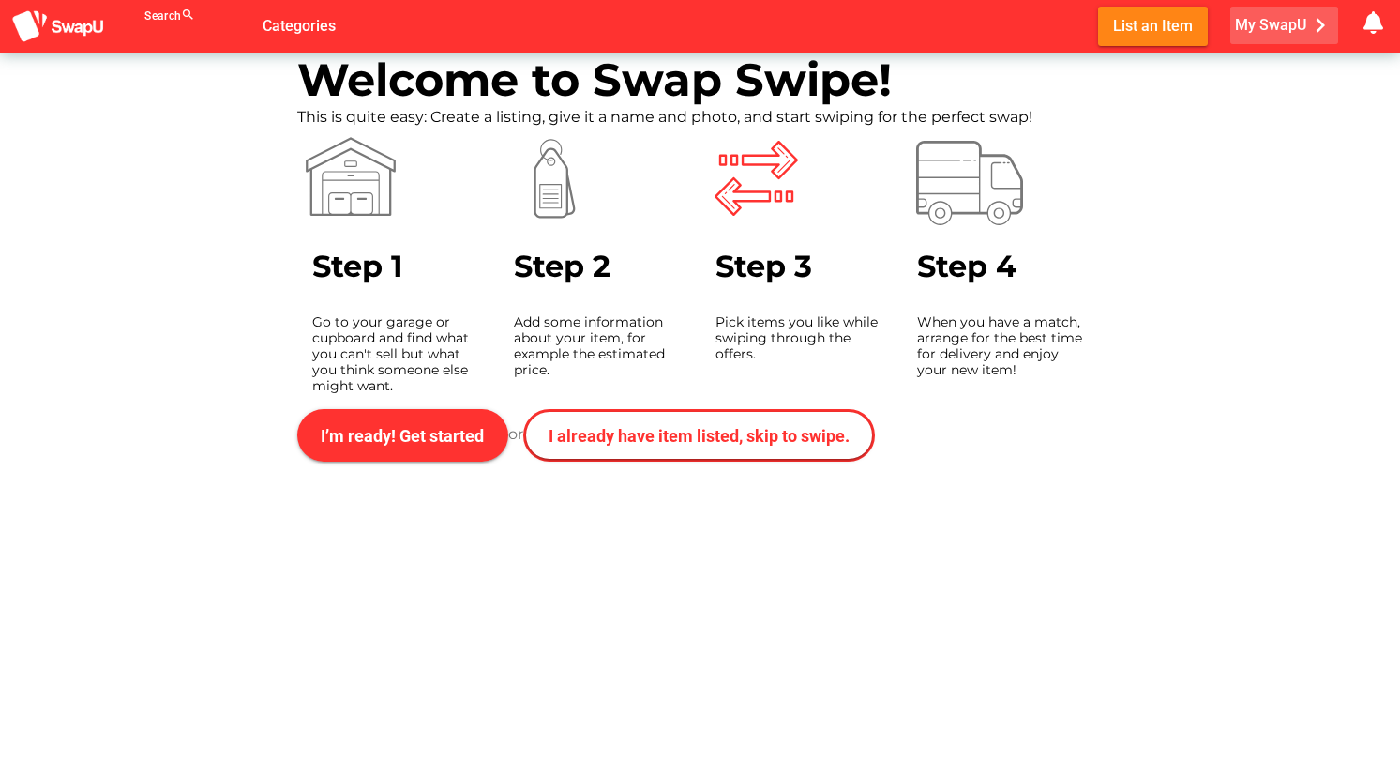
click at [1265, 25] on span "My SwapU chevron_right" at bounding box center [1284, 25] width 99 height 28
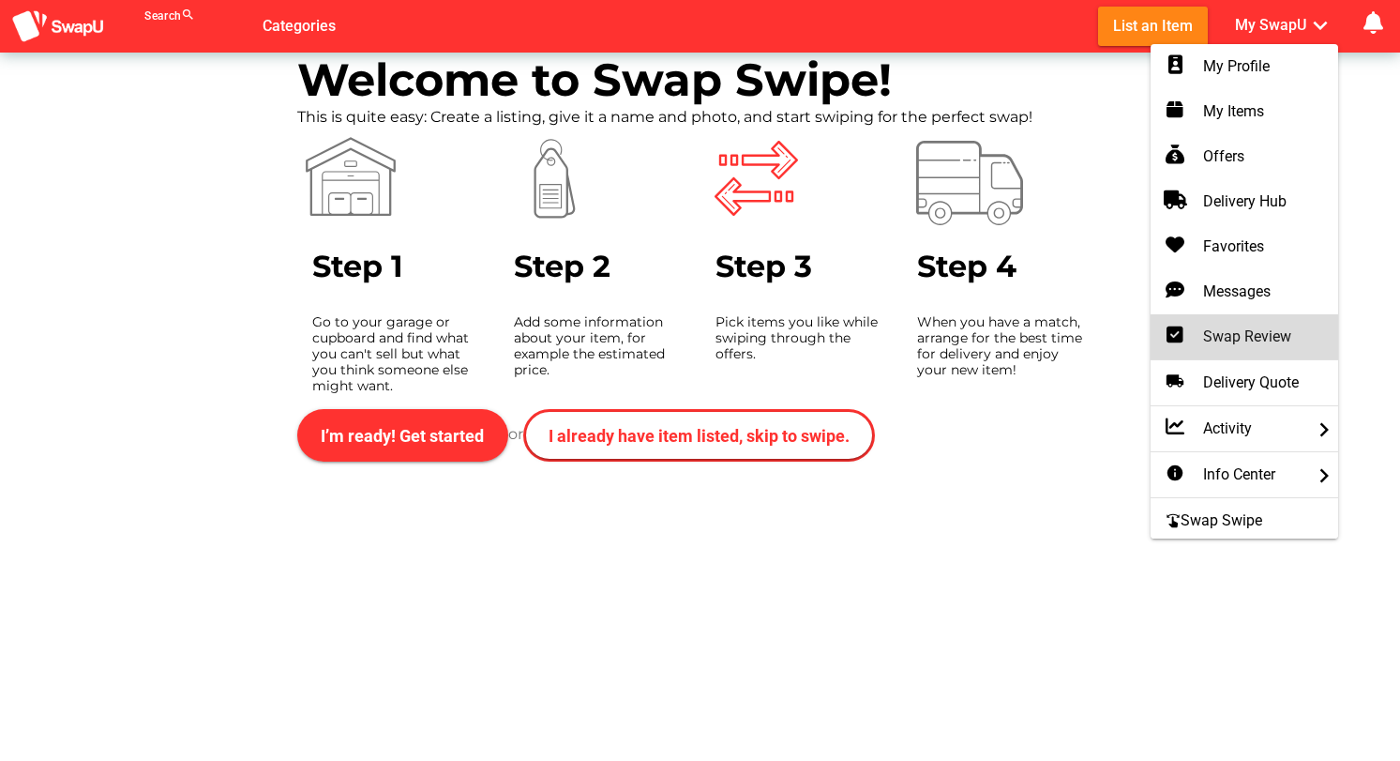
click at [1227, 329] on div "Swap Review" at bounding box center [1245, 336] width 158 height 23
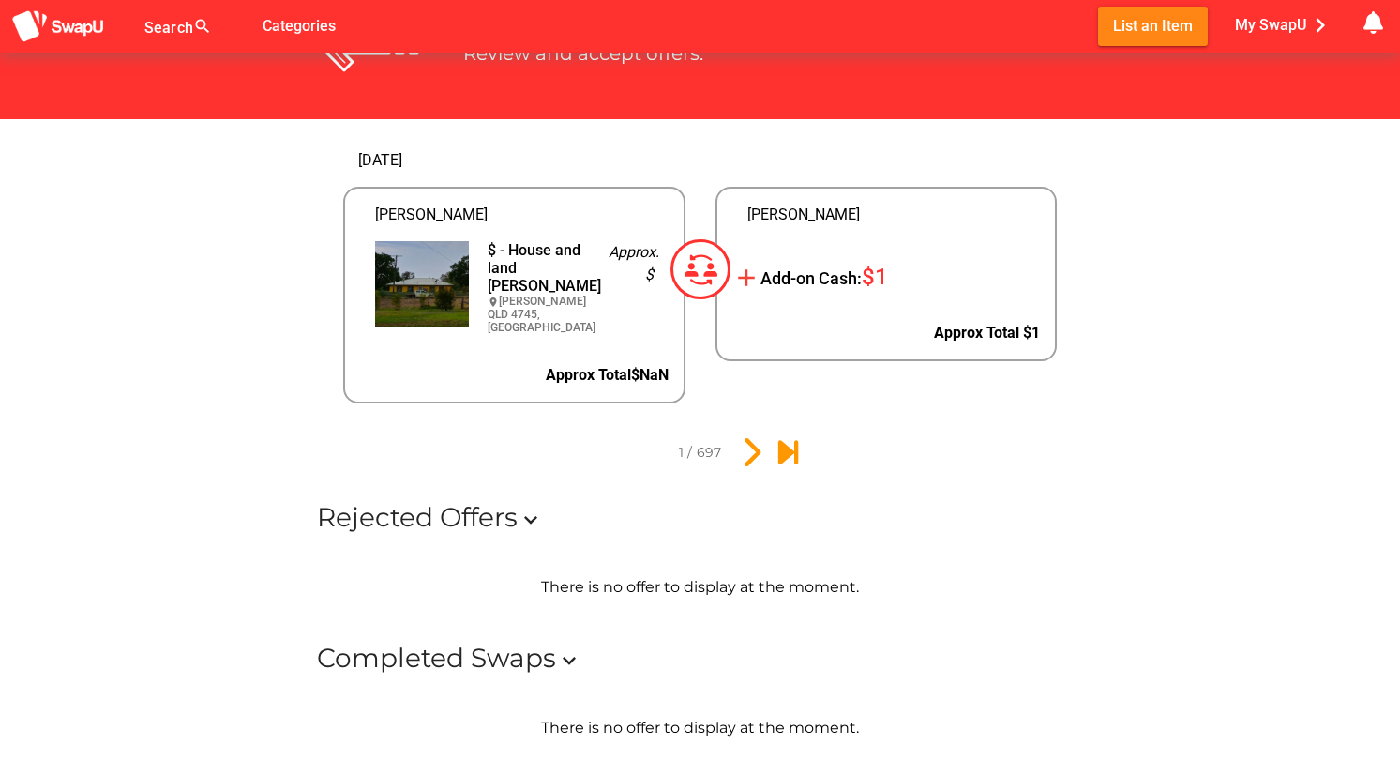
scroll to position [120, 0]
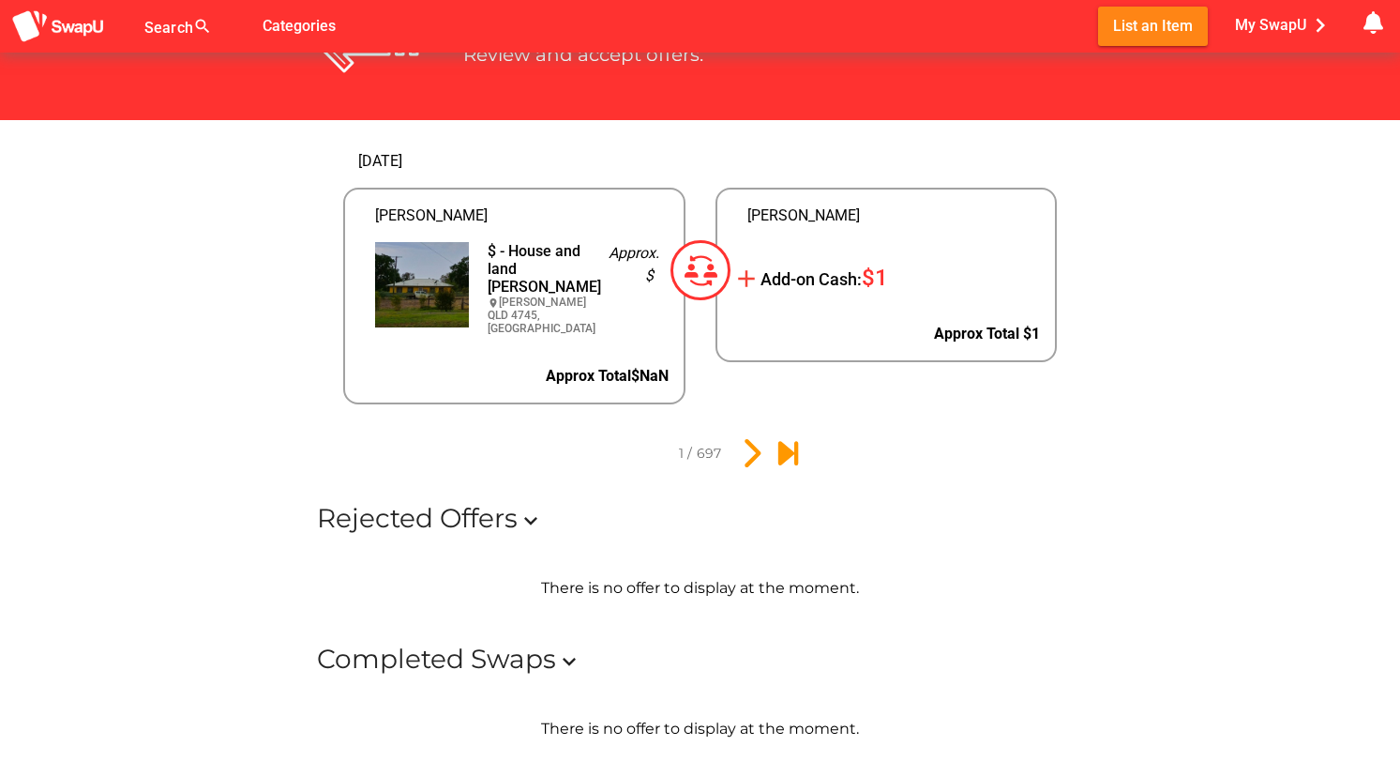
click at [706, 268] on img at bounding box center [701, 270] width 60 height 60
click at [698, 263] on img at bounding box center [701, 270] width 60 height 60
click at [773, 257] on div at bounding box center [887, 246] width 339 height 38
click at [601, 278] on div "Approx. $" at bounding box center [631, 288] width 75 height 123
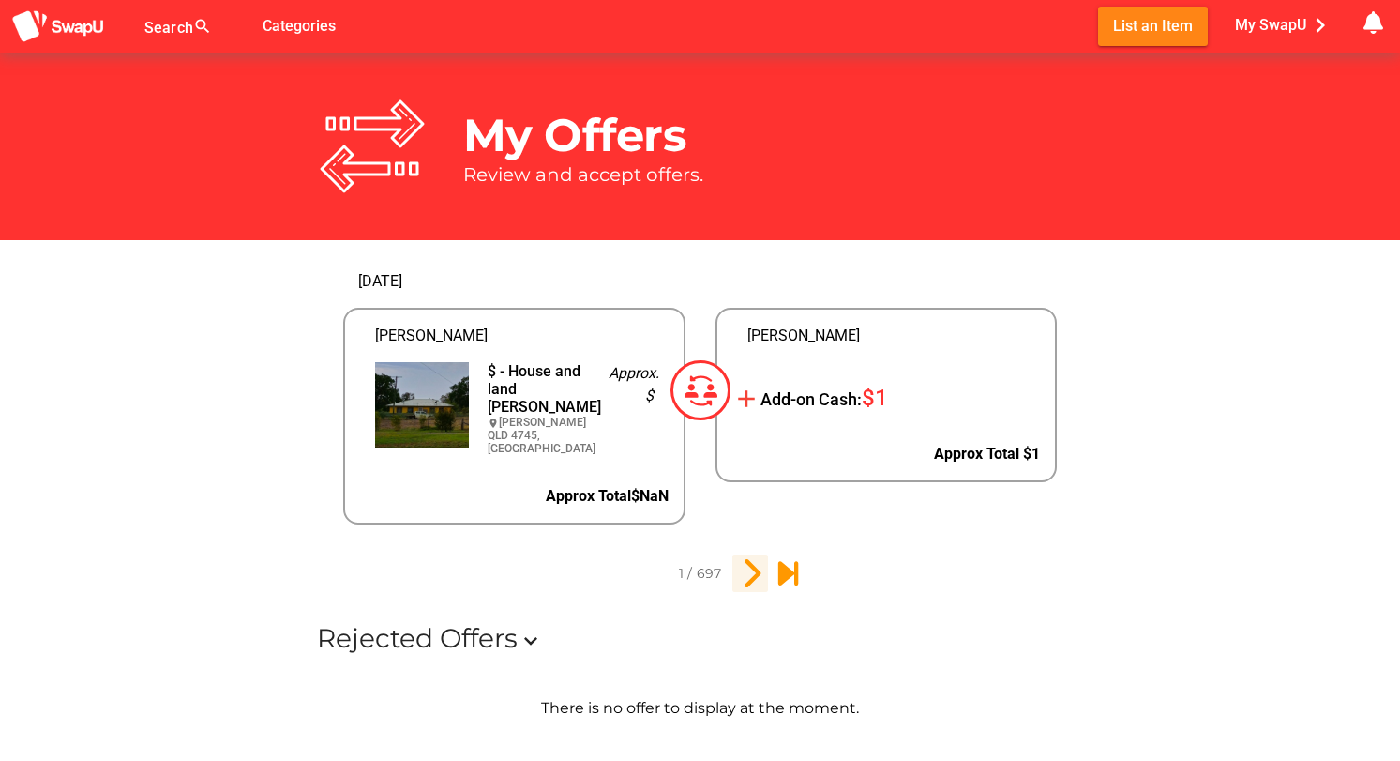
click at [758, 564] on icon "2" at bounding box center [750, 573] width 32 height 32
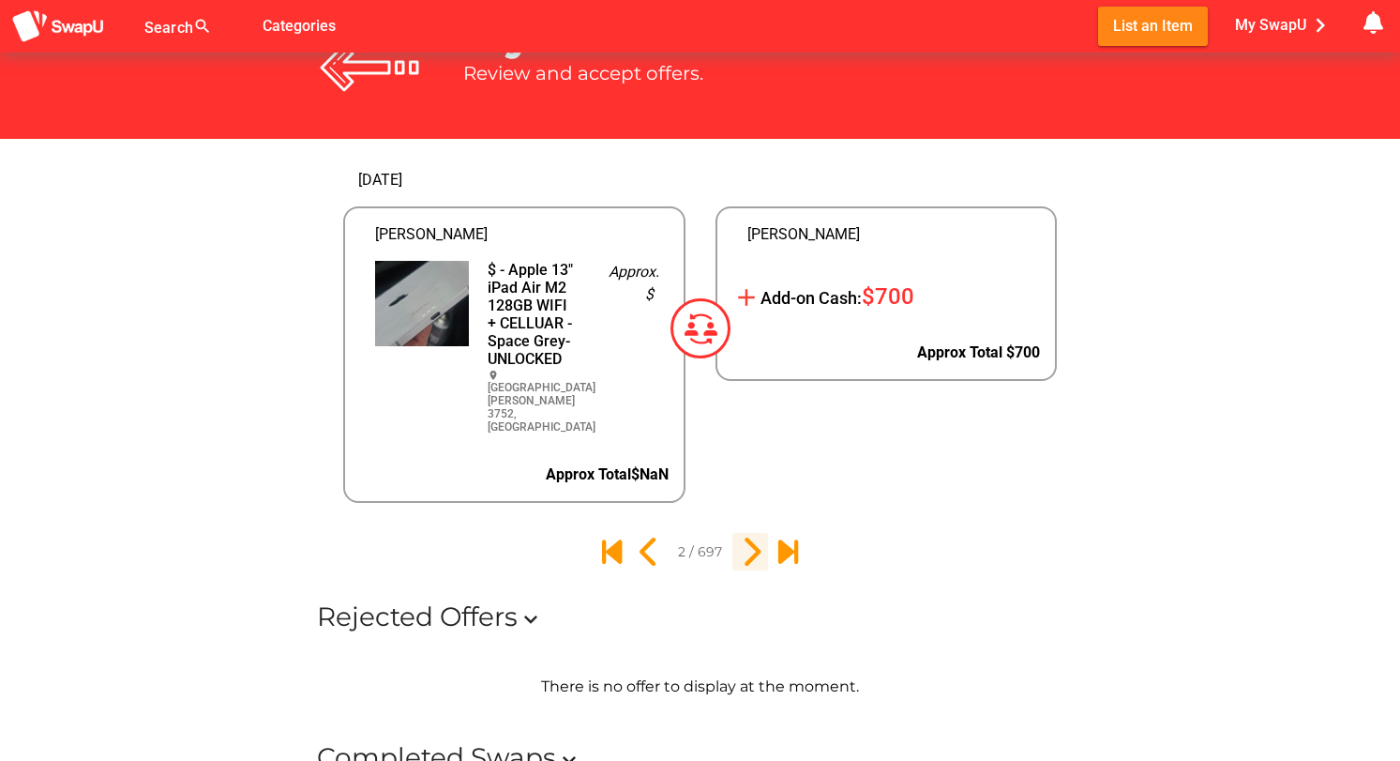
scroll to position [106, 0]
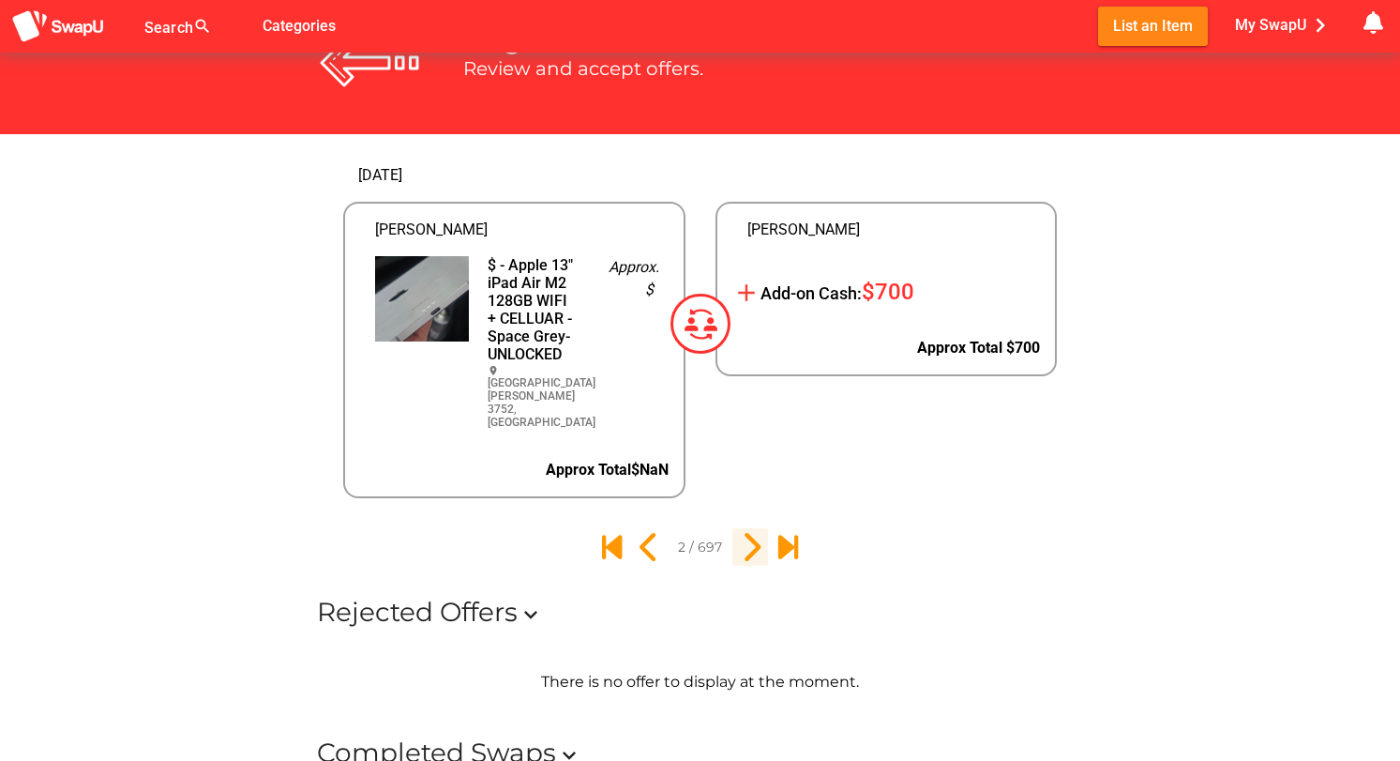
click at [752, 531] on icon "3" at bounding box center [750, 547] width 32 height 32
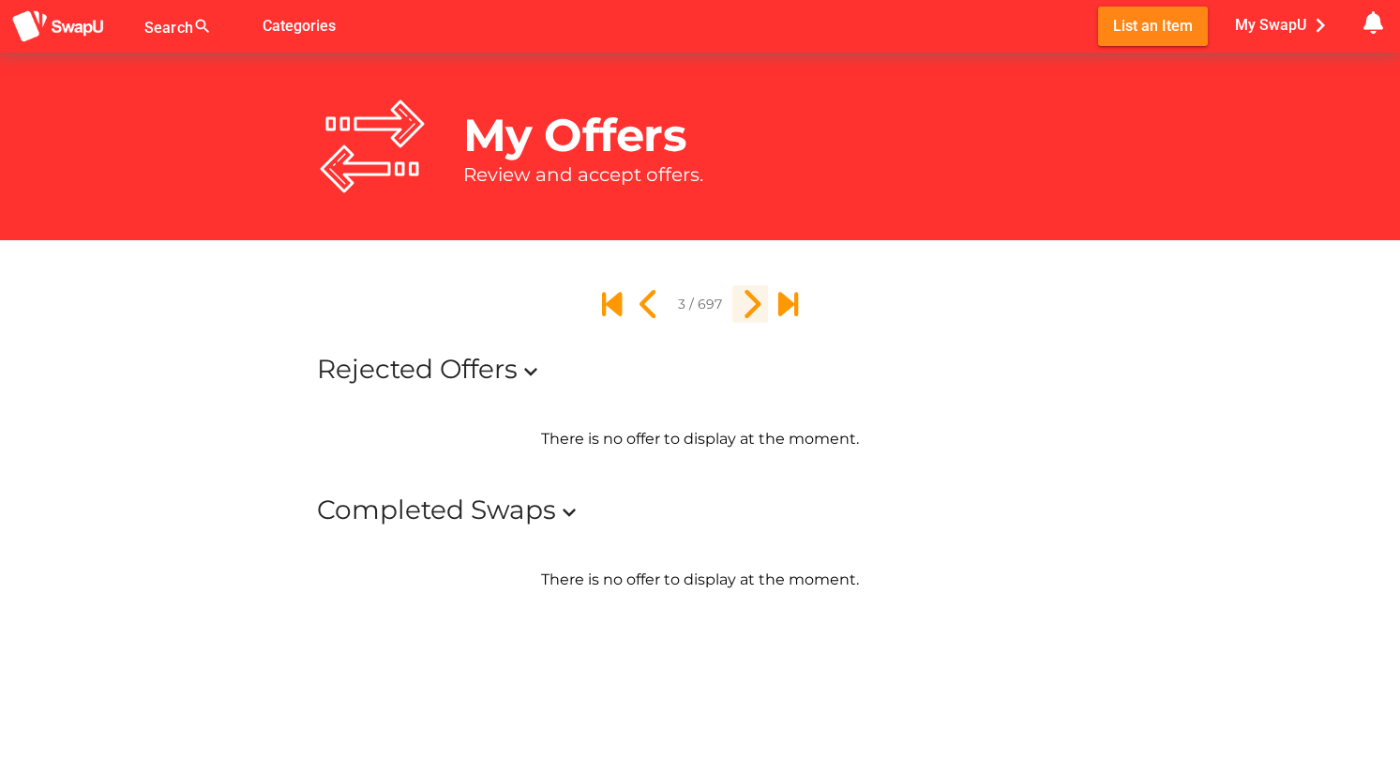
scroll to position [0, 0]
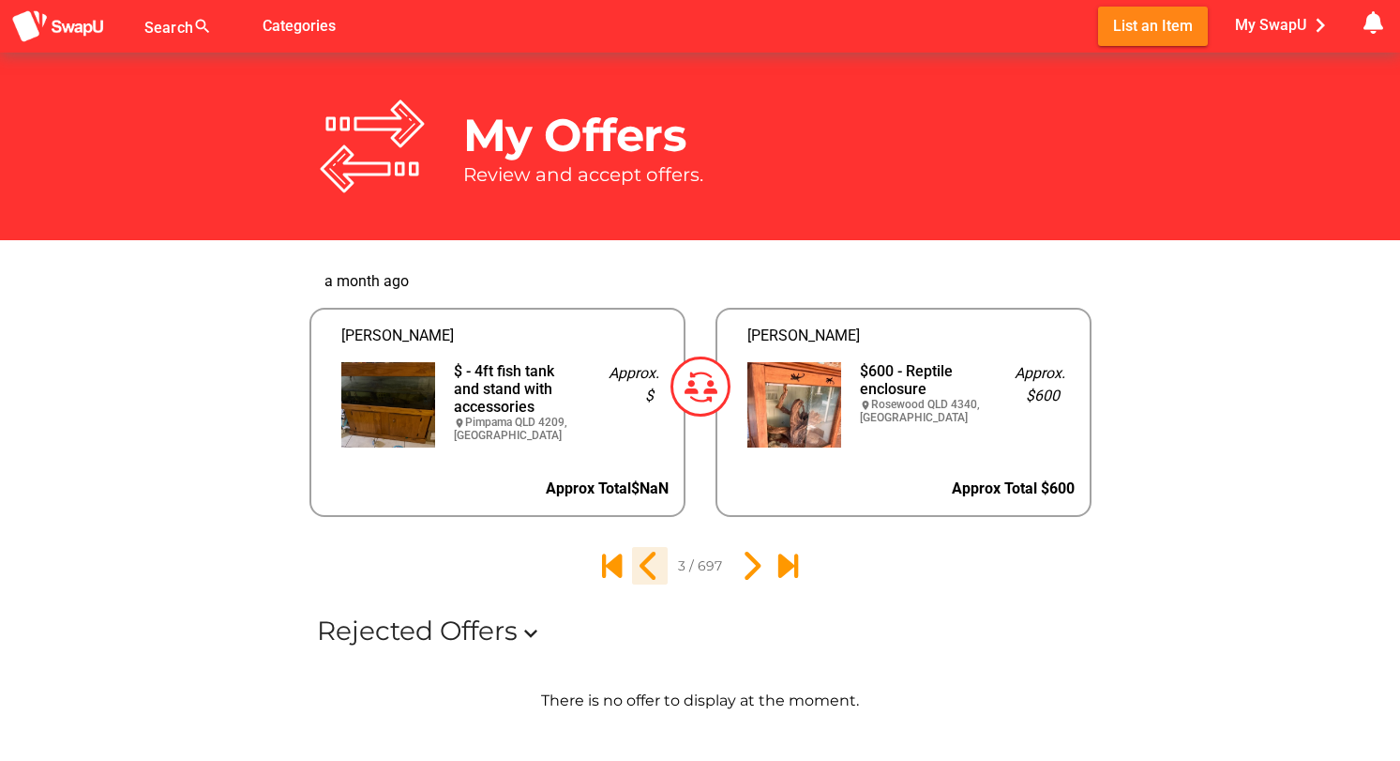
click at [651, 564] on icon "2" at bounding box center [650, 566] width 32 height 32
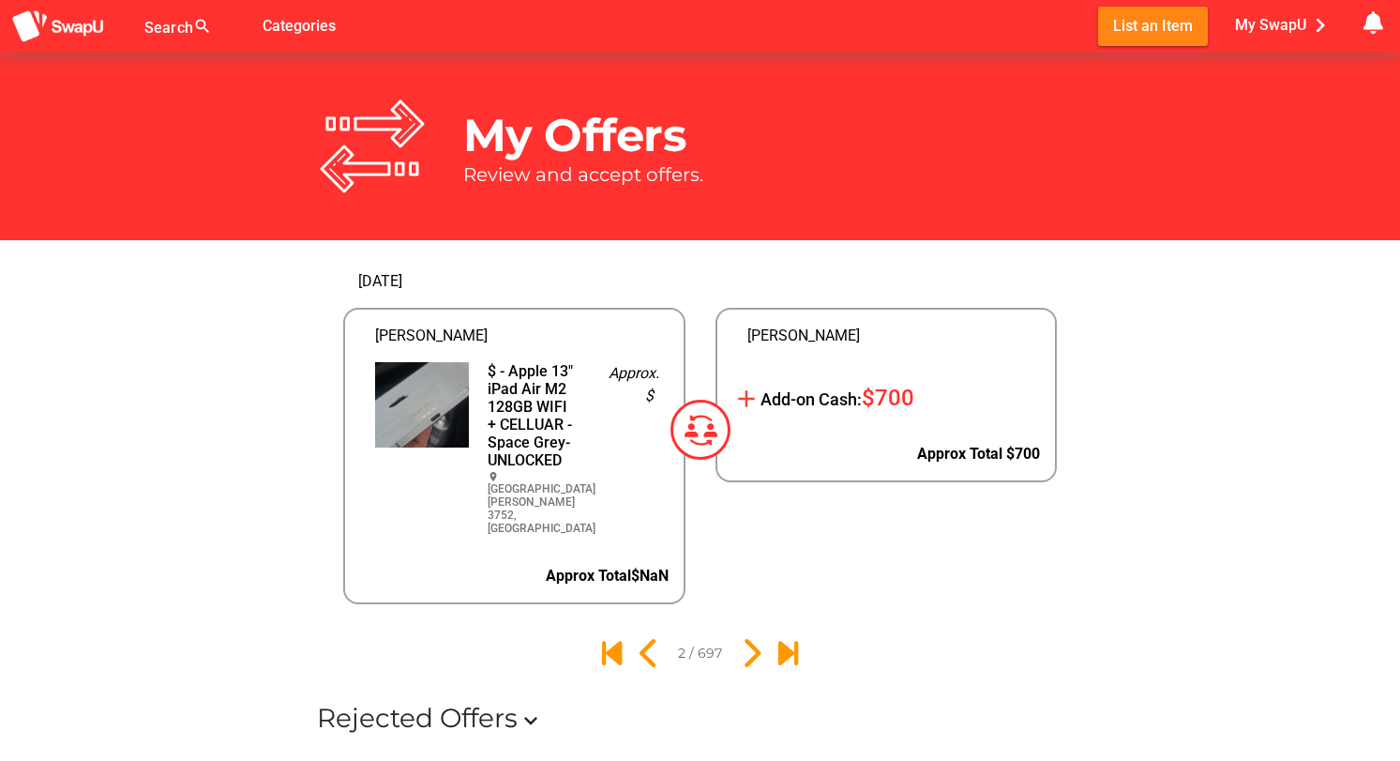
click at [538, 431] on div "$ - Apple 13" iPad Air M2 128GB WIFI + CELLUAR - Space Grey- UNLOCKED" at bounding box center [533, 415] width 91 height 107
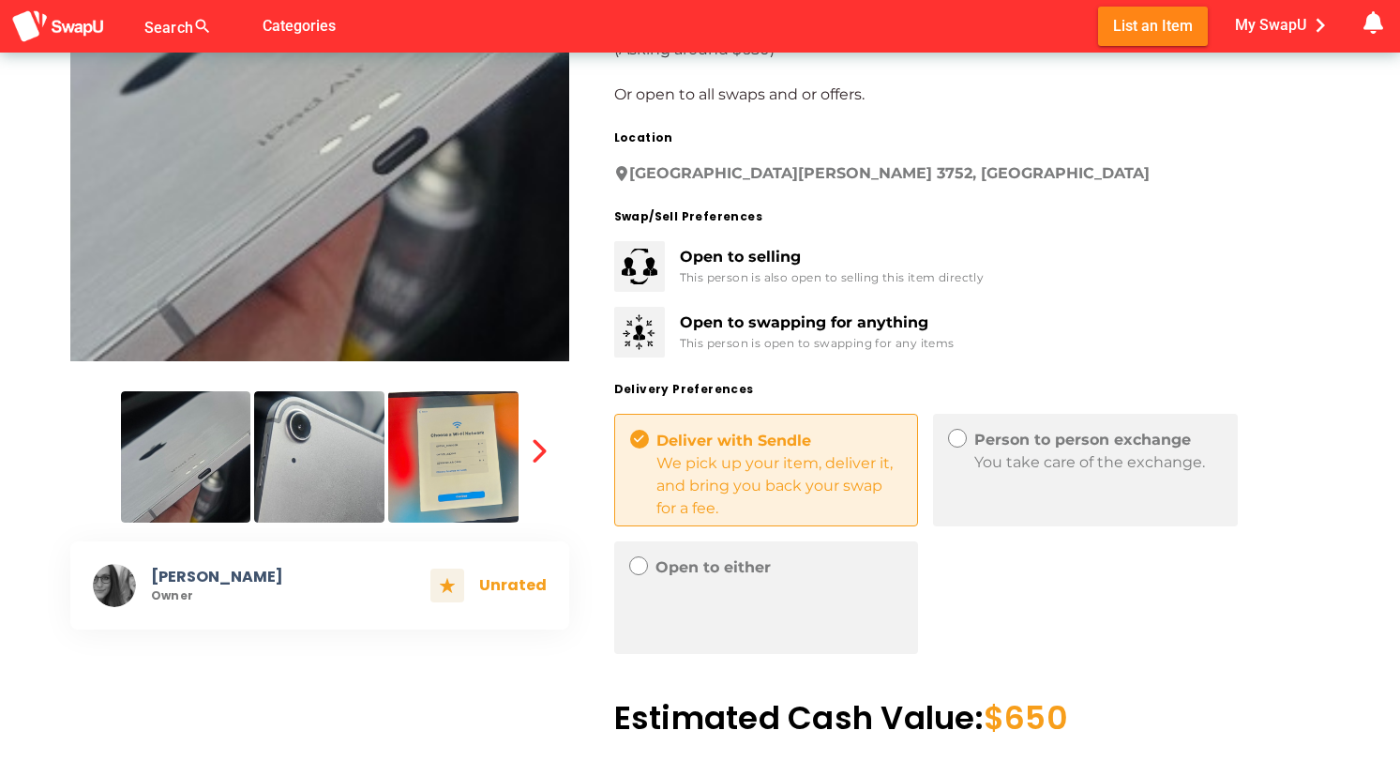
scroll to position [315, 0]
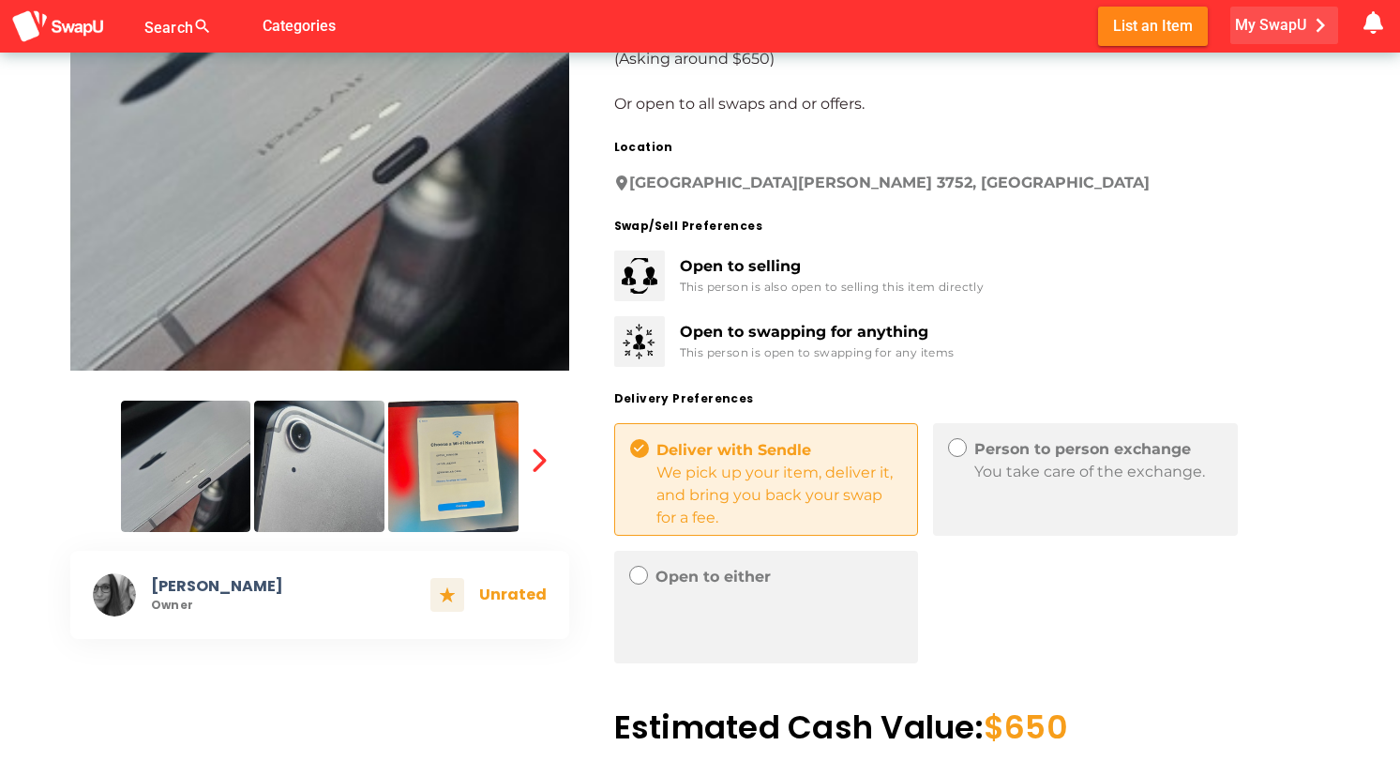
click at [1264, 24] on span "My SwapU chevron_right" at bounding box center [1284, 25] width 99 height 28
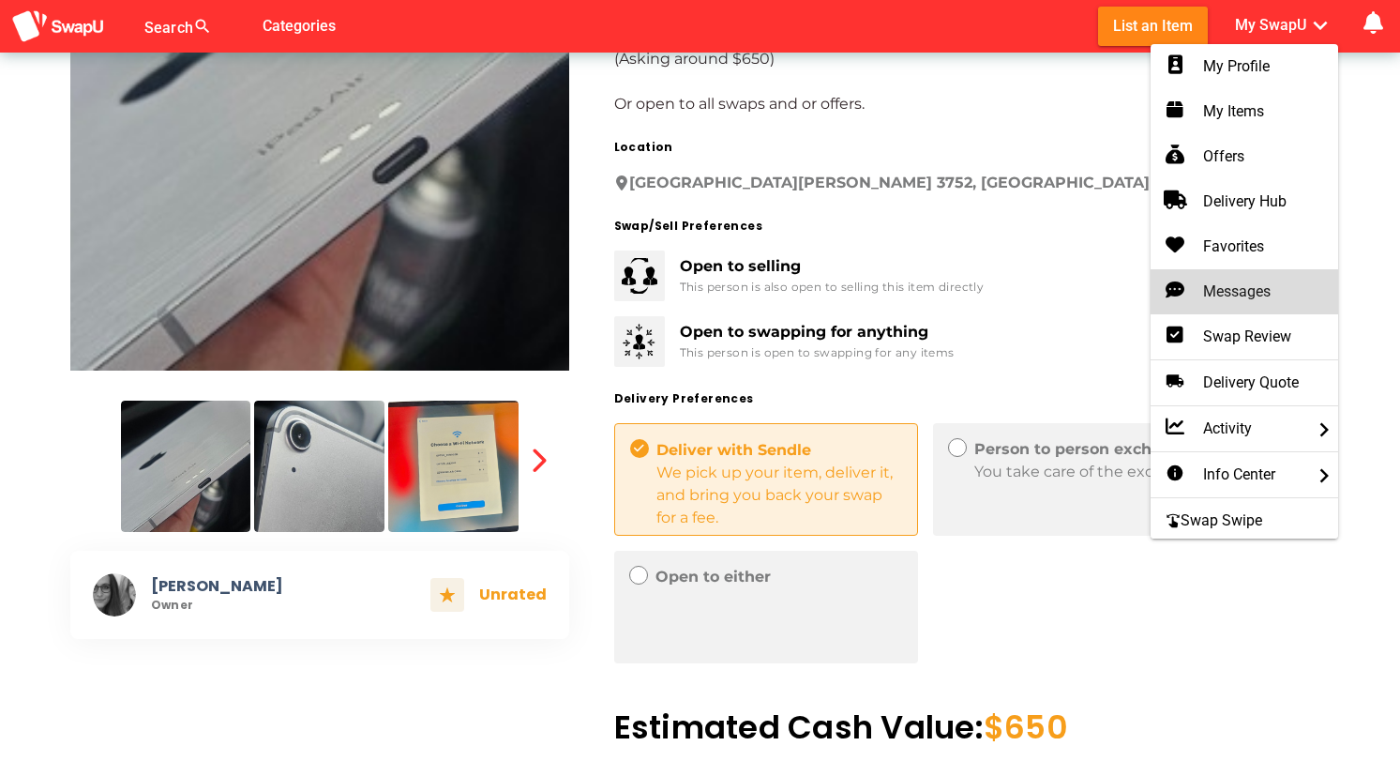
click at [1214, 287] on div "Messages" at bounding box center [1245, 291] width 158 height 23
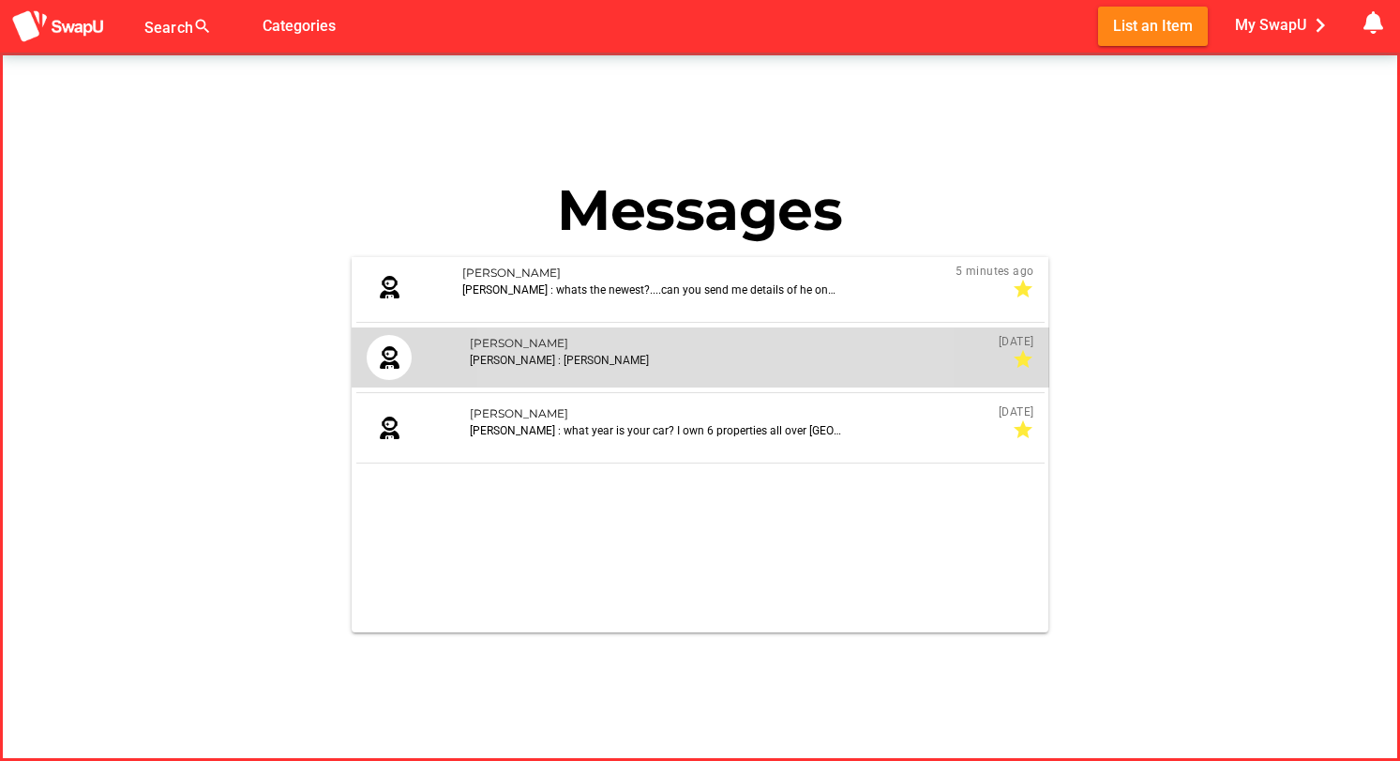
click at [614, 362] on div "Shane : Shane" at bounding box center [656, 360] width 375 height 17
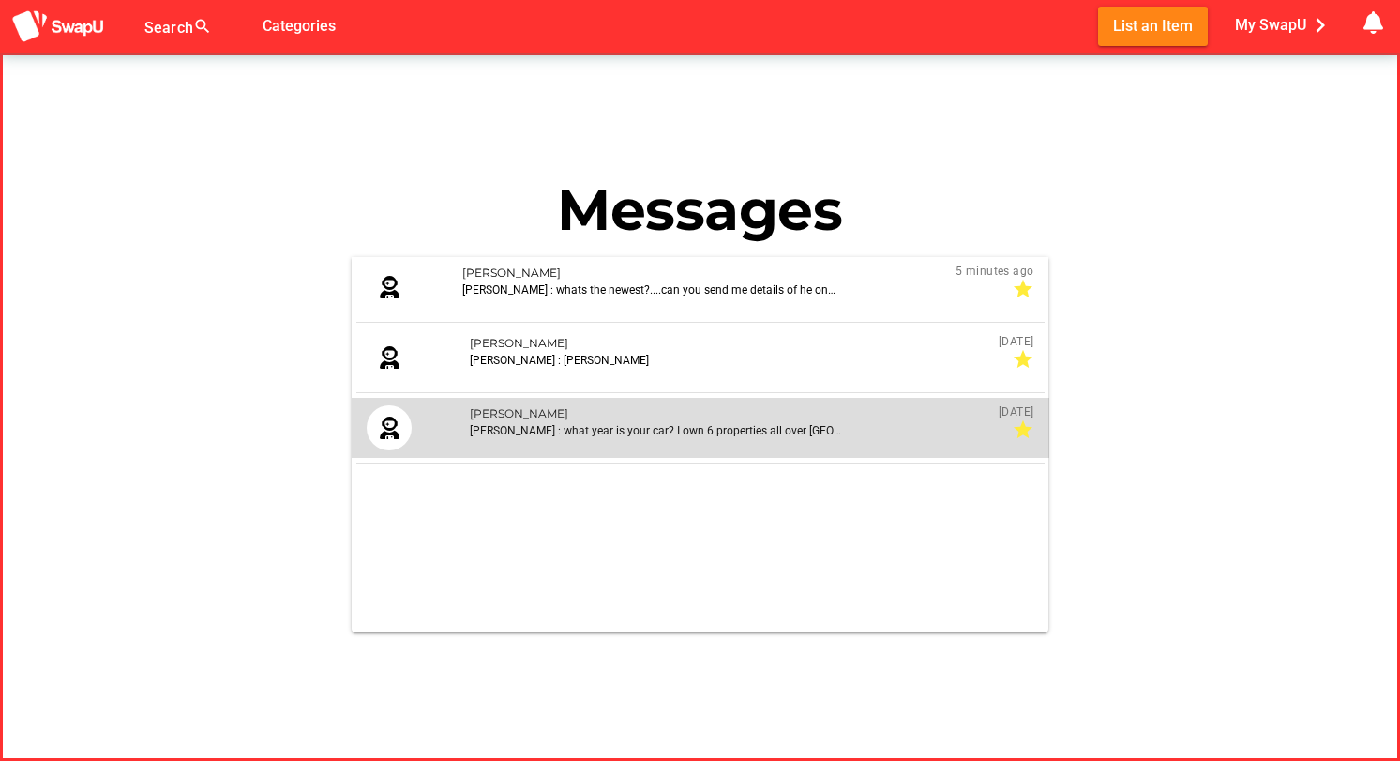
click at [508, 432] on div "Shane : what year is your car? I own 6 properties all over Australia and can of…" at bounding box center [656, 430] width 375 height 17
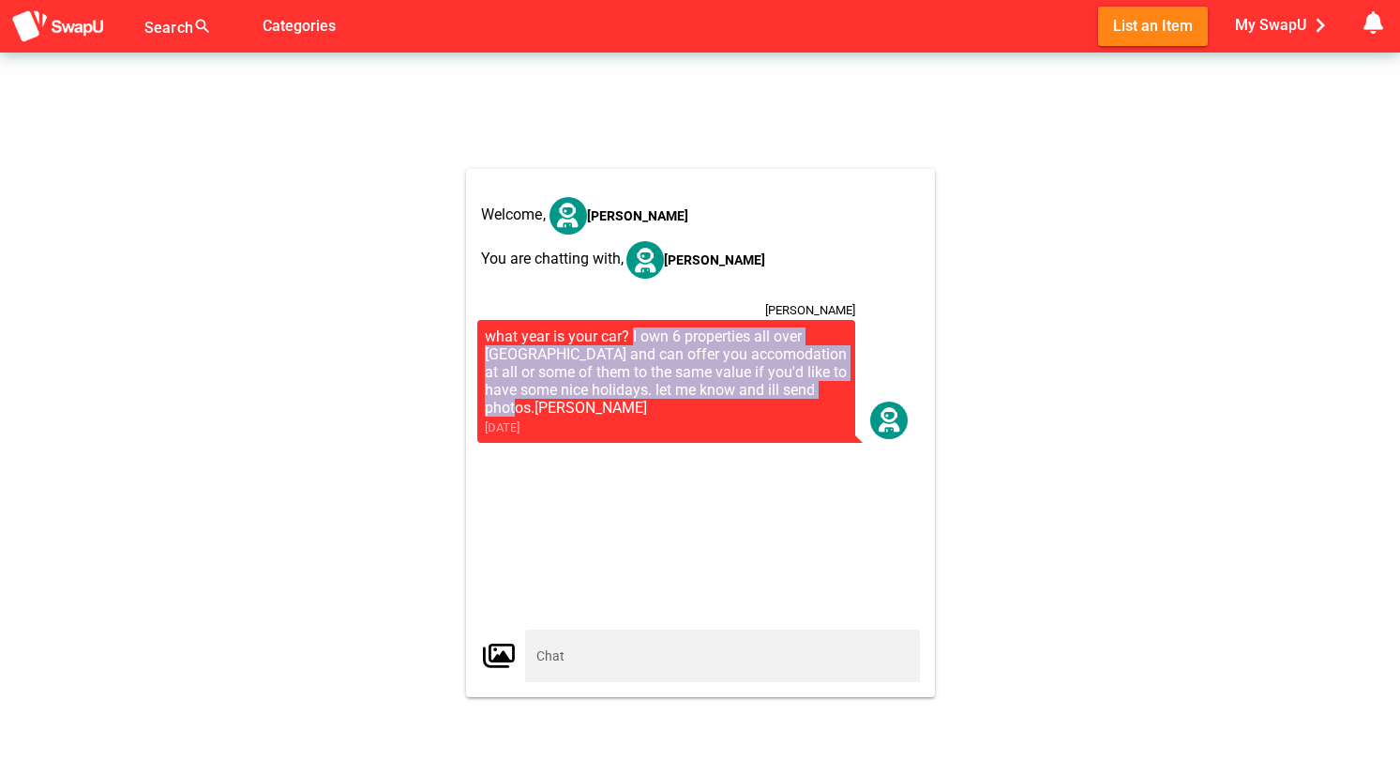
drag, startPoint x: 582, startPoint y: 411, endPoint x: 634, endPoint y: 344, distance: 84.8
click at [634, 344] on div "what year is your car? I own 6 properties all over Australia and can offer you …" at bounding box center [666, 372] width 363 height 90
copy div "I own 6 properties all over Australia and can offer you accomodation at all or …"
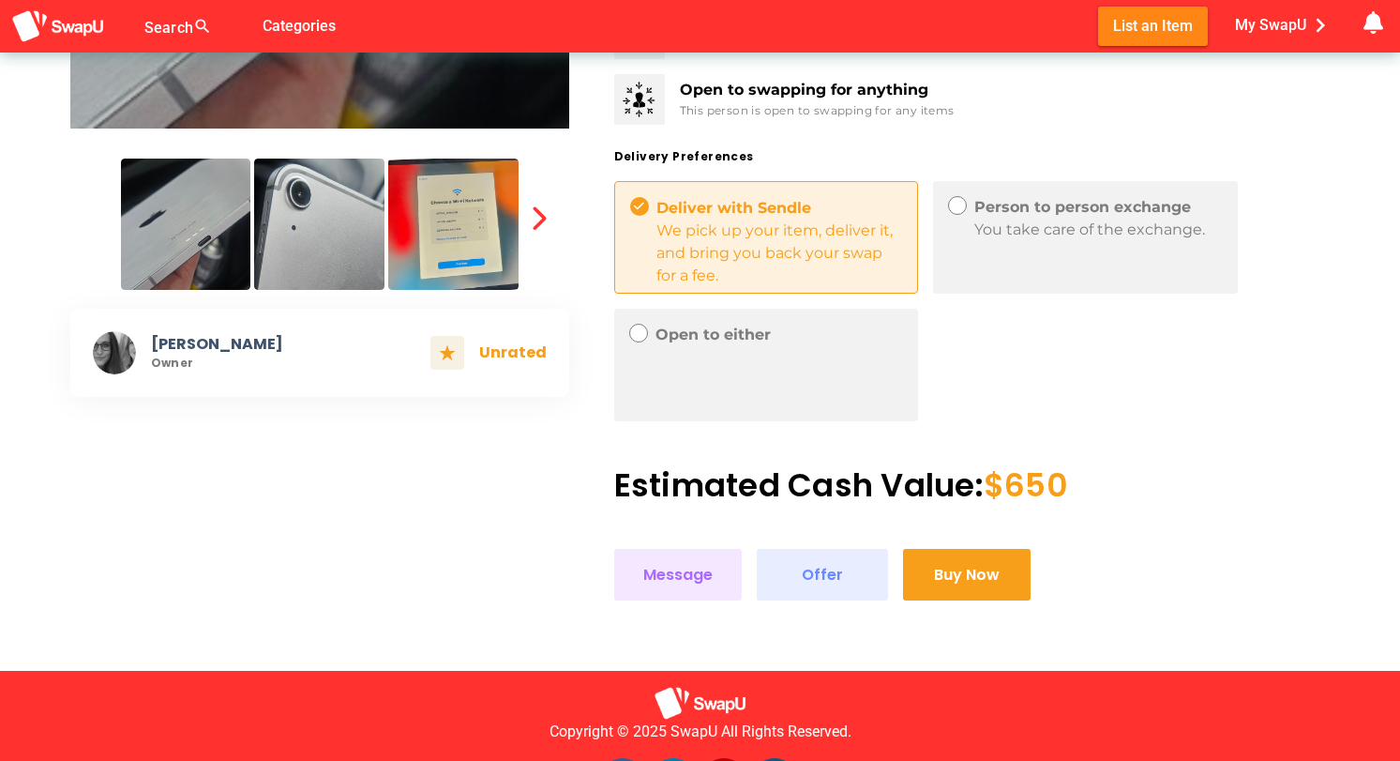
scroll to position [560, 0]
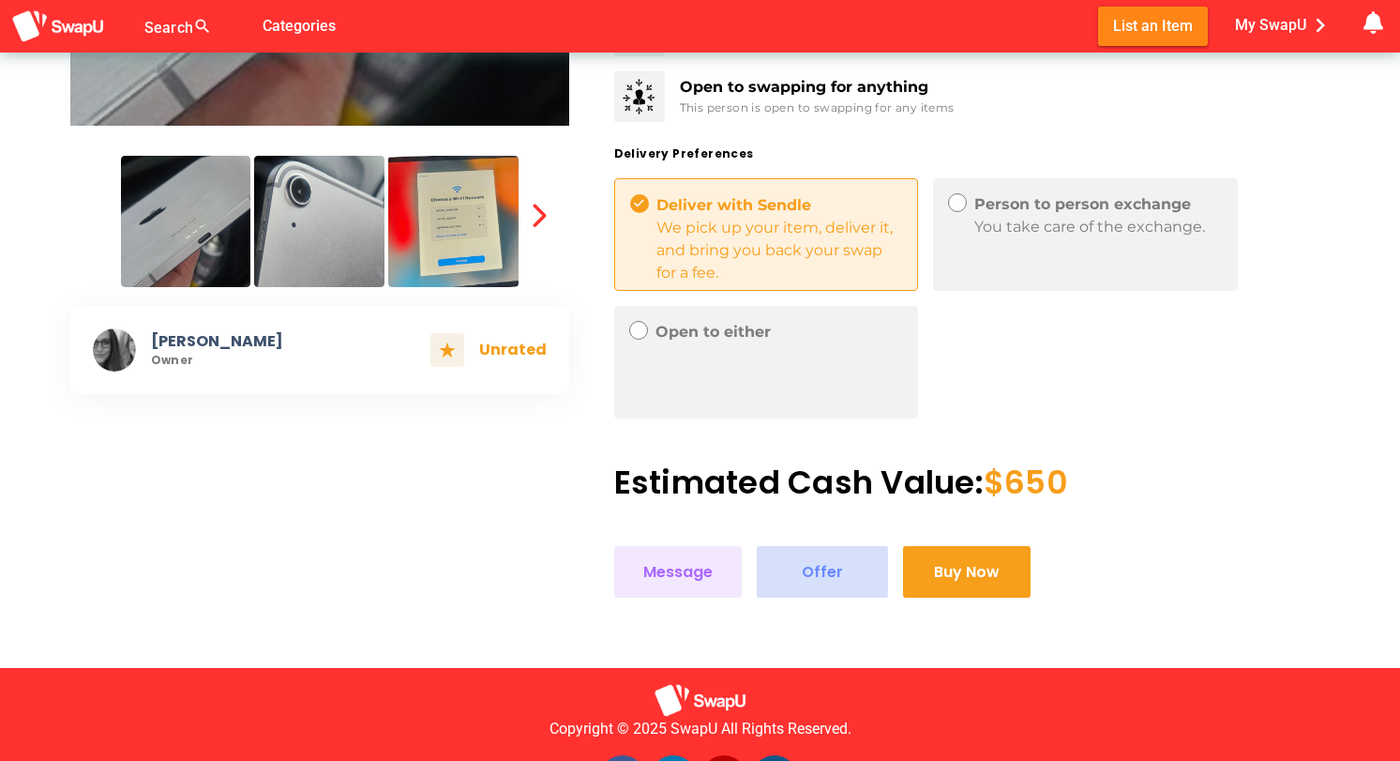
click at [802, 581] on span "Offer" at bounding box center [822, 571] width 41 height 25
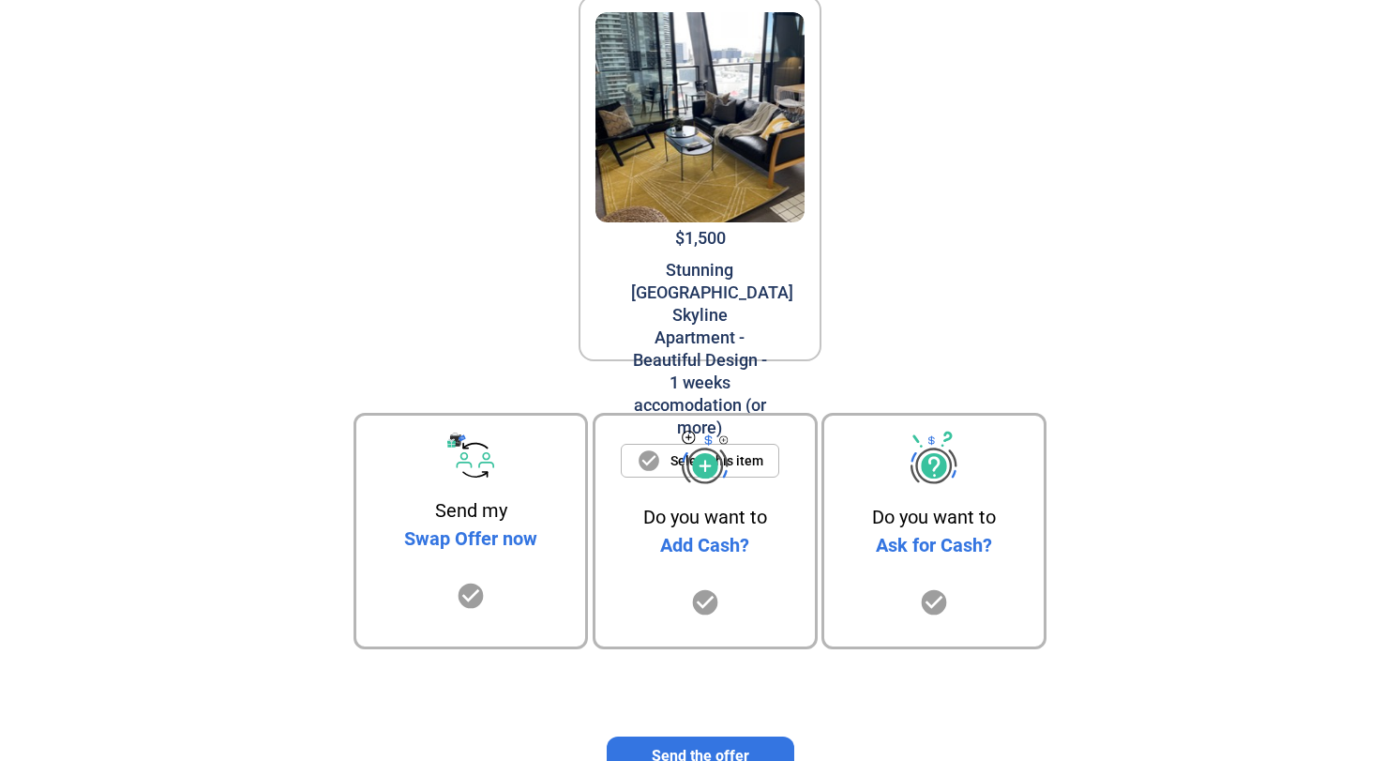
scroll to position [150, 0]
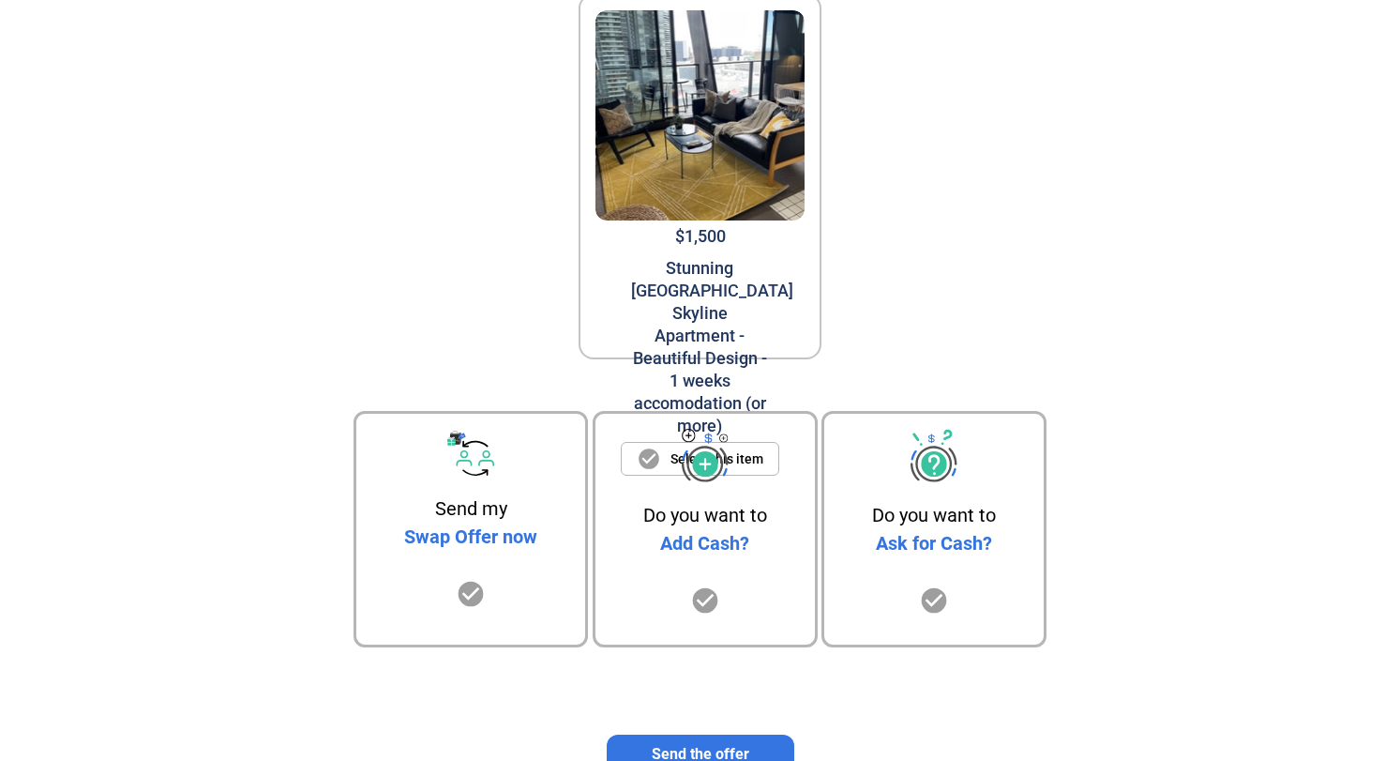
click at [705, 596] on icon "check_circle" at bounding box center [705, 600] width 30 height 30
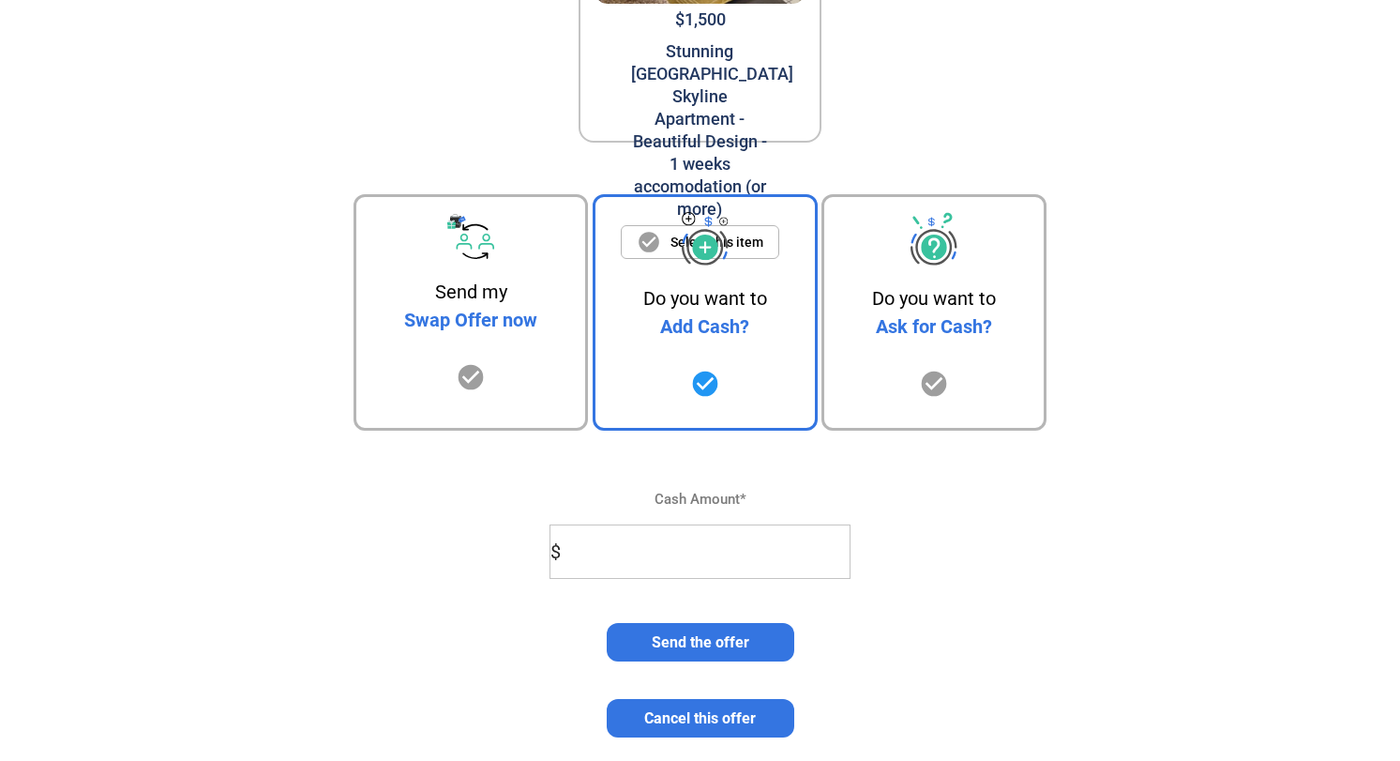
scroll to position [367, 0]
click at [658, 558] on input "$" at bounding box center [707, 551] width 285 height 53
type input "600"
click at [694, 642] on span "Send the offer" at bounding box center [701, 642] width 98 height 18
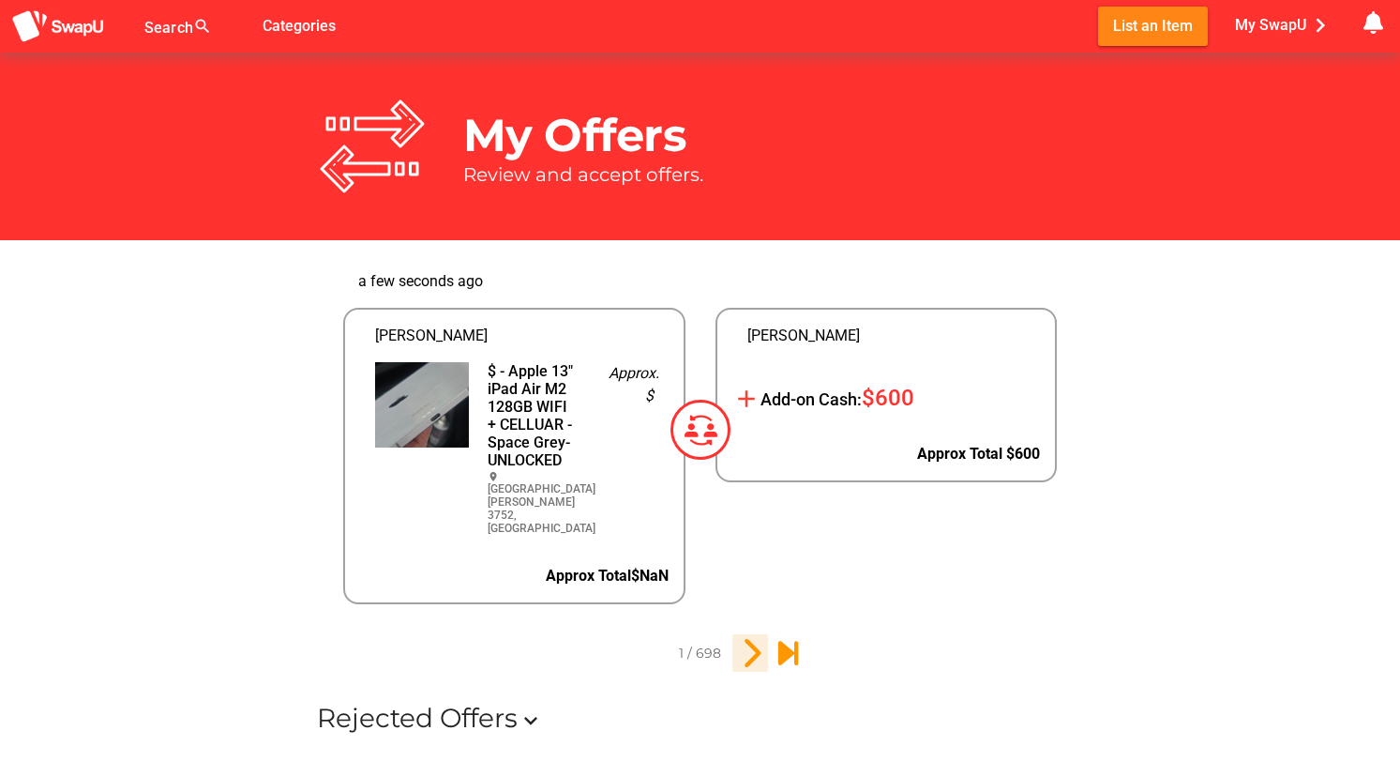
click at [748, 637] on icon "2" at bounding box center [750, 653] width 32 height 32
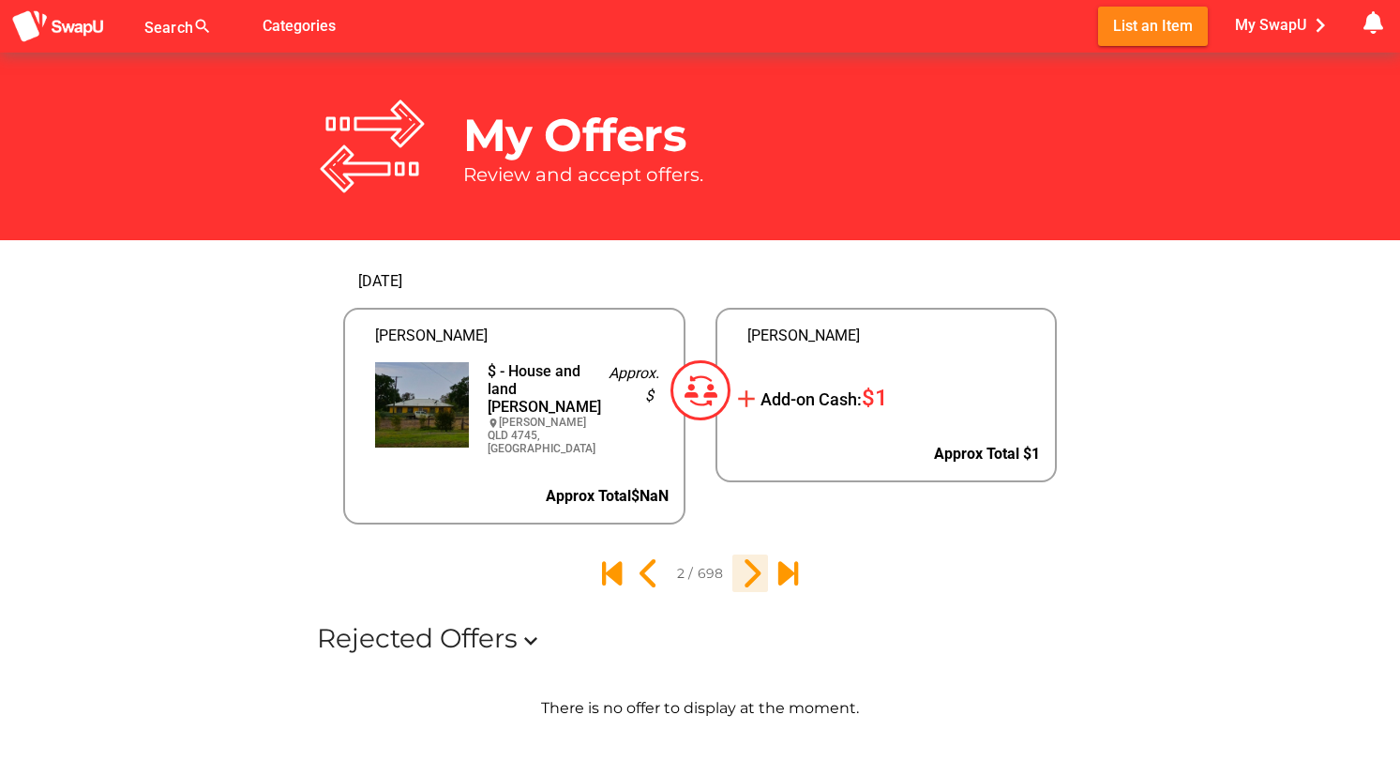
click at [752, 557] on icon "3" at bounding box center [750, 573] width 32 height 32
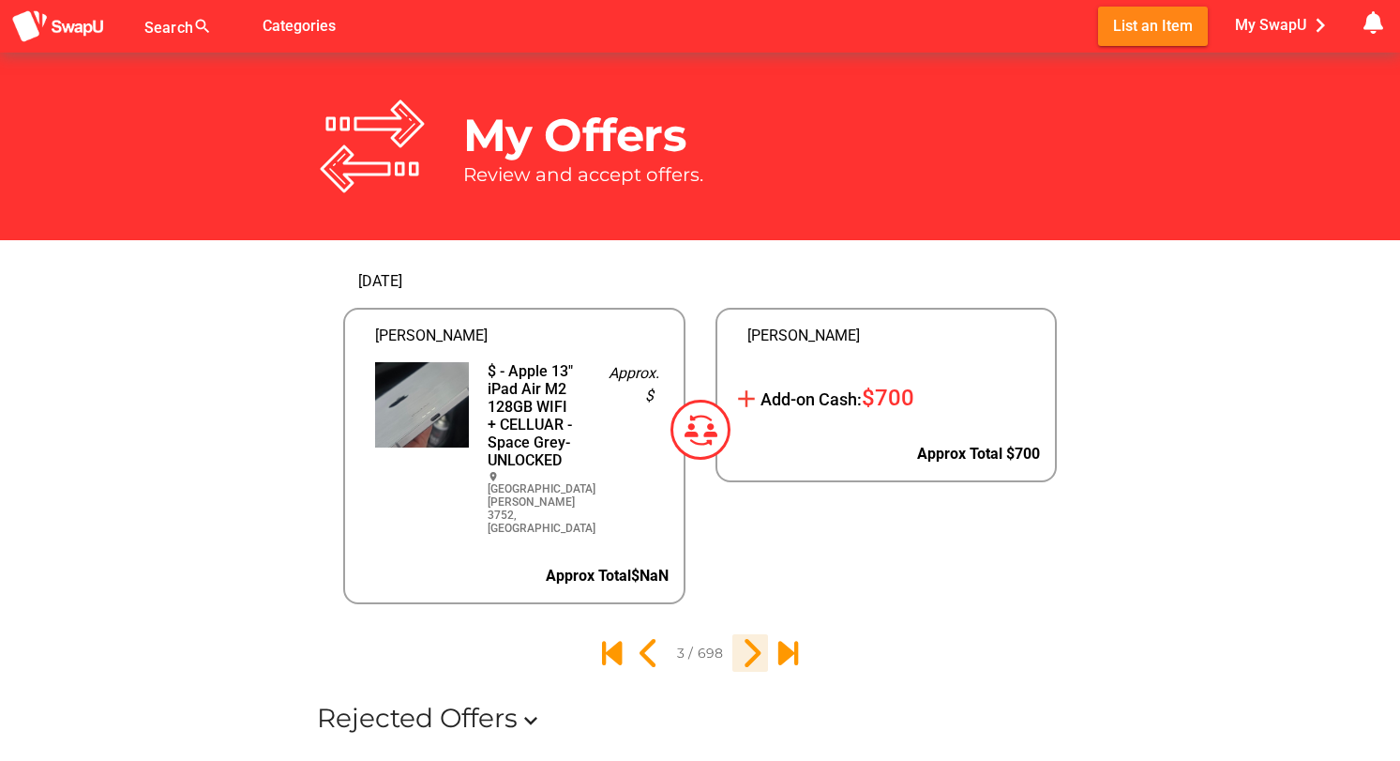
click at [747, 637] on icon "4" at bounding box center [750, 653] width 32 height 32
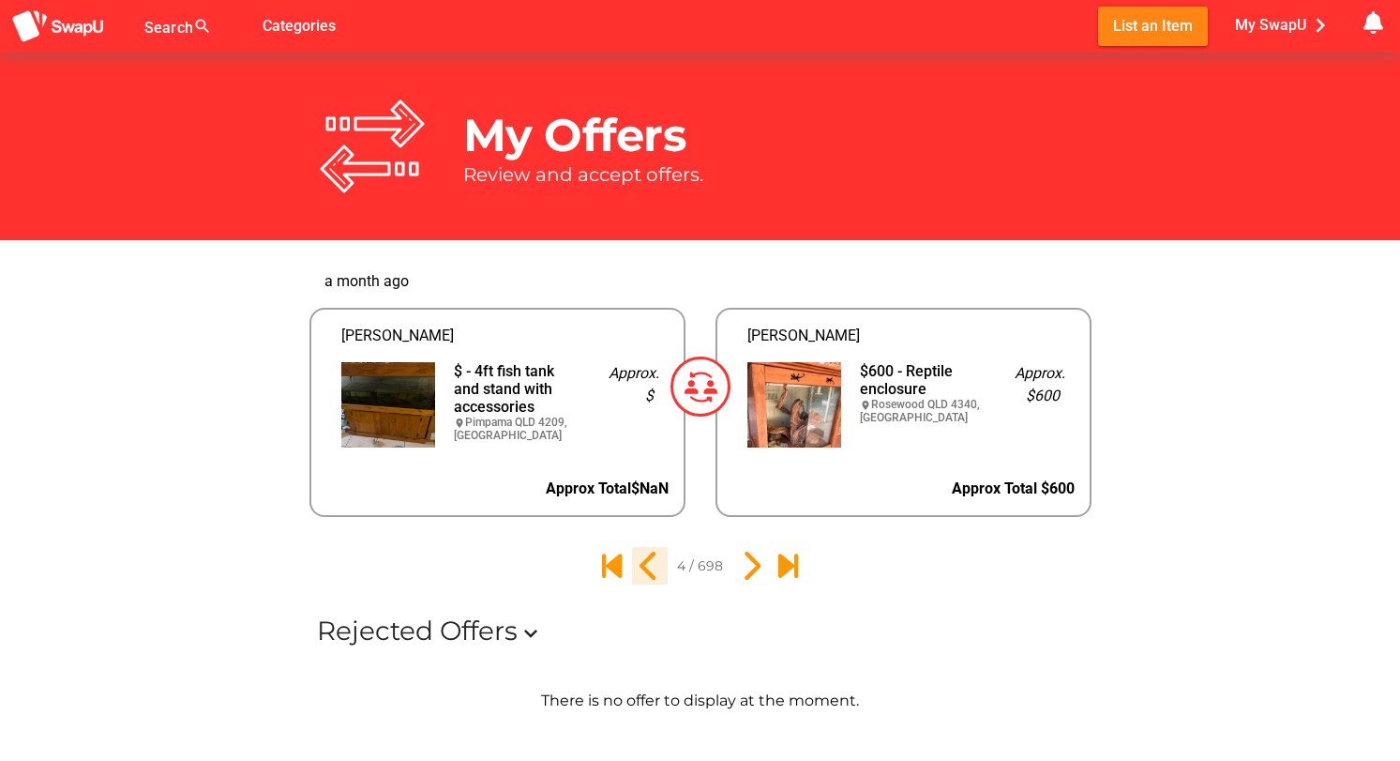
click at [652, 565] on icon "3" at bounding box center [650, 566] width 32 height 32
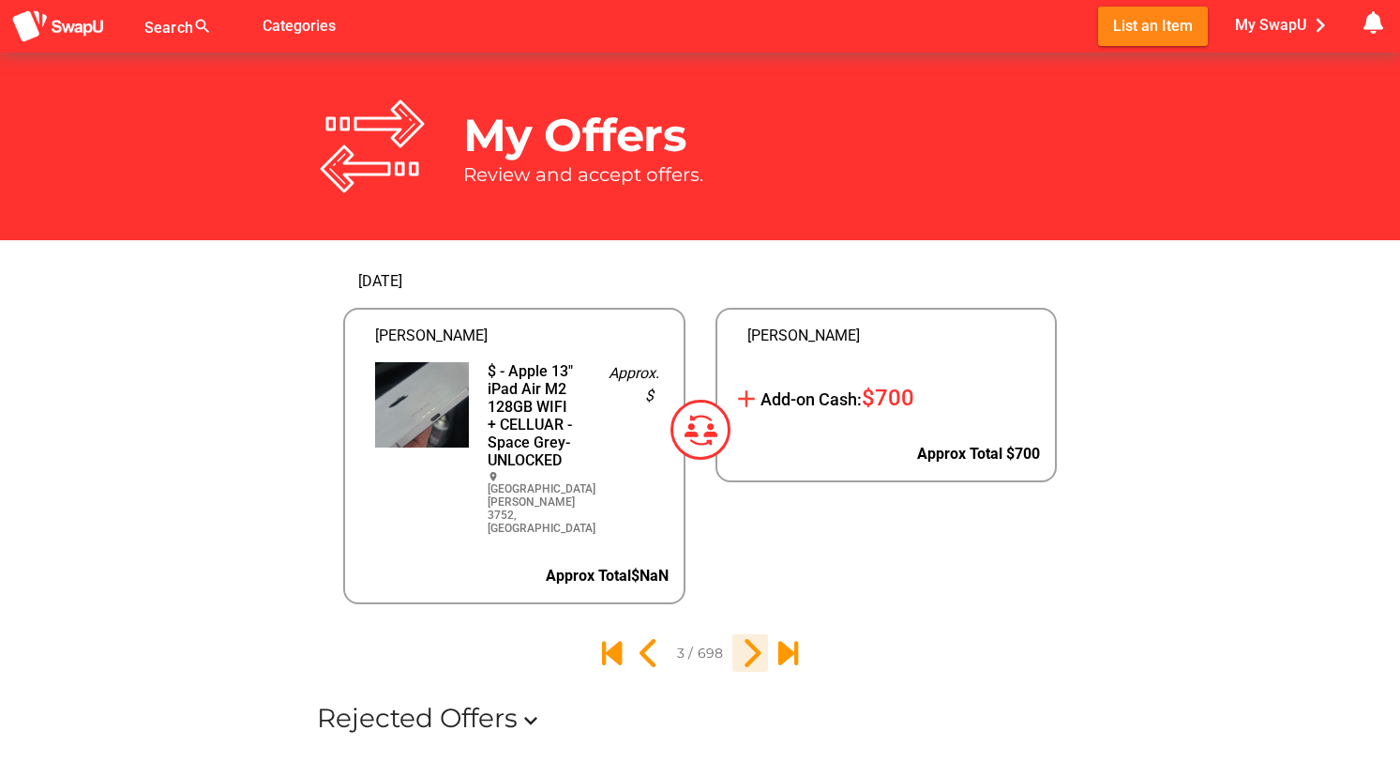
click at [752, 637] on icon "4" at bounding box center [750, 653] width 32 height 32
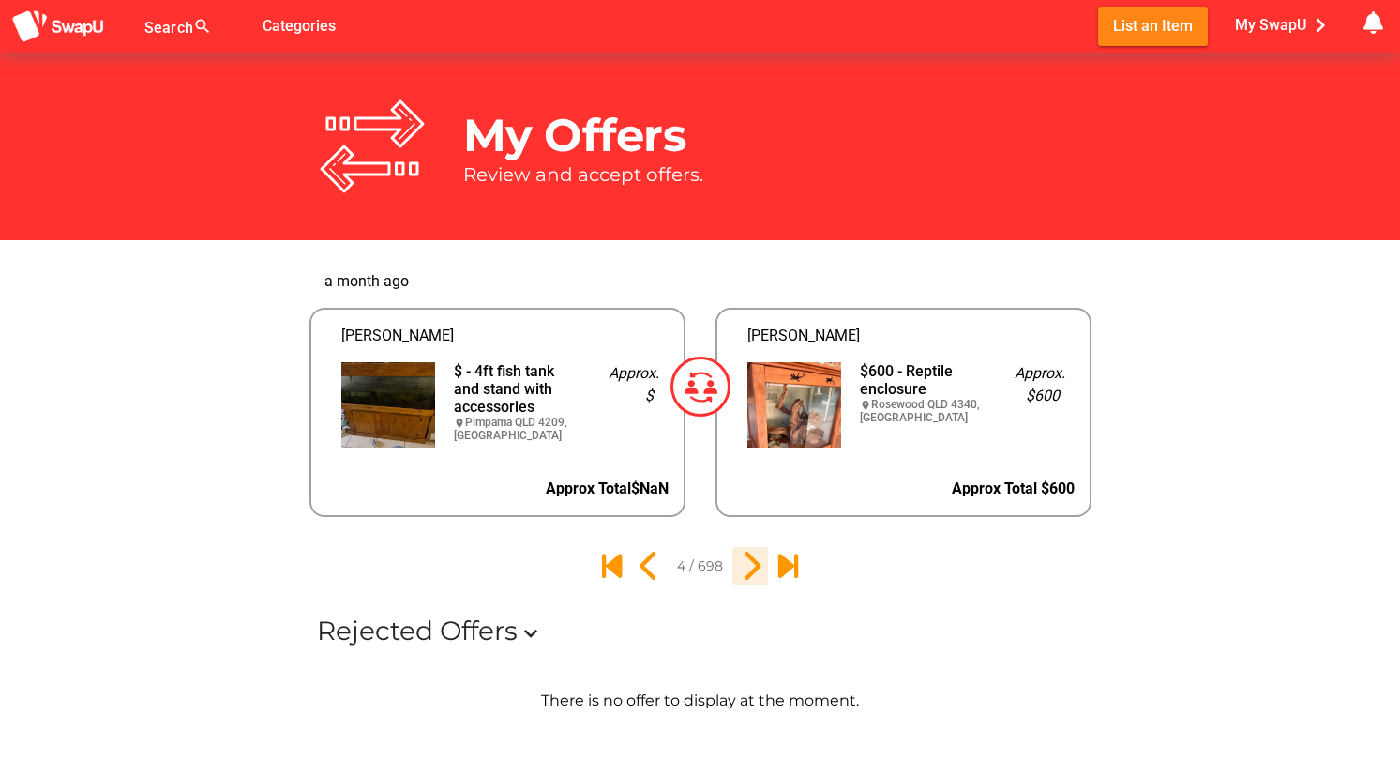
click at [750, 564] on icon "5" at bounding box center [750, 566] width 32 height 32
click at [750, 564] on icon "6" at bounding box center [750, 566] width 32 height 32
click at [750, 565] on icon "7" at bounding box center [750, 566] width 32 height 32
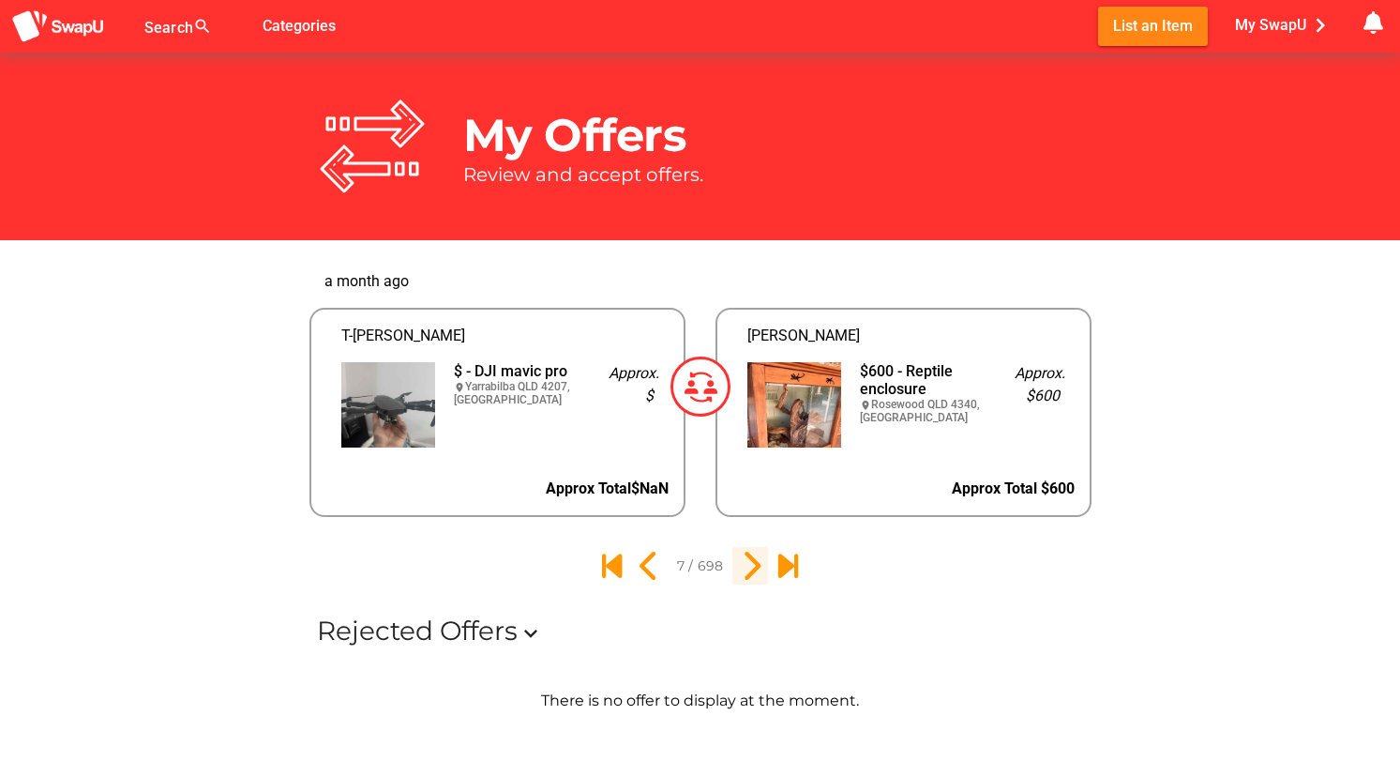
click at [750, 565] on icon "8" at bounding box center [750, 566] width 32 height 32
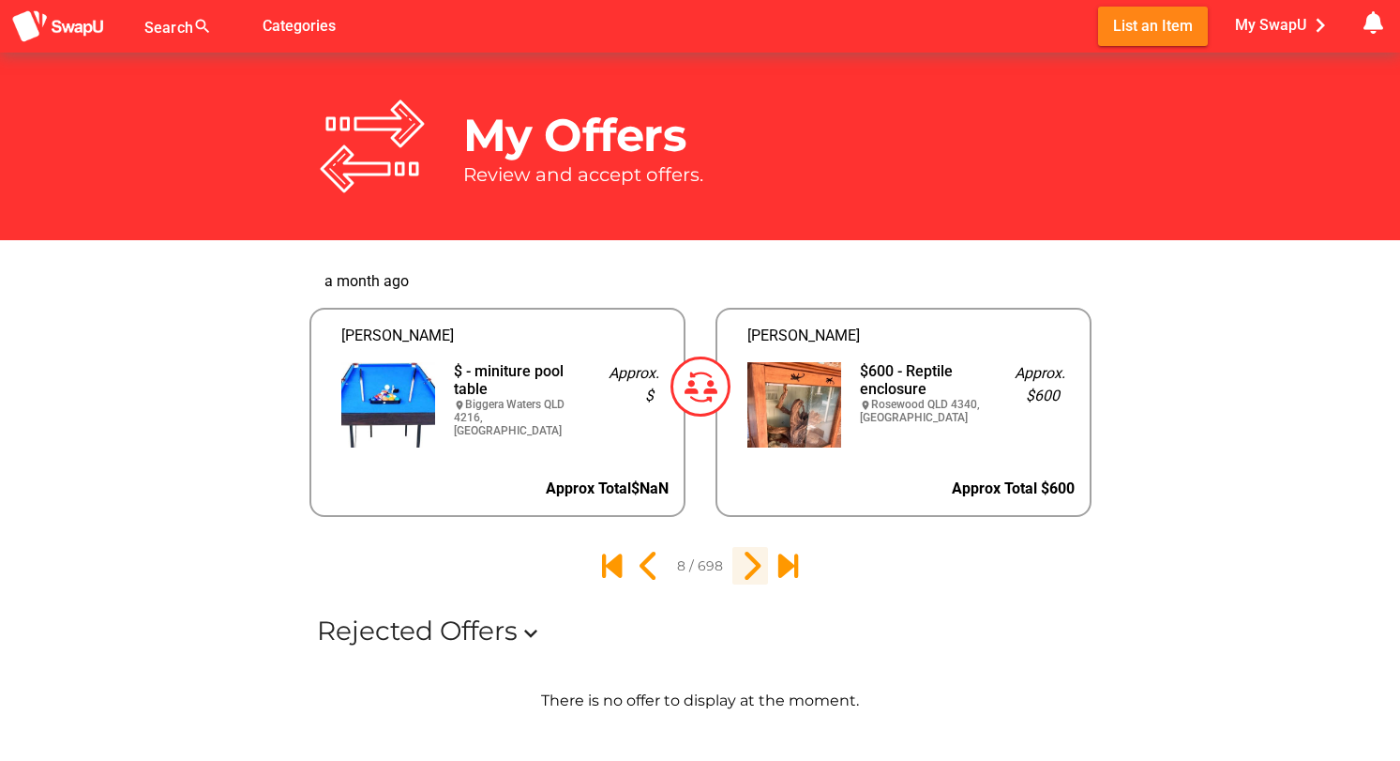
click at [750, 565] on icon "9" at bounding box center [750, 566] width 32 height 32
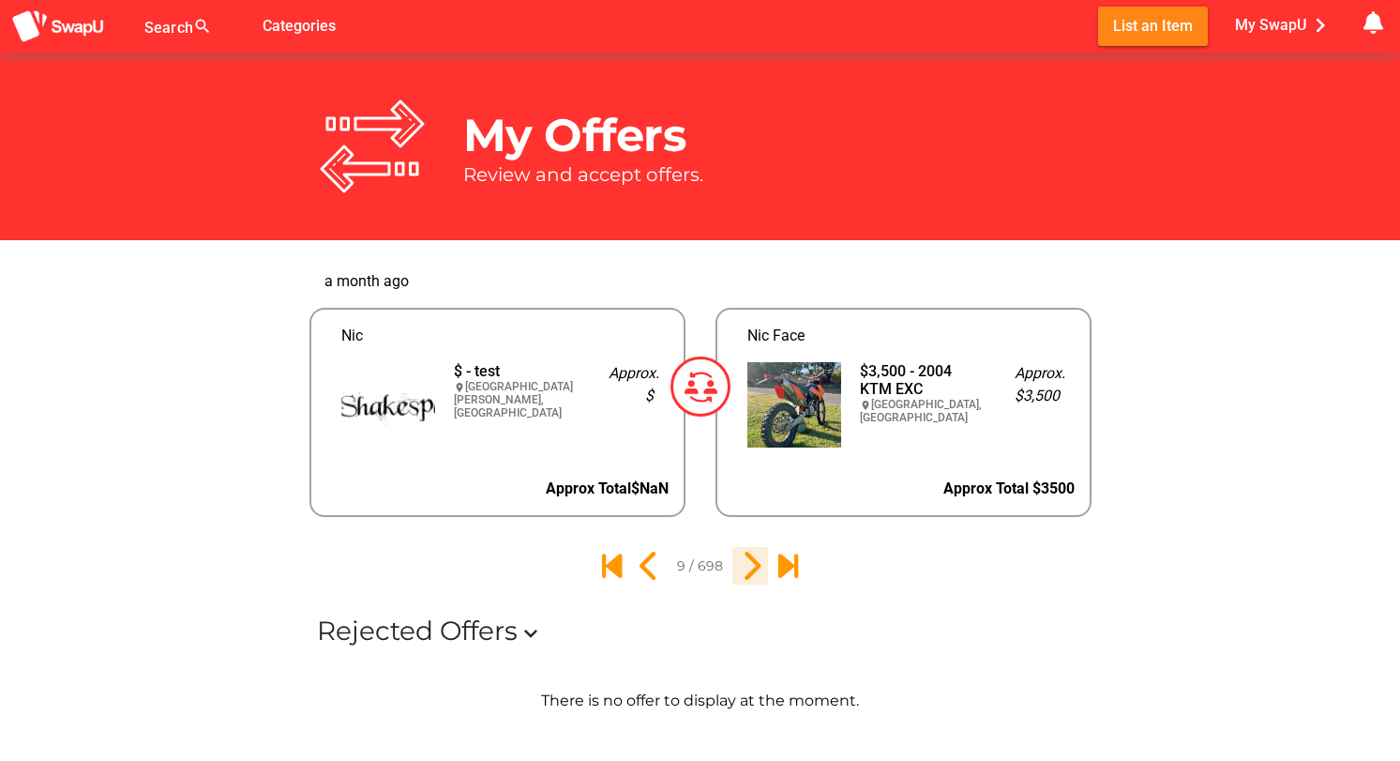
click at [750, 565] on icon "10" at bounding box center [750, 566] width 32 height 32
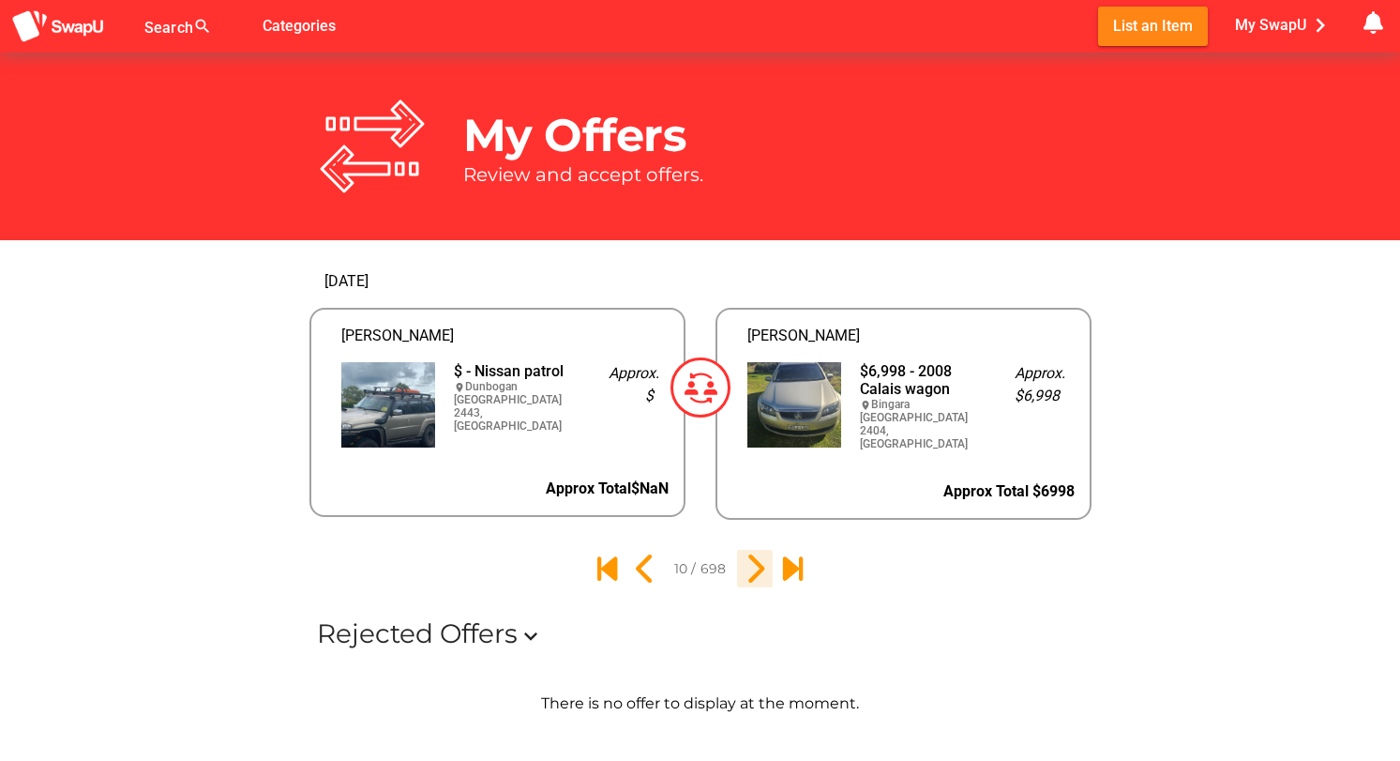
click at [750, 565] on icon "11" at bounding box center [755, 568] width 32 height 32
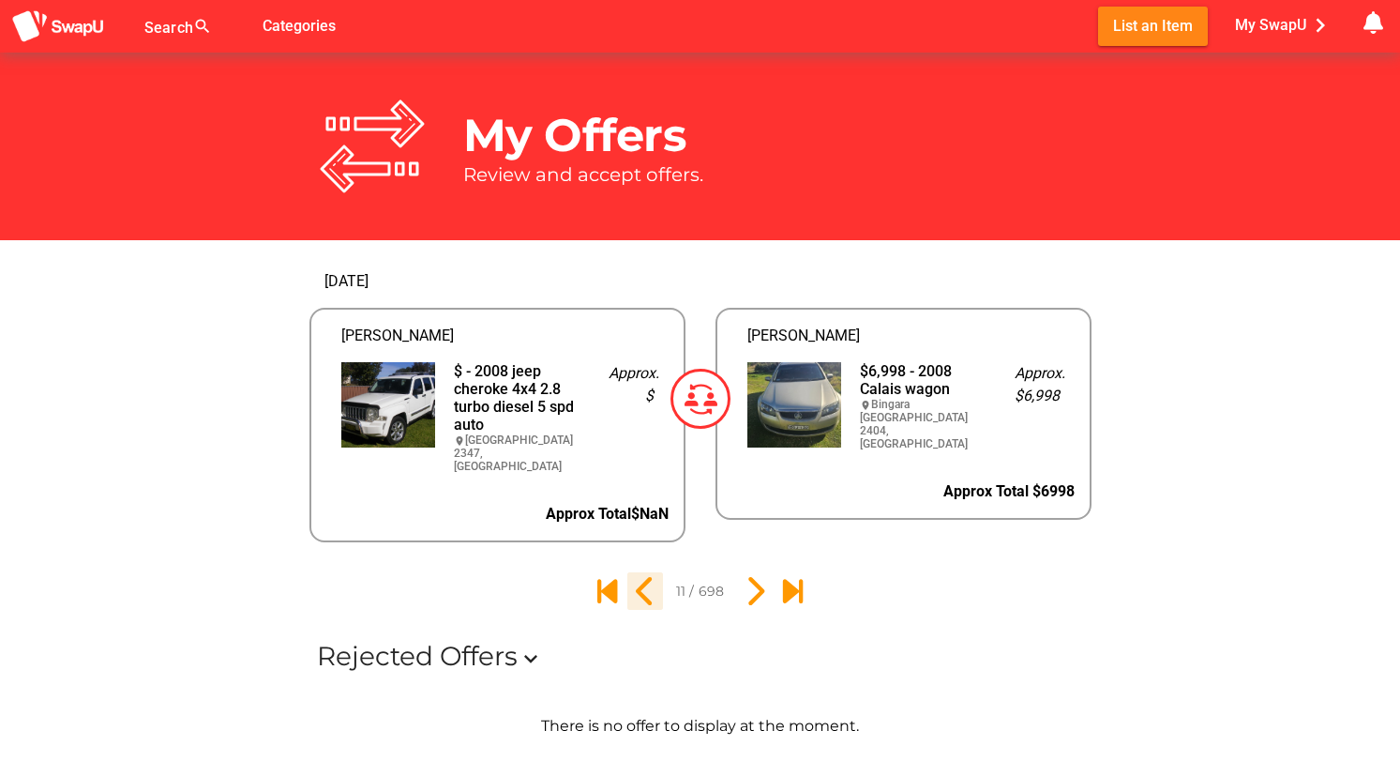
click at [645, 575] on icon "10" at bounding box center [645, 591] width 32 height 32
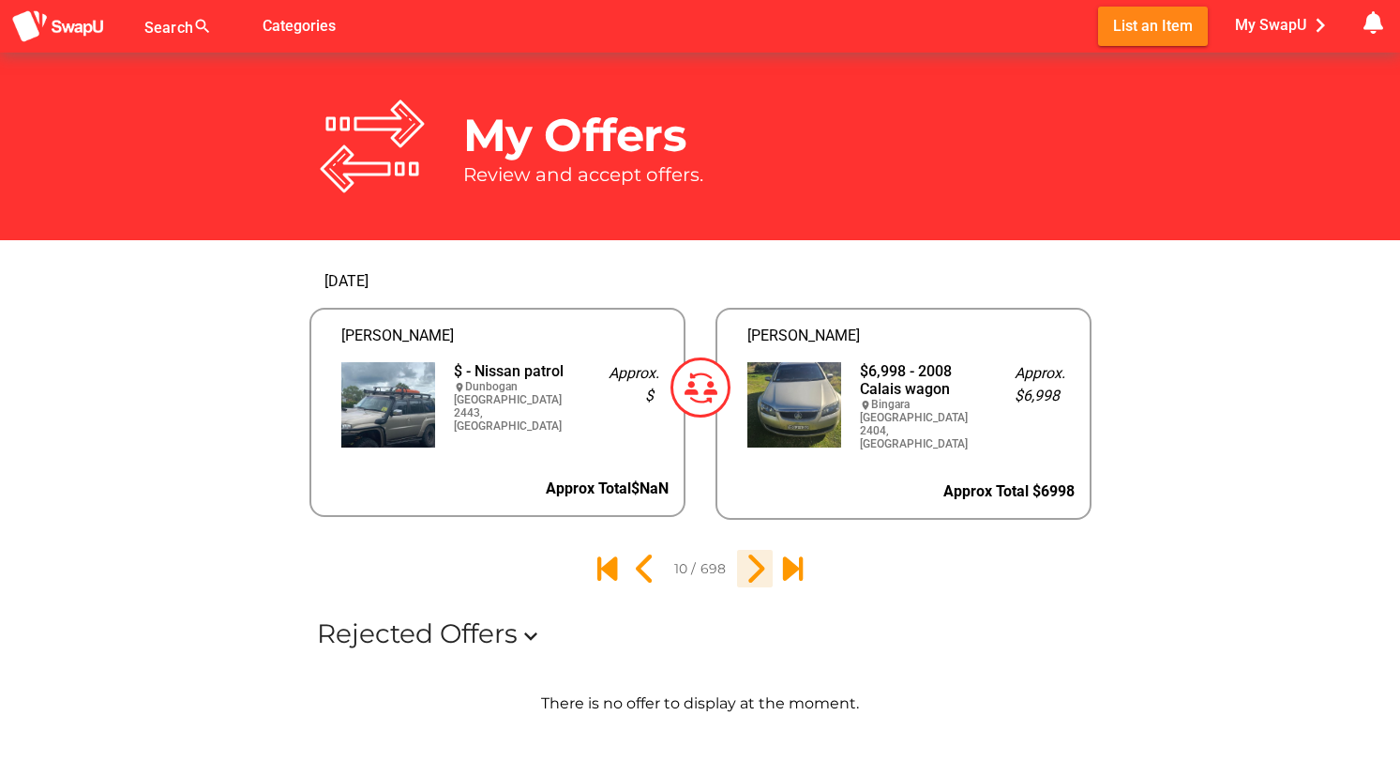
click at [755, 566] on icon "11" at bounding box center [755, 568] width 32 height 32
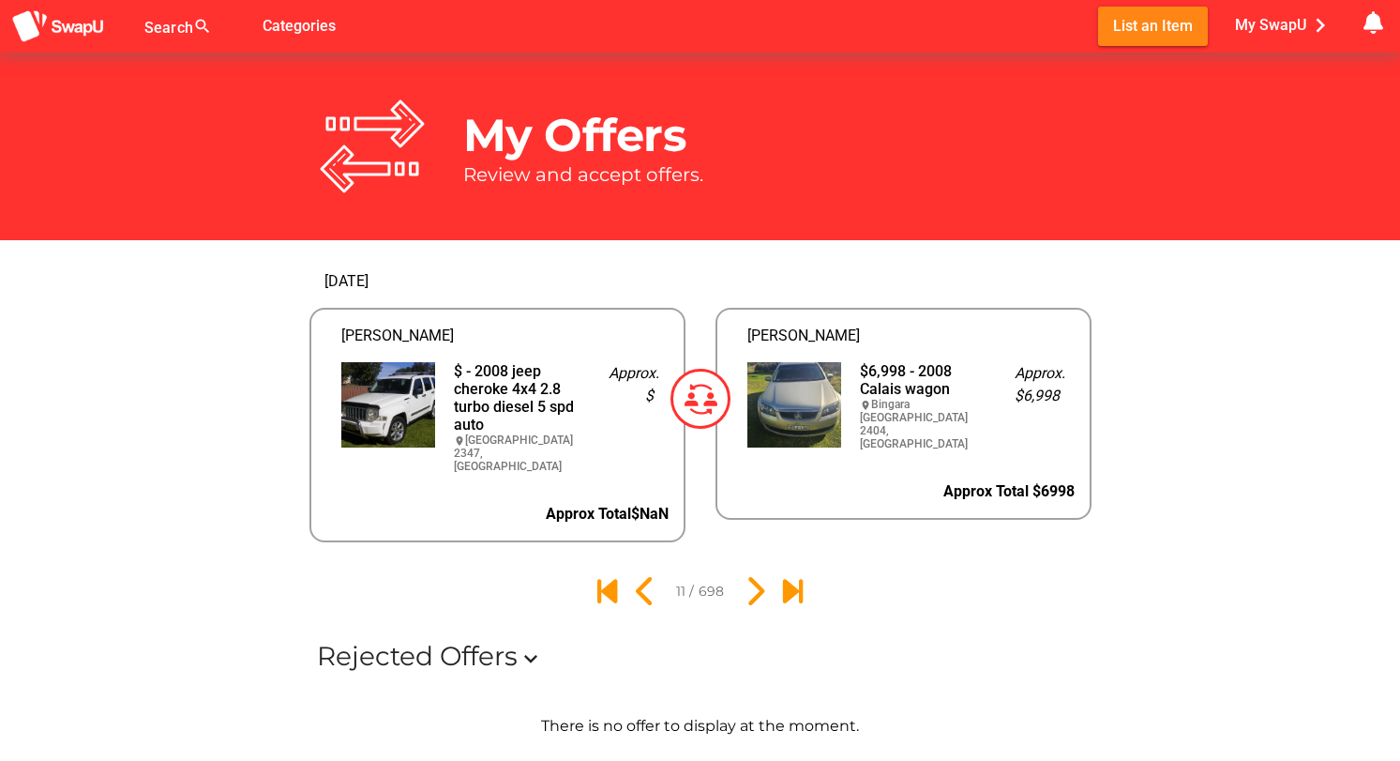
click at [802, 414] on img at bounding box center [795, 404] width 94 height 85
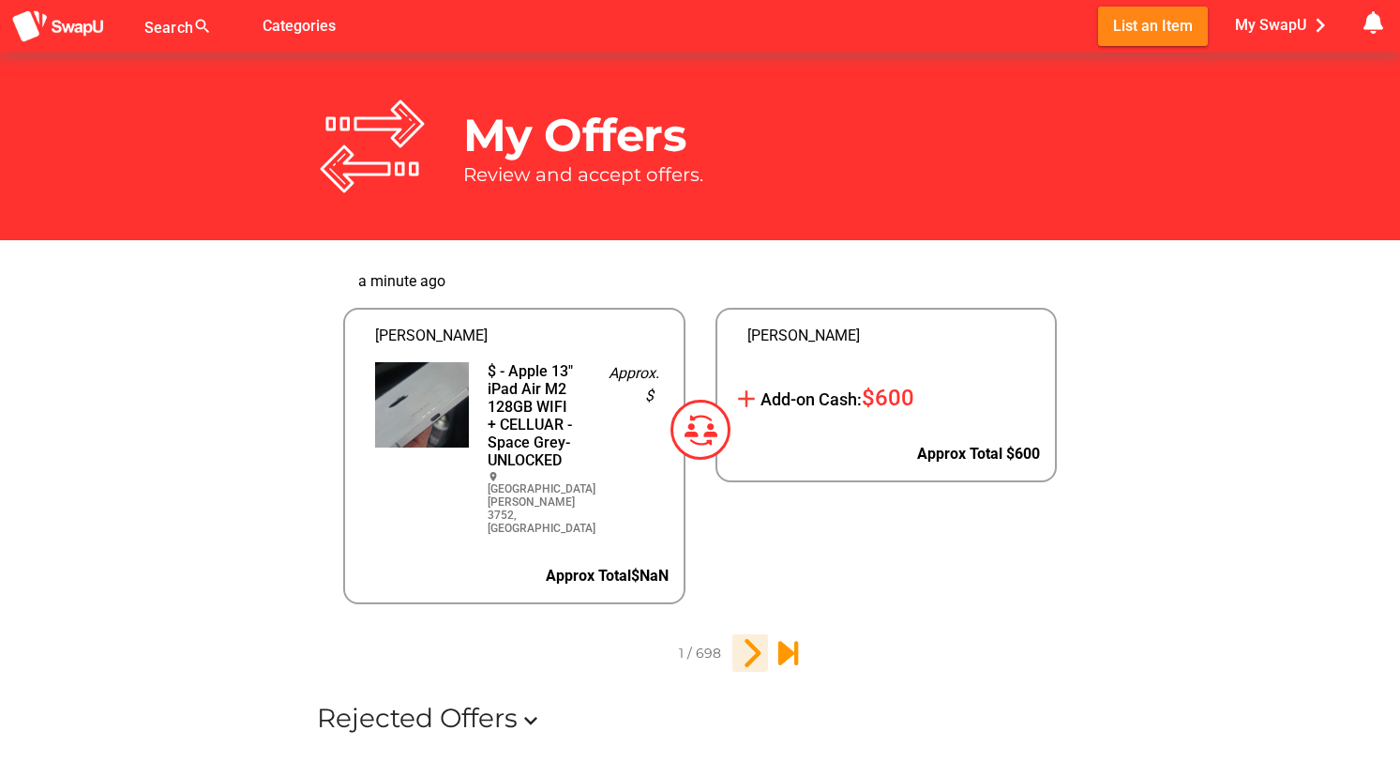
click at [749, 637] on icon "2" at bounding box center [750, 653] width 32 height 32
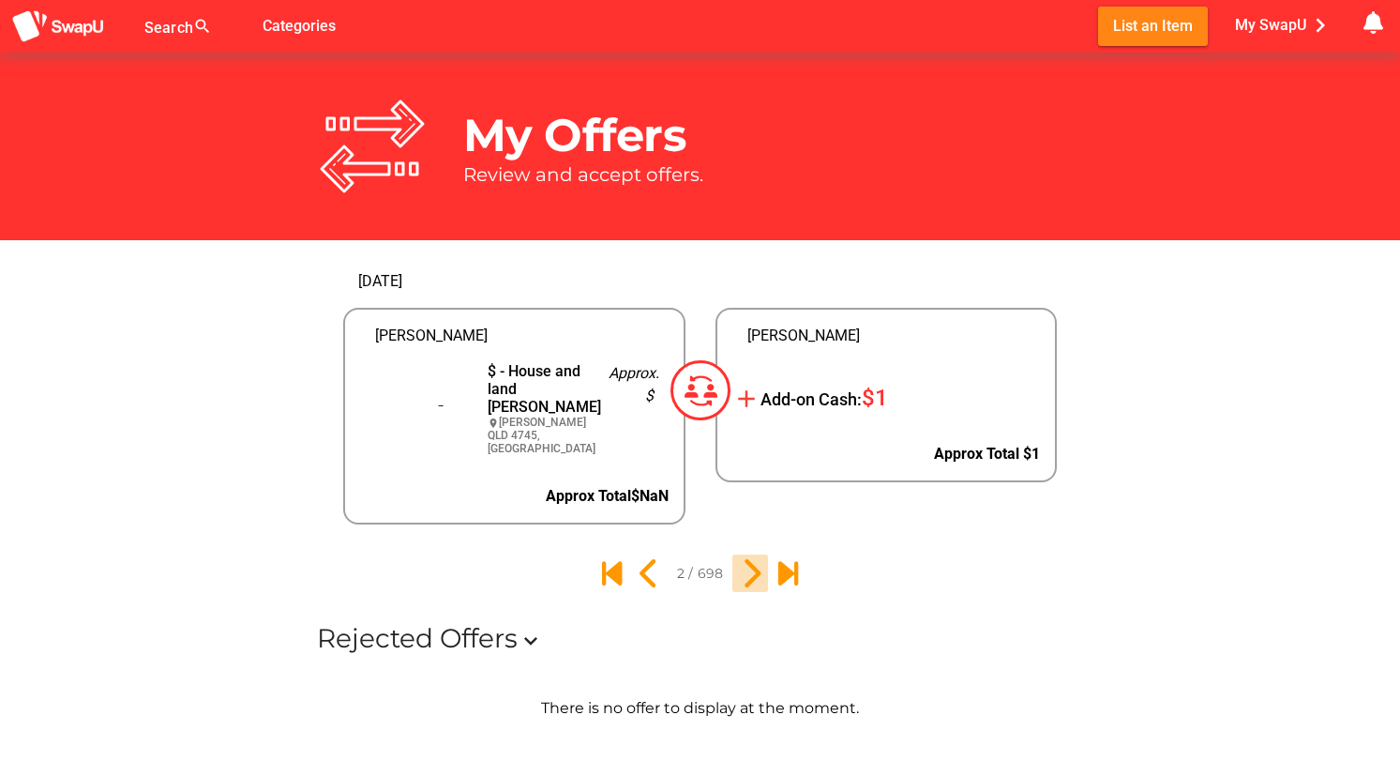
click at [749, 629] on div "Rejected Offers expand_more" at bounding box center [700, 638] width 797 height 62
click at [750, 572] on icon "3" at bounding box center [750, 573] width 32 height 32
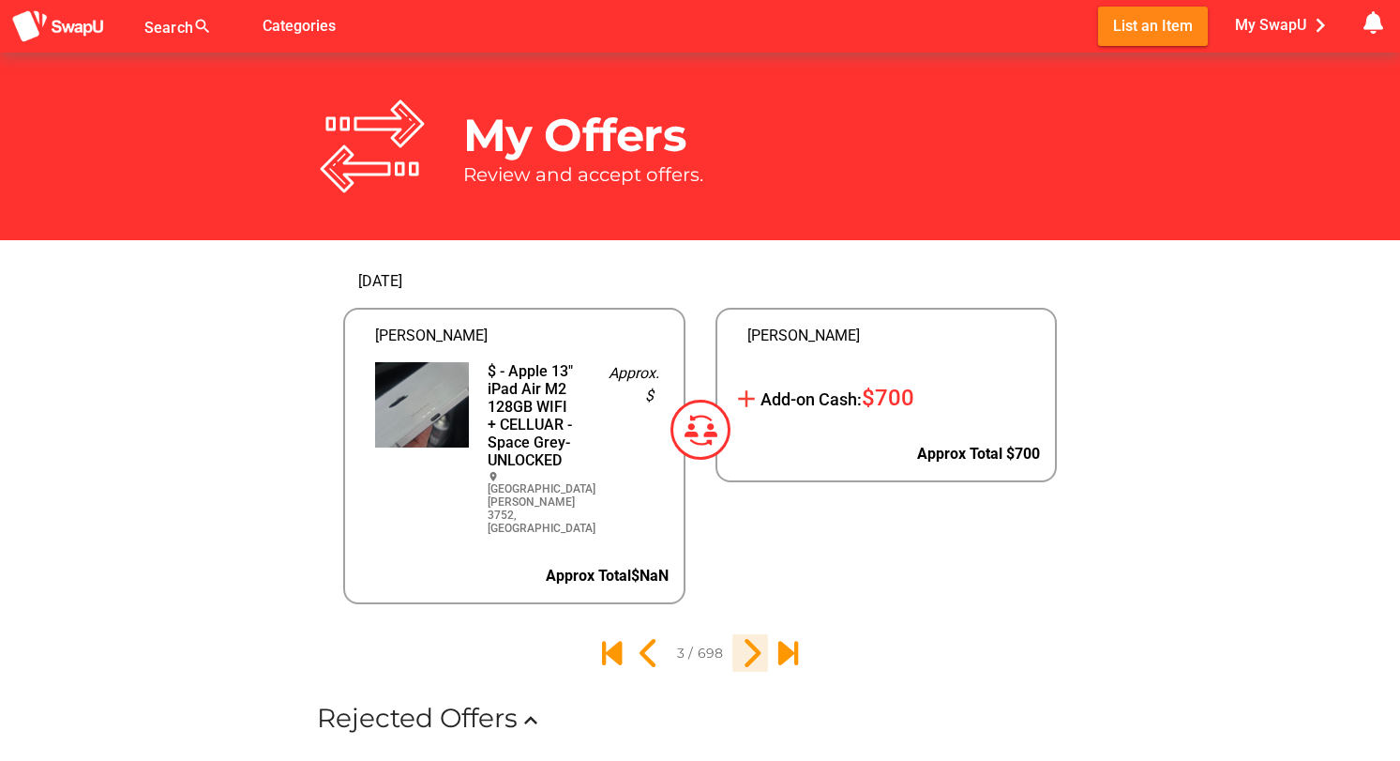
click at [749, 637] on icon "4" at bounding box center [750, 653] width 32 height 32
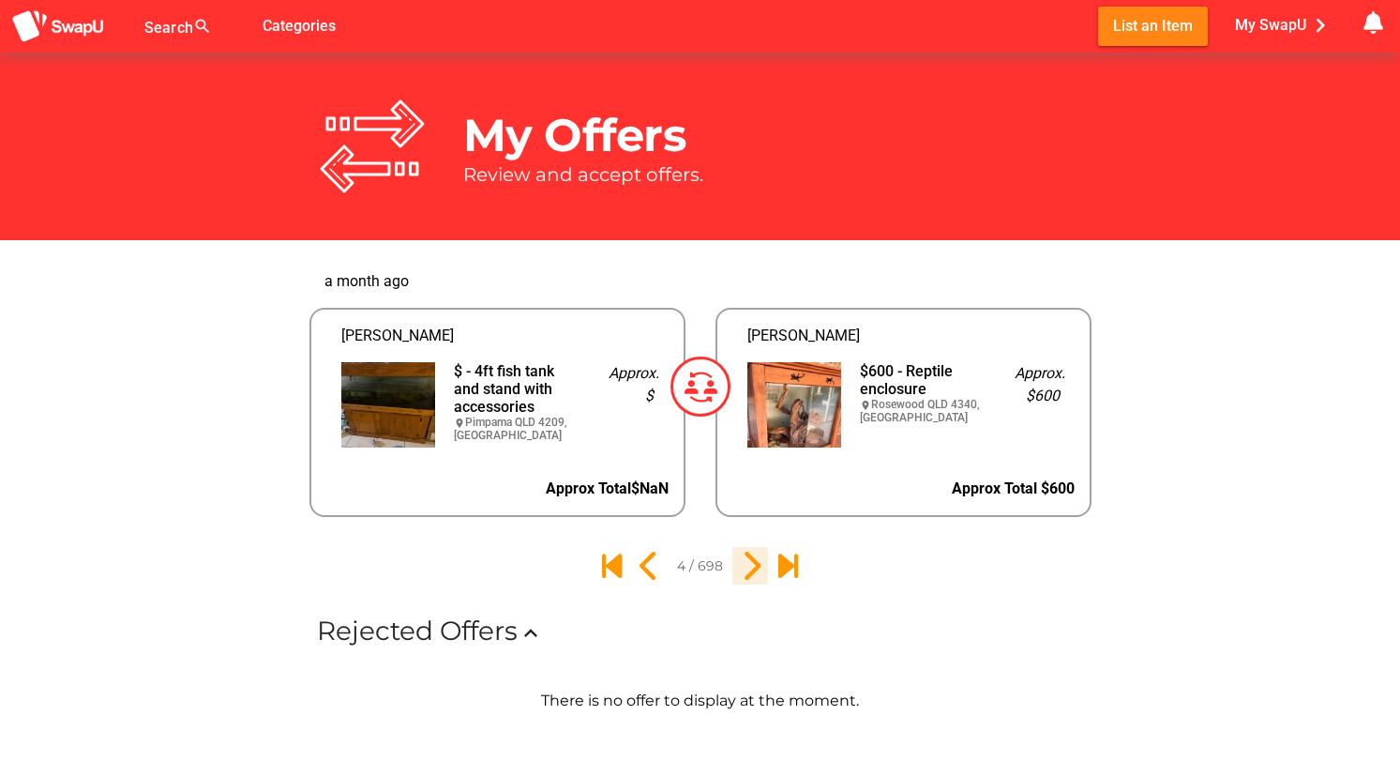
click at [748, 569] on icon "5" at bounding box center [750, 566] width 32 height 32
click at [748, 569] on icon "6" at bounding box center [750, 566] width 32 height 32
click at [748, 569] on icon "7" at bounding box center [750, 566] width 32 height 32
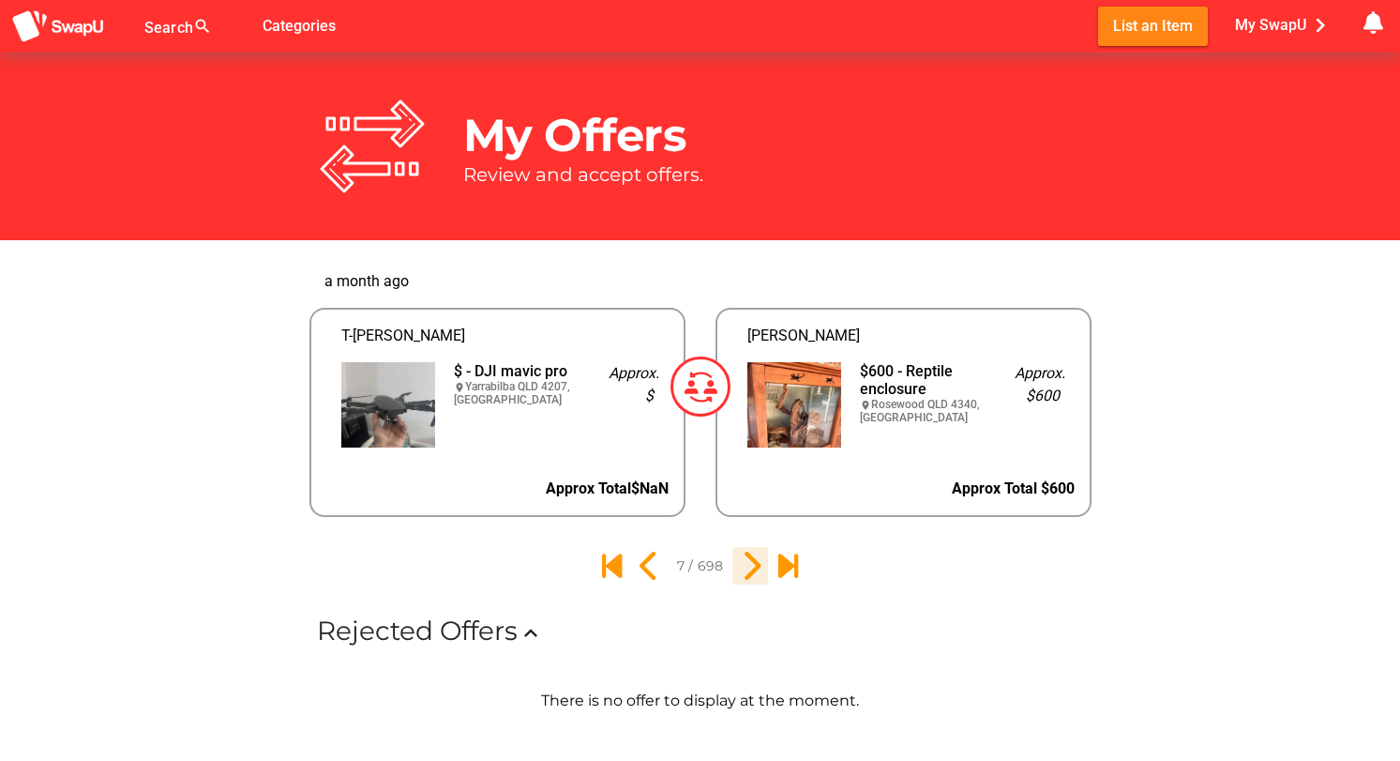
click at [748, 569] on icon "8" at bounding box center [750, 566] width 32 height 32
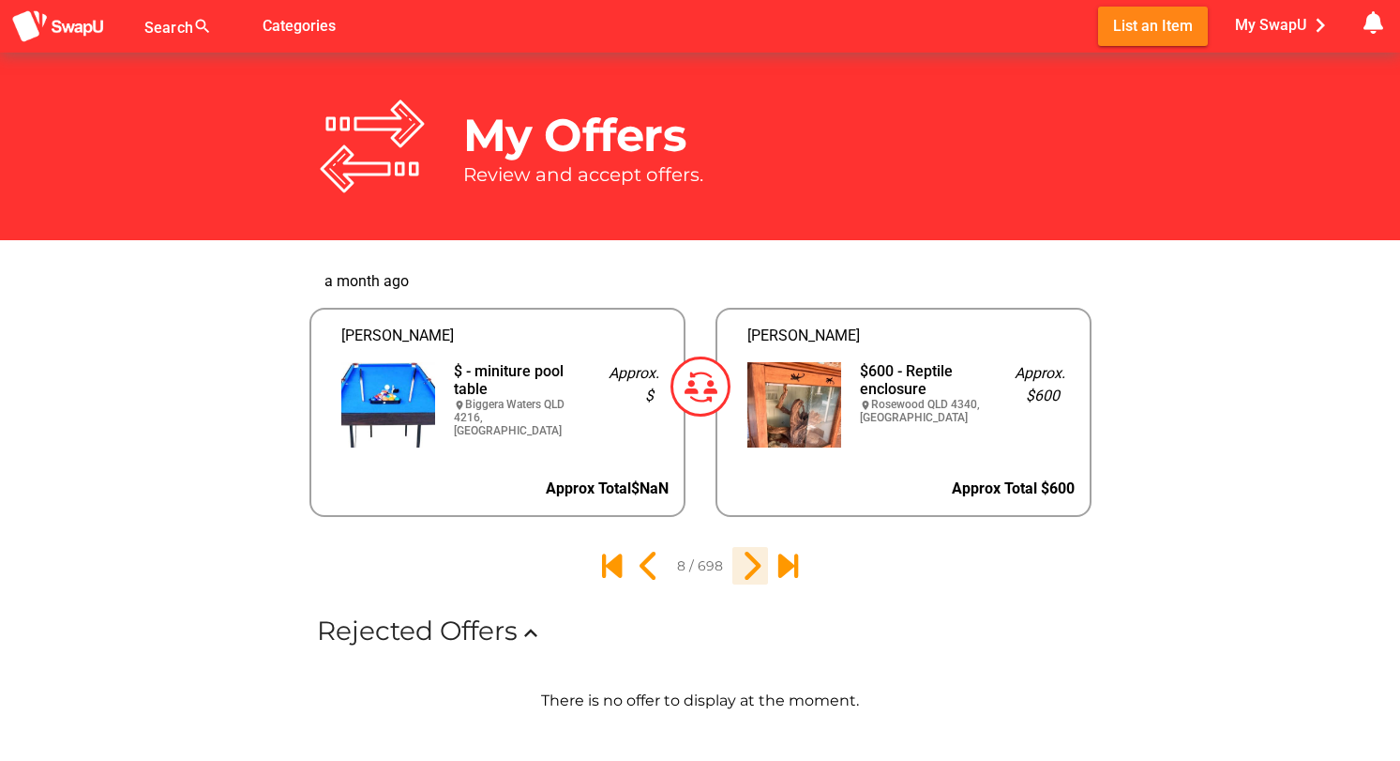
click at [748, 569] on icon "9" at bounding box center [750, 566] width 32 height 32
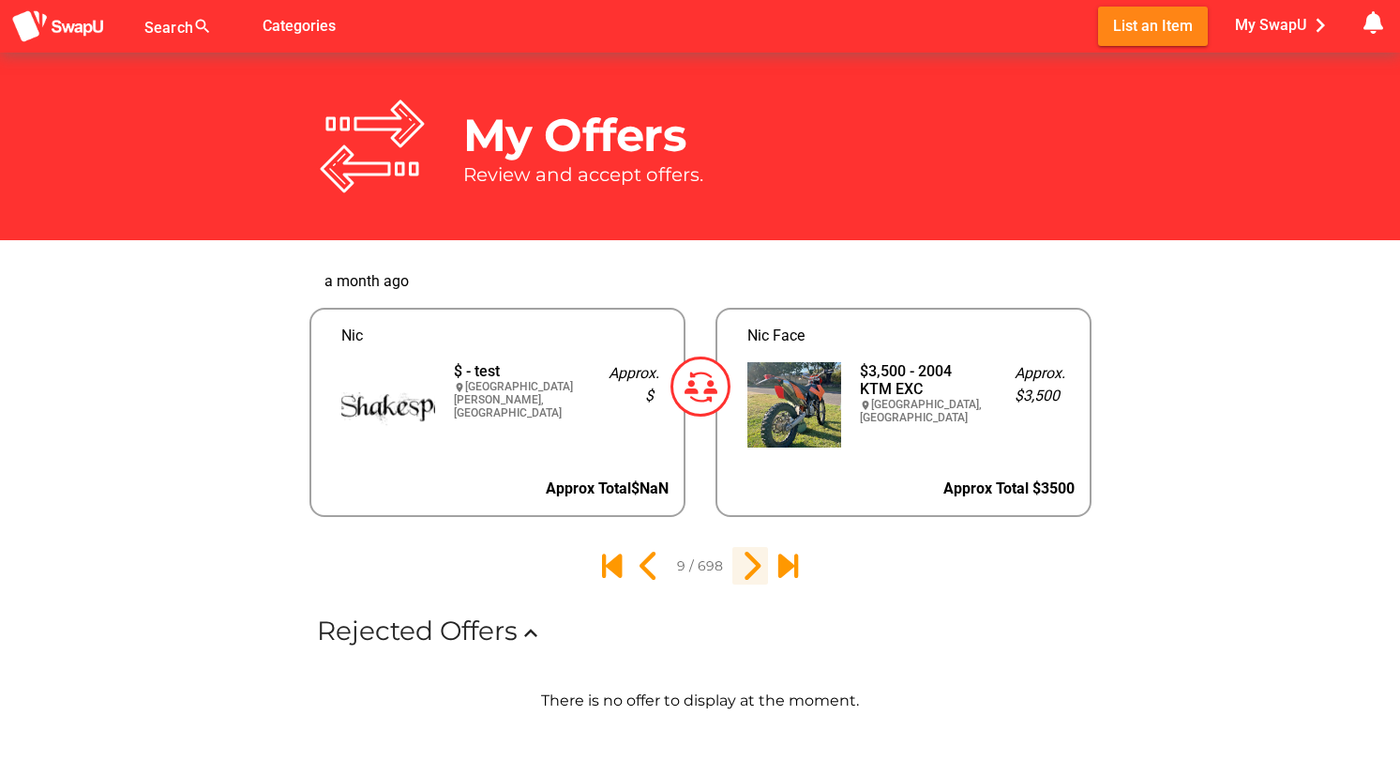
click at [748, 569] on icon "10" at bounding box center [750, 566] width 32 height 32
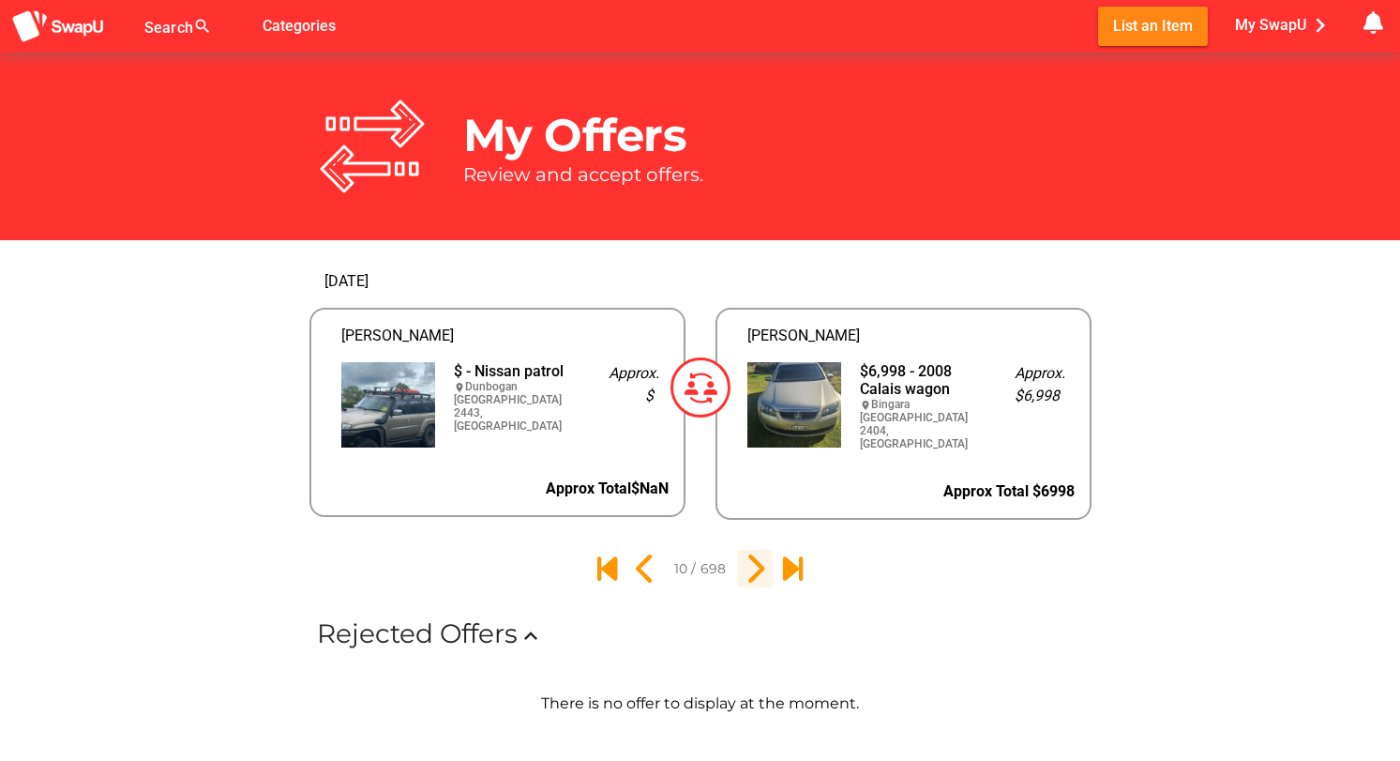
click at [748, 569] on icon "11" at bounding box center [755, 568] width 32 height 32
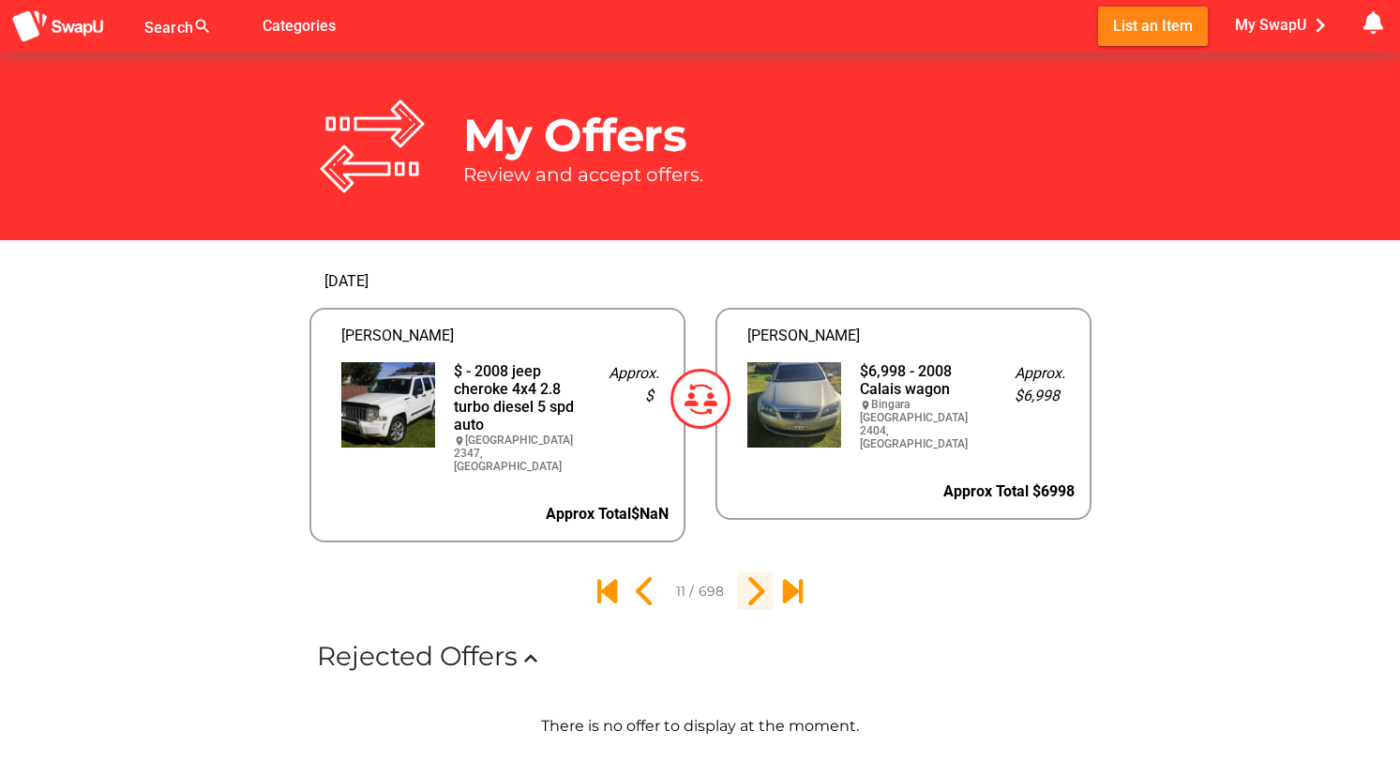
click at [748, 575] on icon "12" at bounding box center [755, 591] width 32 height 32
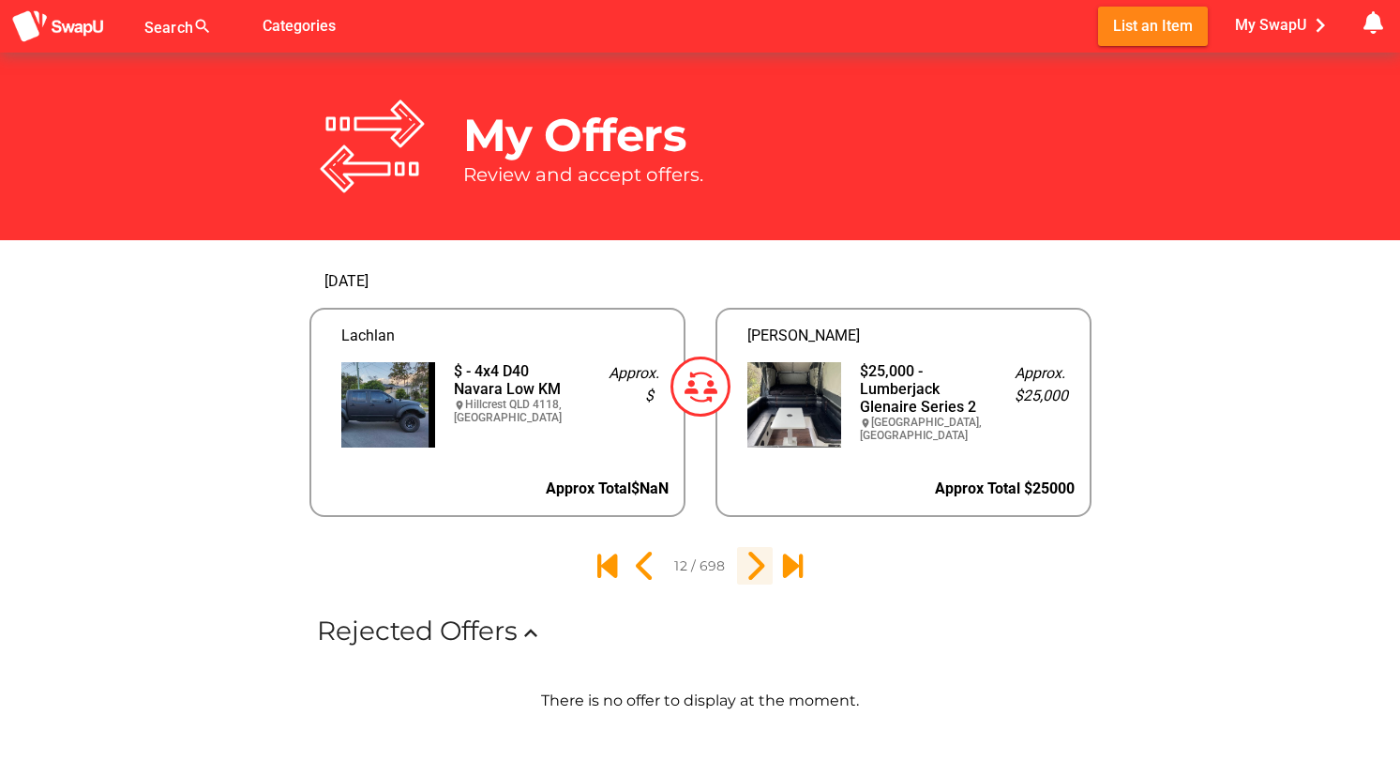
click at [748, 569] on icon "13" at bounding box center [755, 566] width 32 height 32
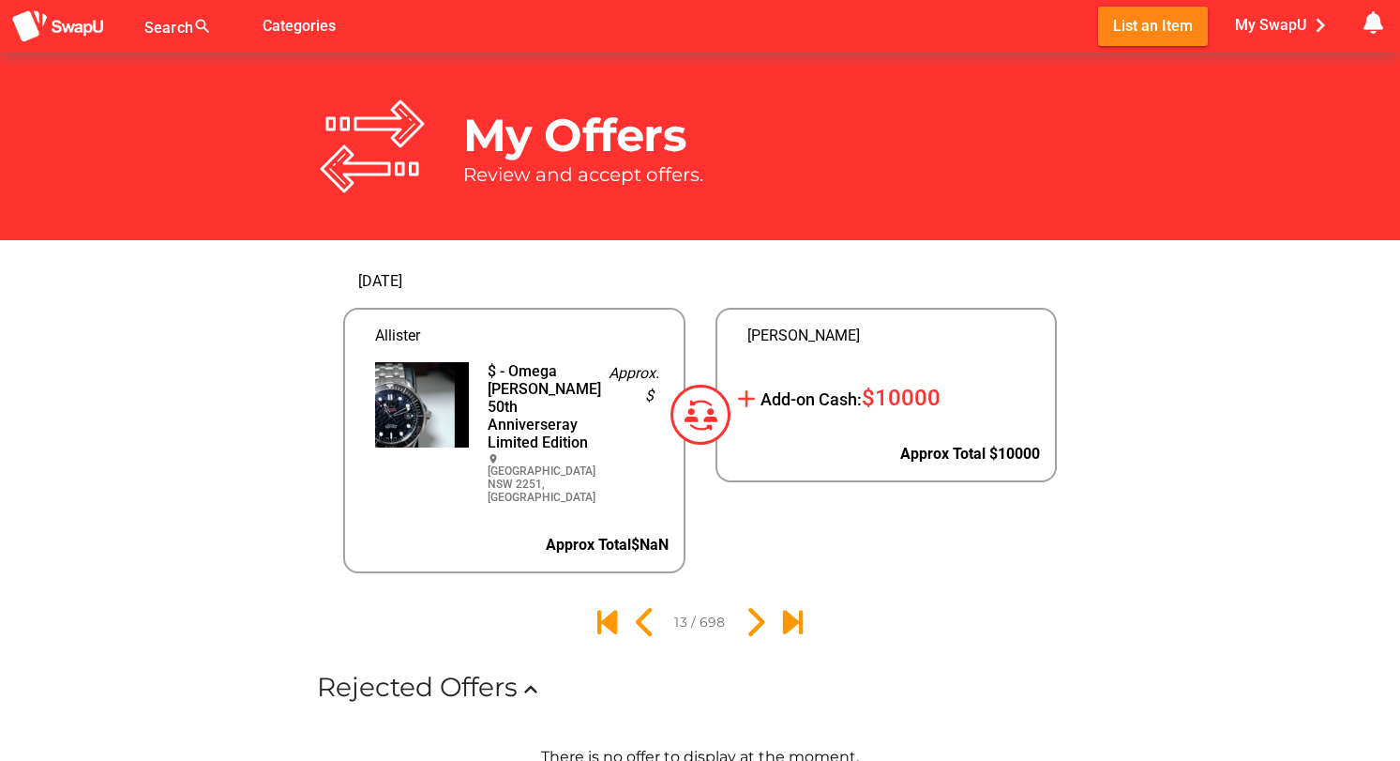
click at [748, 570] on div "Calvin add Add-on Cash: $10000 Approx Total $10000" at bounding box center [887, 414] width 372 height 348
click at [753, 630] on icon "14" at bounding box center [755, 622] width 32 height 32
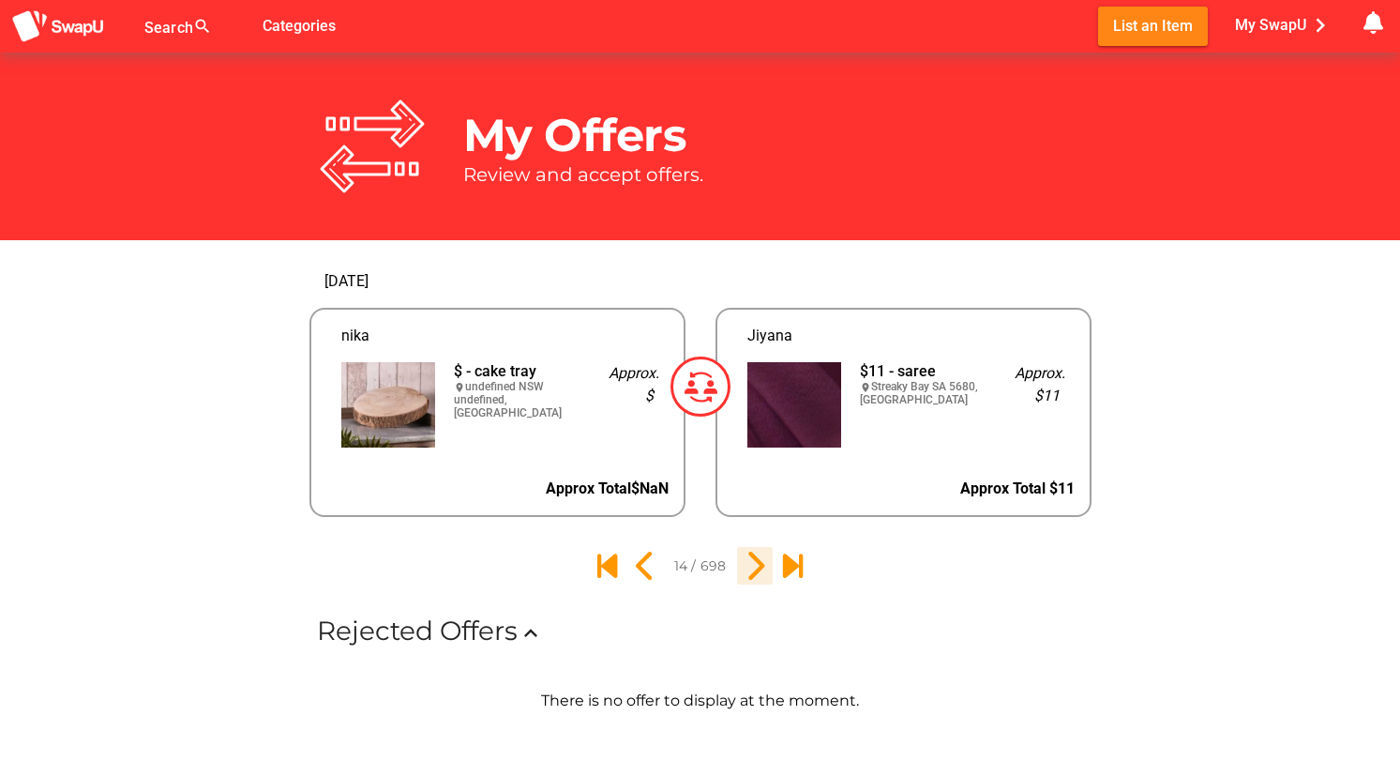
click at [754, 569] on icon "15" at bounding box center [755, 566] width 32 height 32
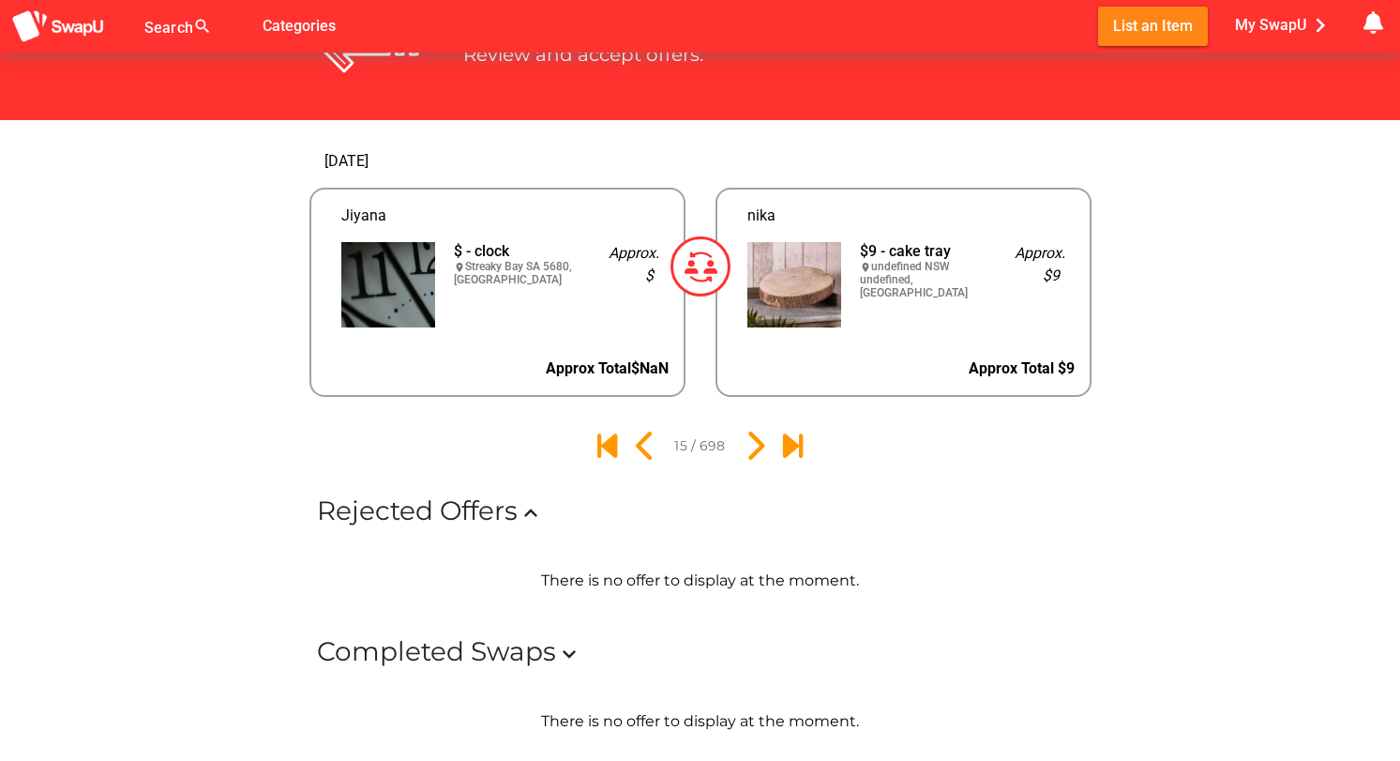
scroll to position [120, 0]
click at [750, 452] on icon "16" at bounding box center [755, 446] width 32 height 32
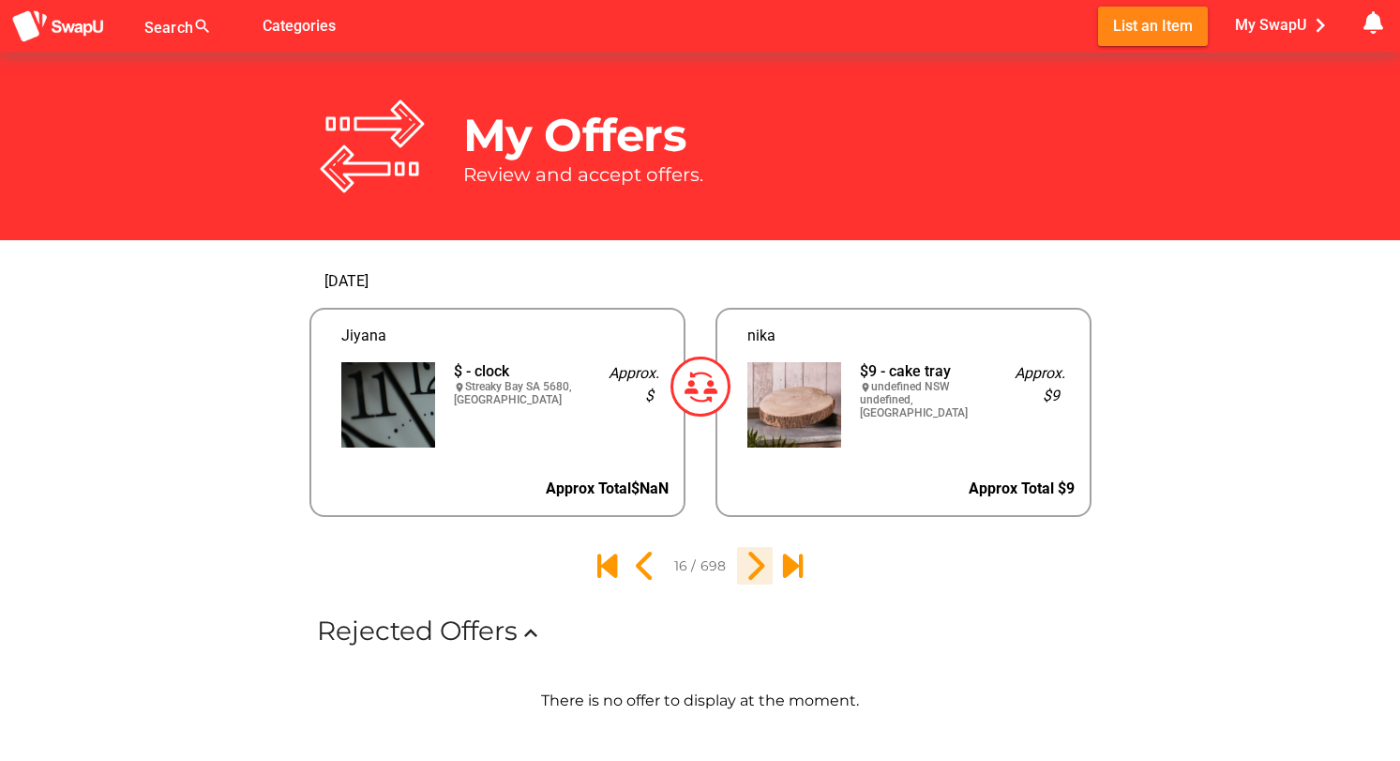
click at [754, 564] on icon "17" at bounding box center [755, 566] width 32 height 32
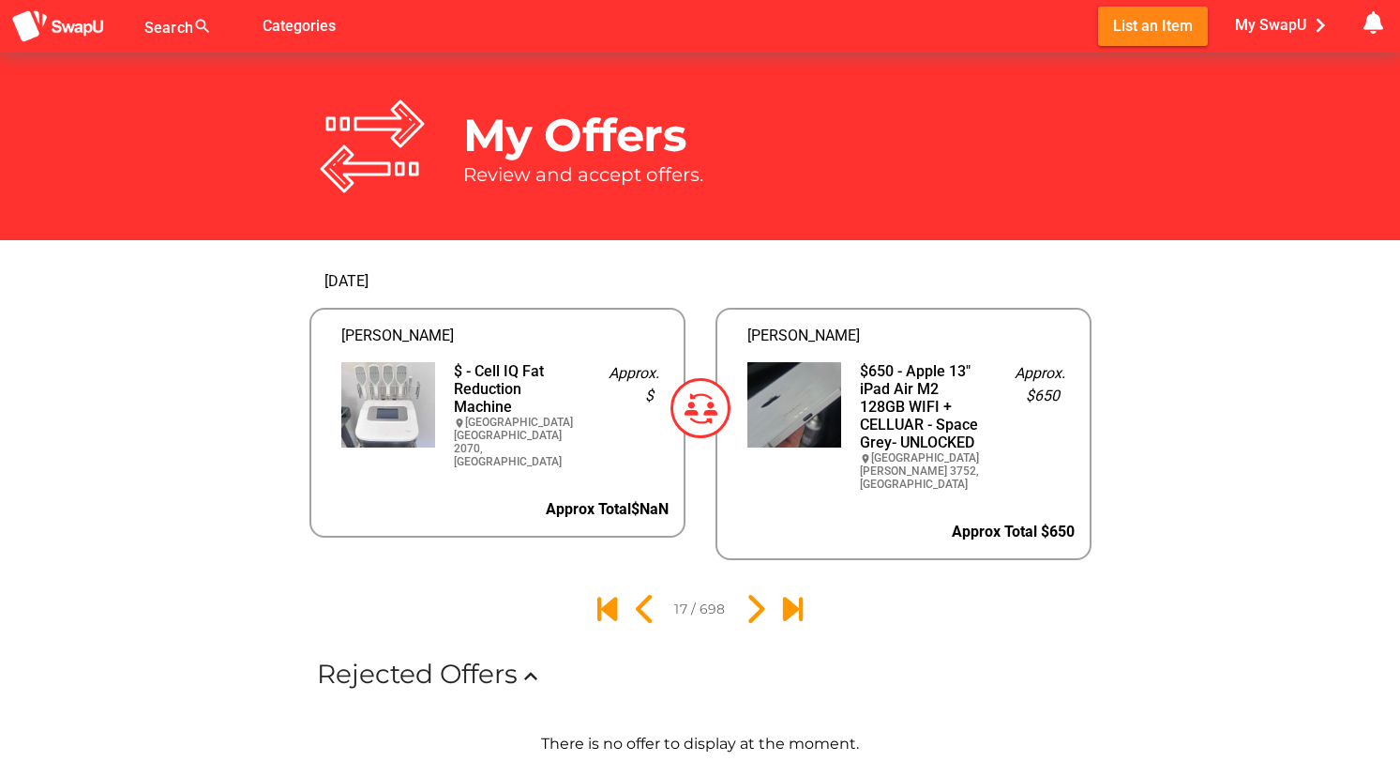
click at [754, 575] on div at bounding box center [700, 609] width 1400 height 68
click at [754, 596] on icon "18" at bounding box center [755, 609] width 32 height 32
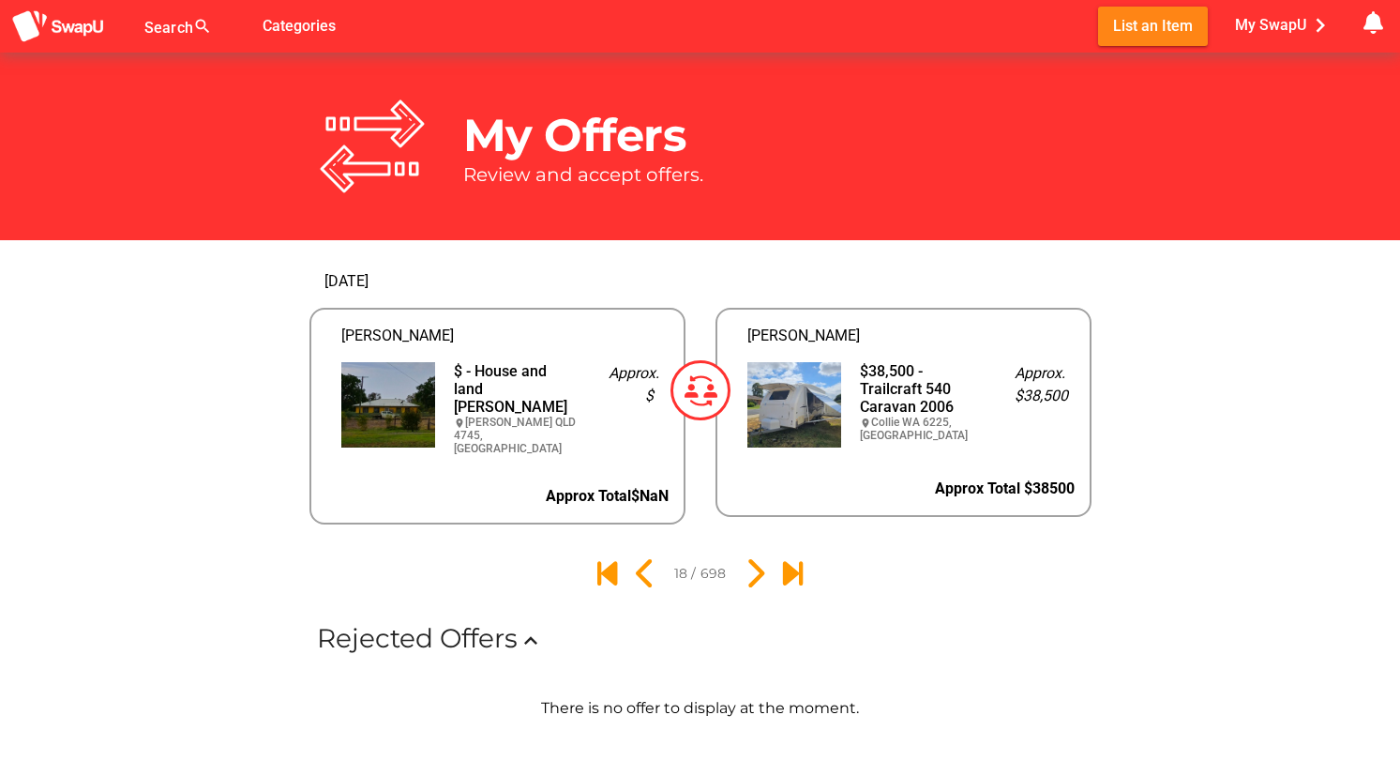
click at [703, 388] on img at bounding box center [701, 390] width 60 height 60
click at [758, 569] on icon "19" at bounding box center [755, 573] width 32 height 32
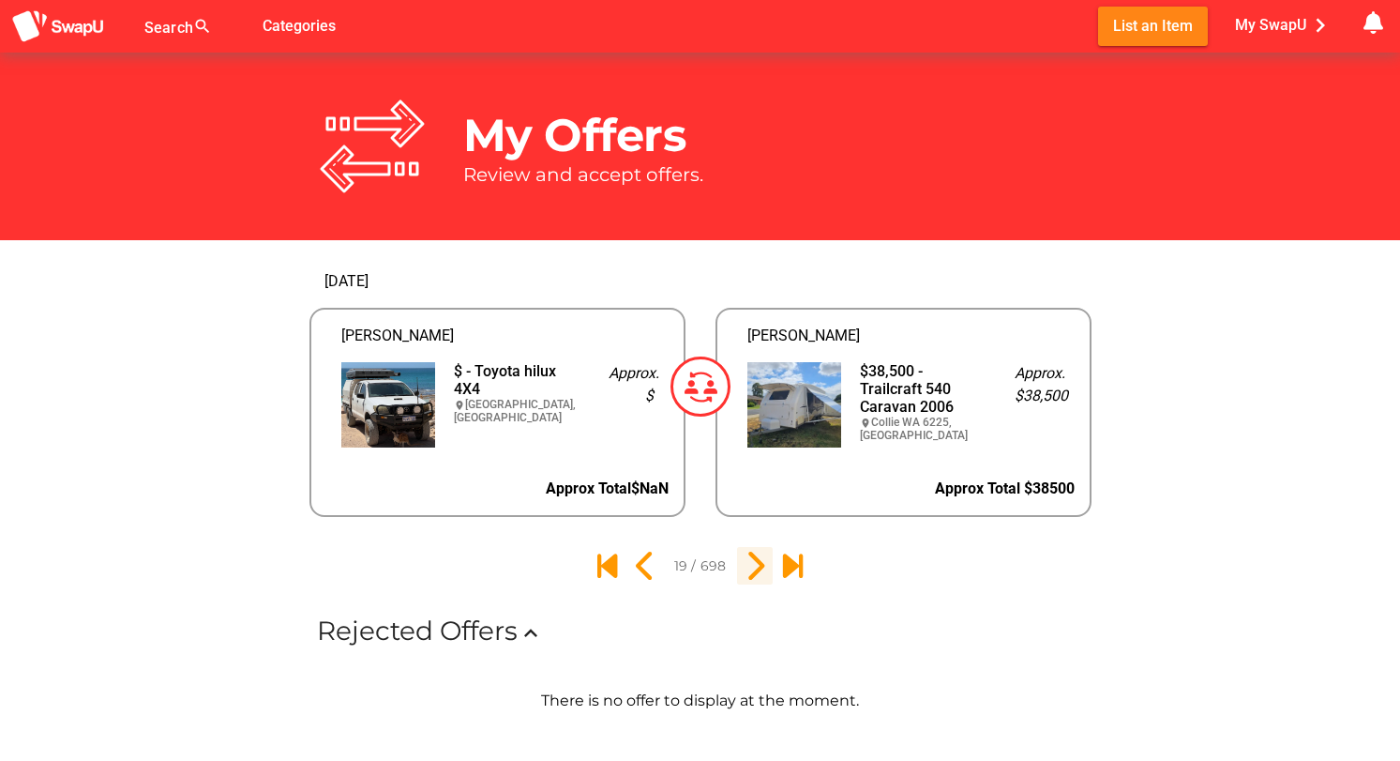
click at [758, 569] on icon "20" at bounding box center [755, 566] width 32 height 32
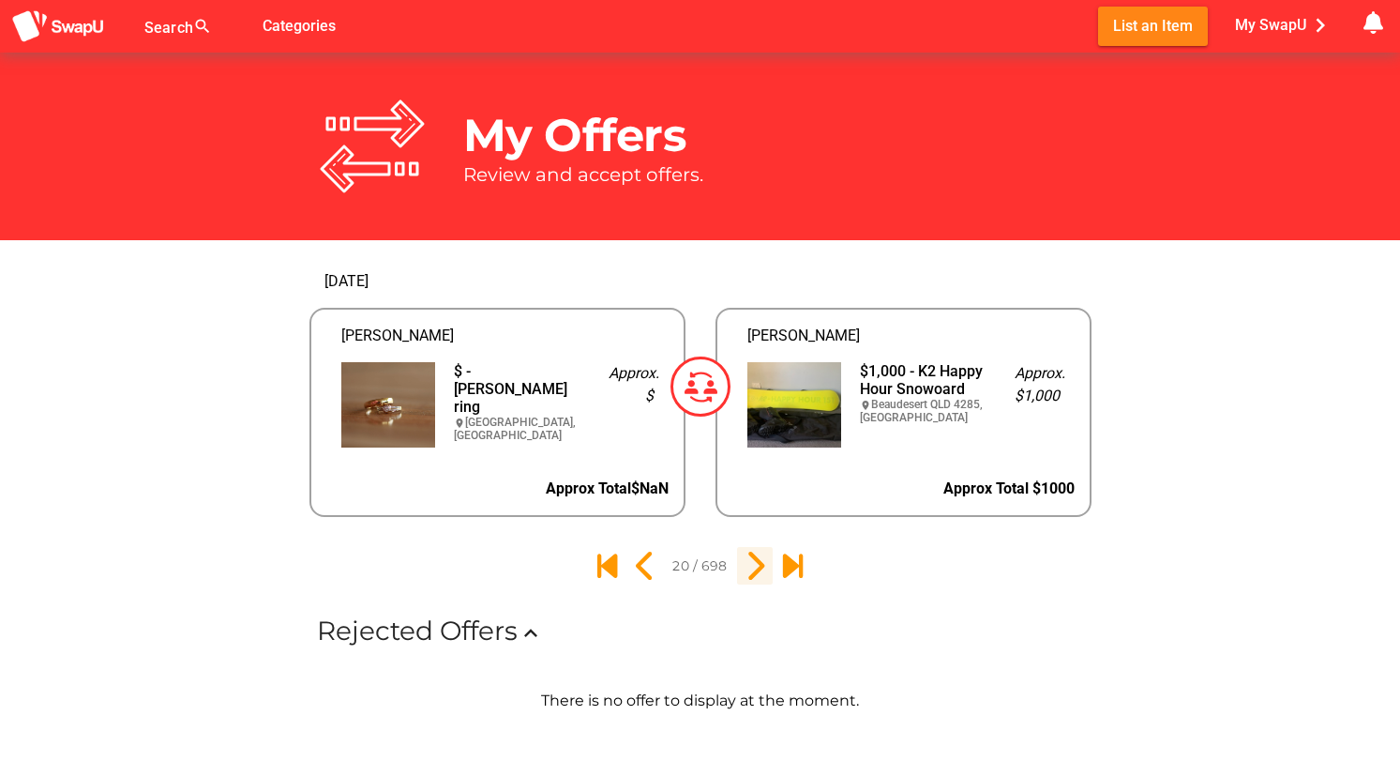
click at [758, 569] on icon "21" at bounding box center [755, 566] width 32 height 32
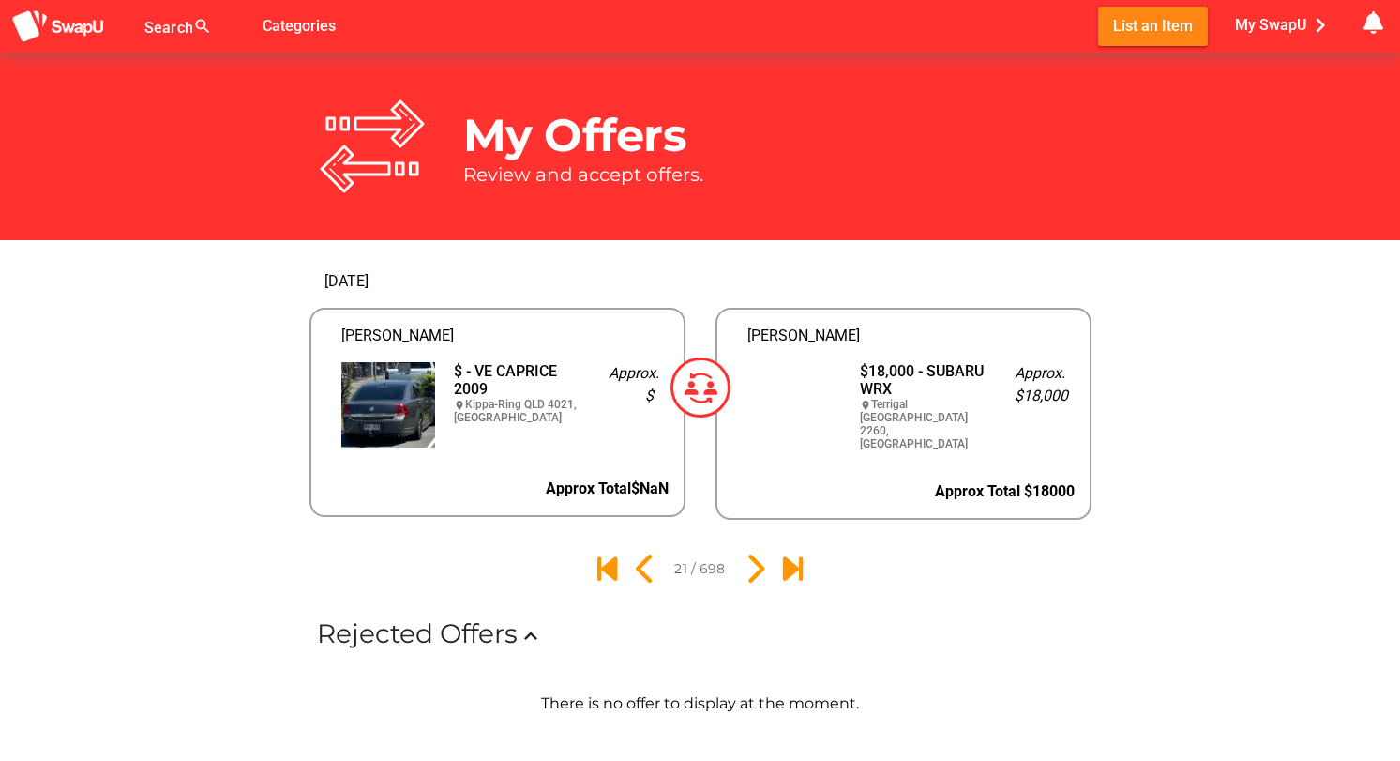
click at [817, 408] on img at bounding box center [795, 404] width 94 height 85
